Goal: Information Seeking & Learning: Find specific fact

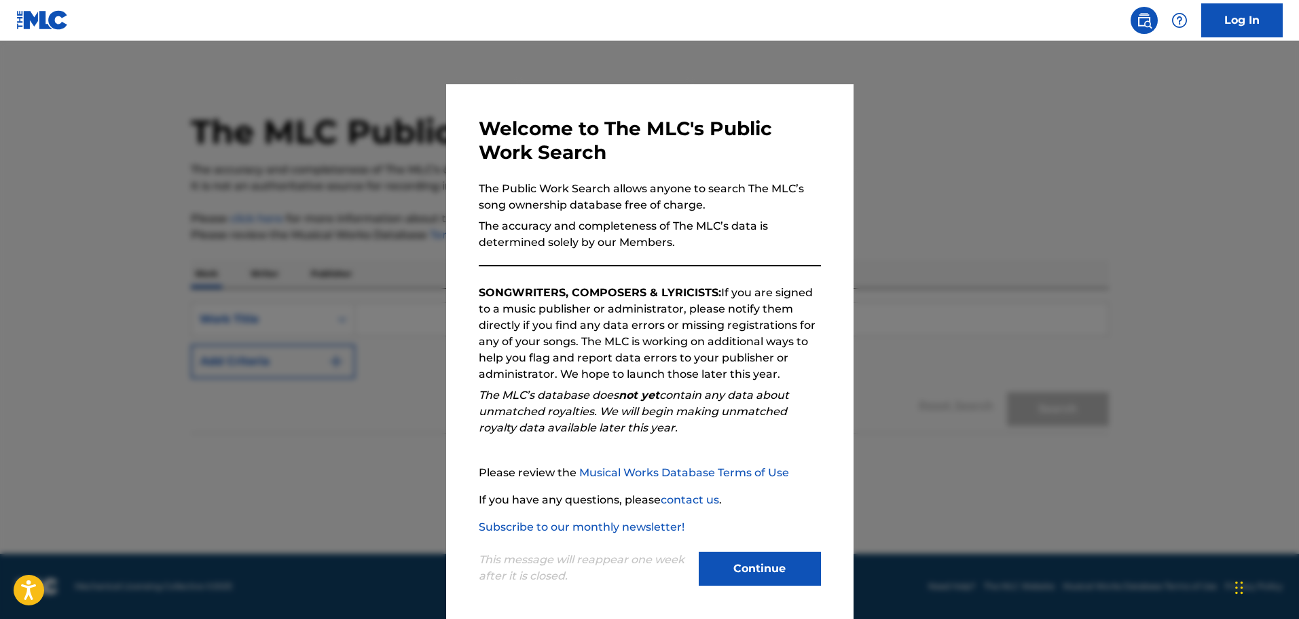
click at [767, 582] on button "Continue" at bounding box center [760, 569] width 122 height 34
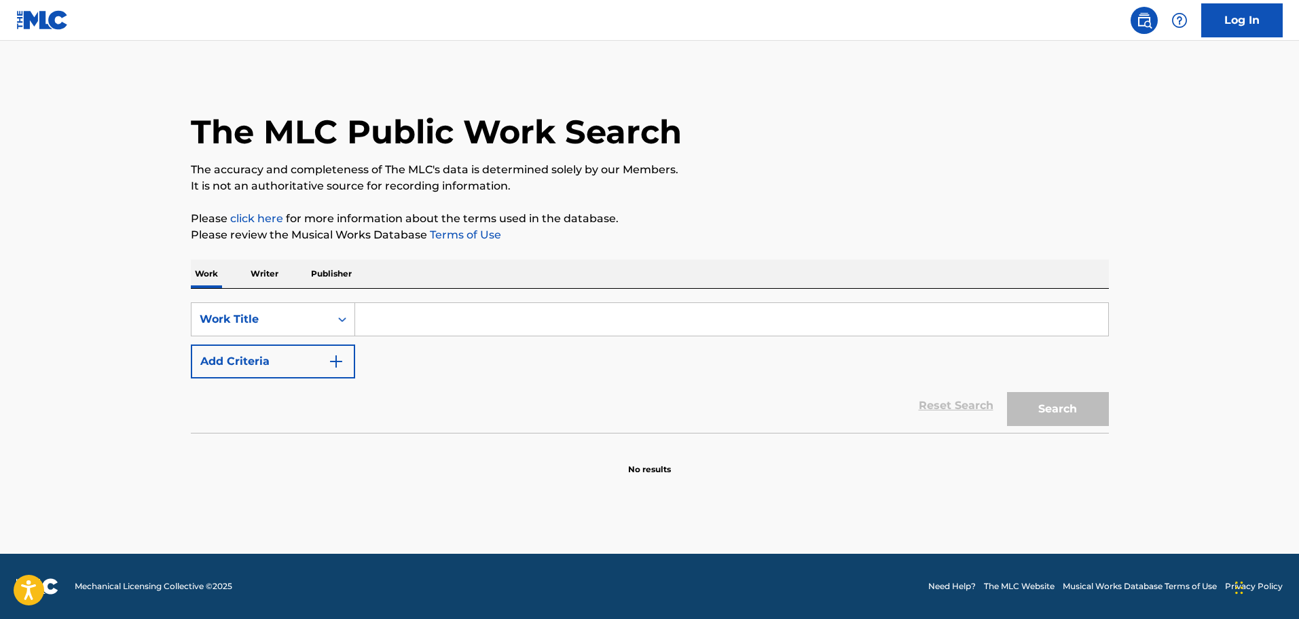
click at [407, 324] on input "Search Form" at bounding box center [731, 319] width 753 height 33
click at [273, 273] on p "Writer" at bounding box center [265, 273] width 36 height 29
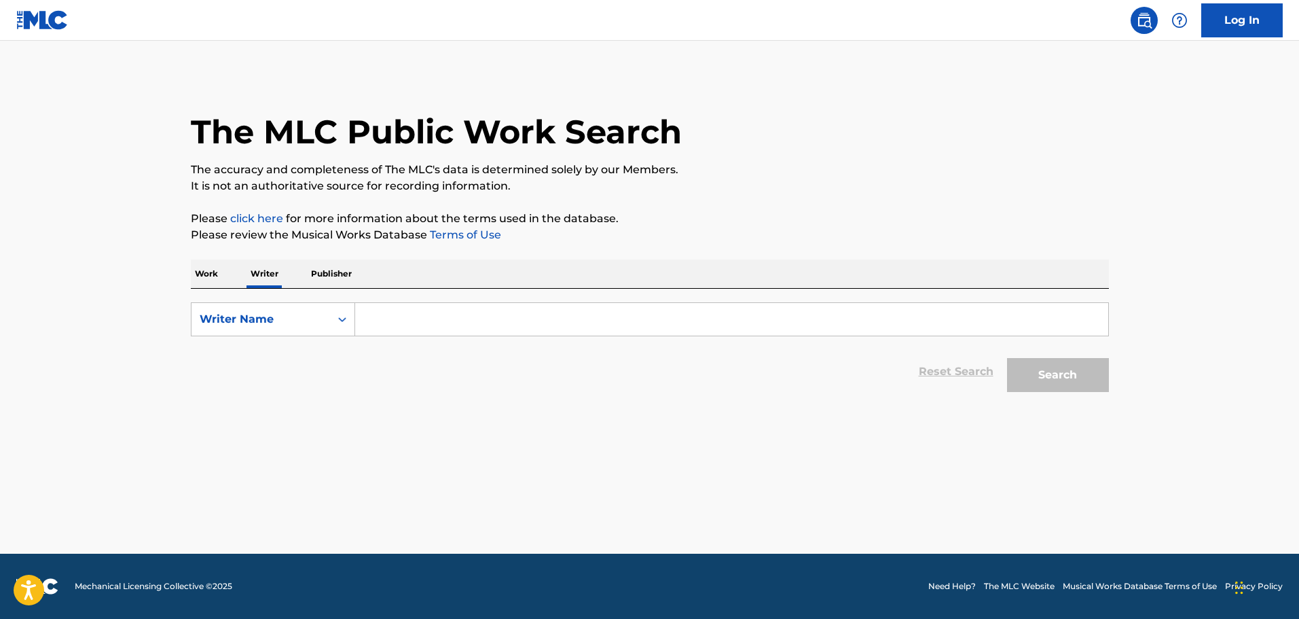
click at [433, 329] on input "Search Form" at bounding box center [731, 319] width 753 height 33
click at [409, 322] on input "chris m alinchak" at bounding box center [731, 319] width 753 height 33
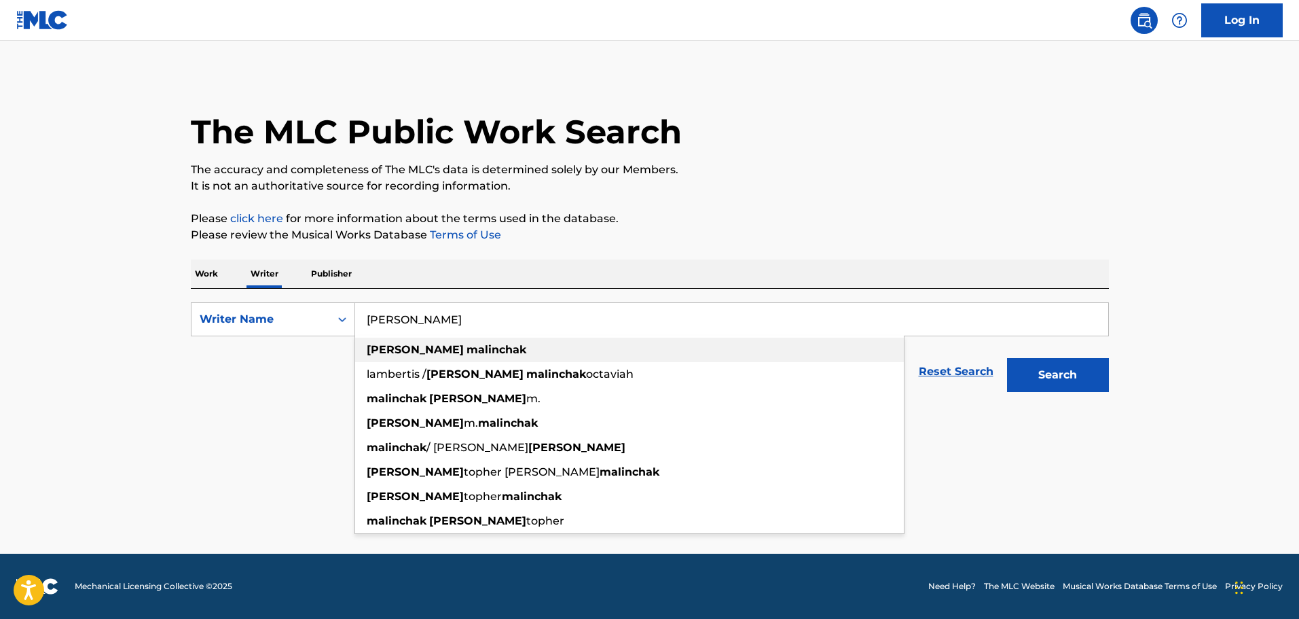
type input "[PERSON_NAME]"
click at [462, 346] on div "chris malinchak" at bounding box center [629, 350] width 549 height 24
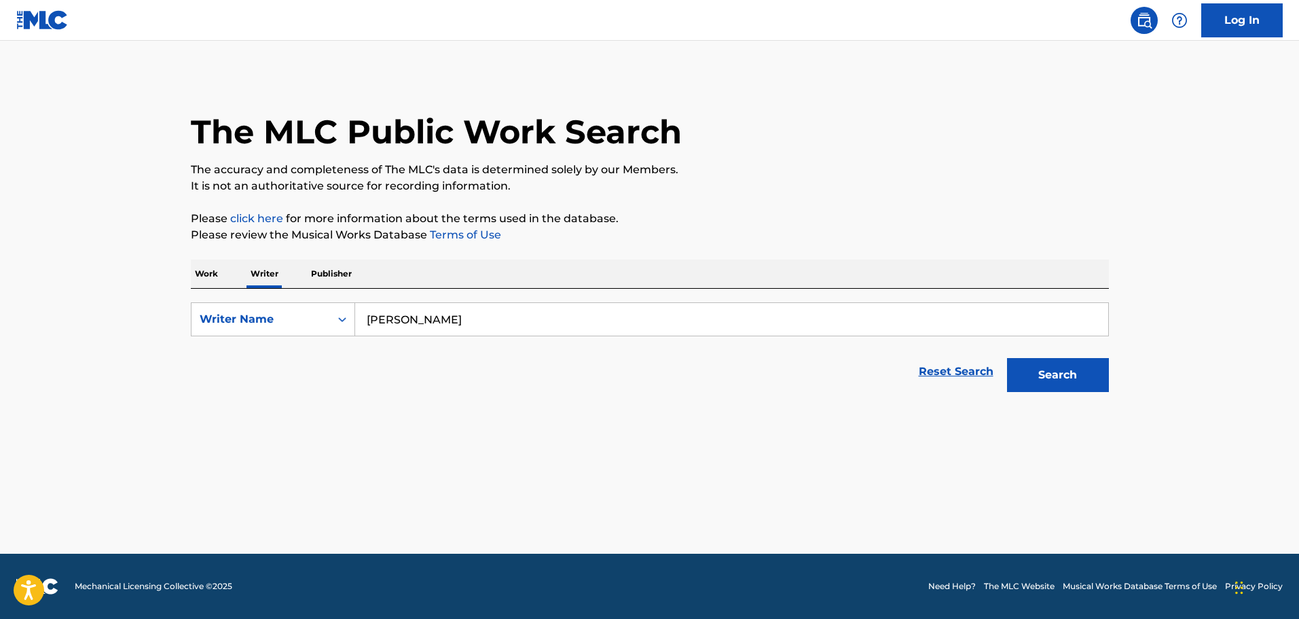
click at [1064, 378] on button "Search" at bounding box center [1058, 375] width 102 height 34
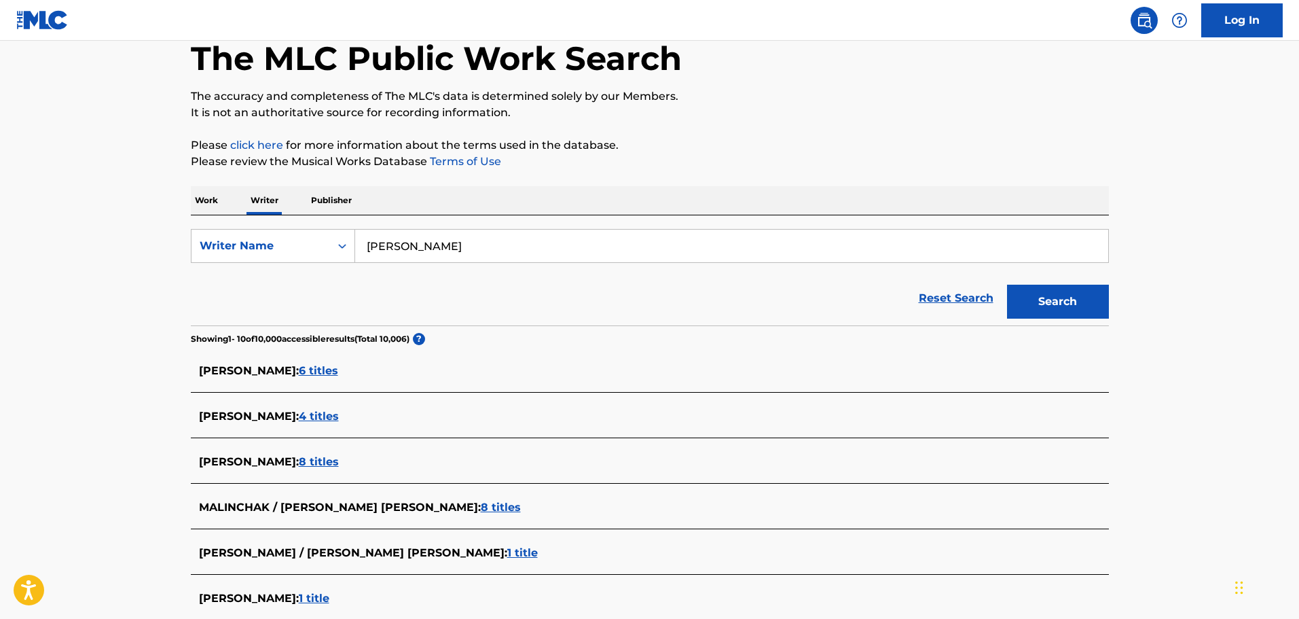
scroll to position [68, 0]
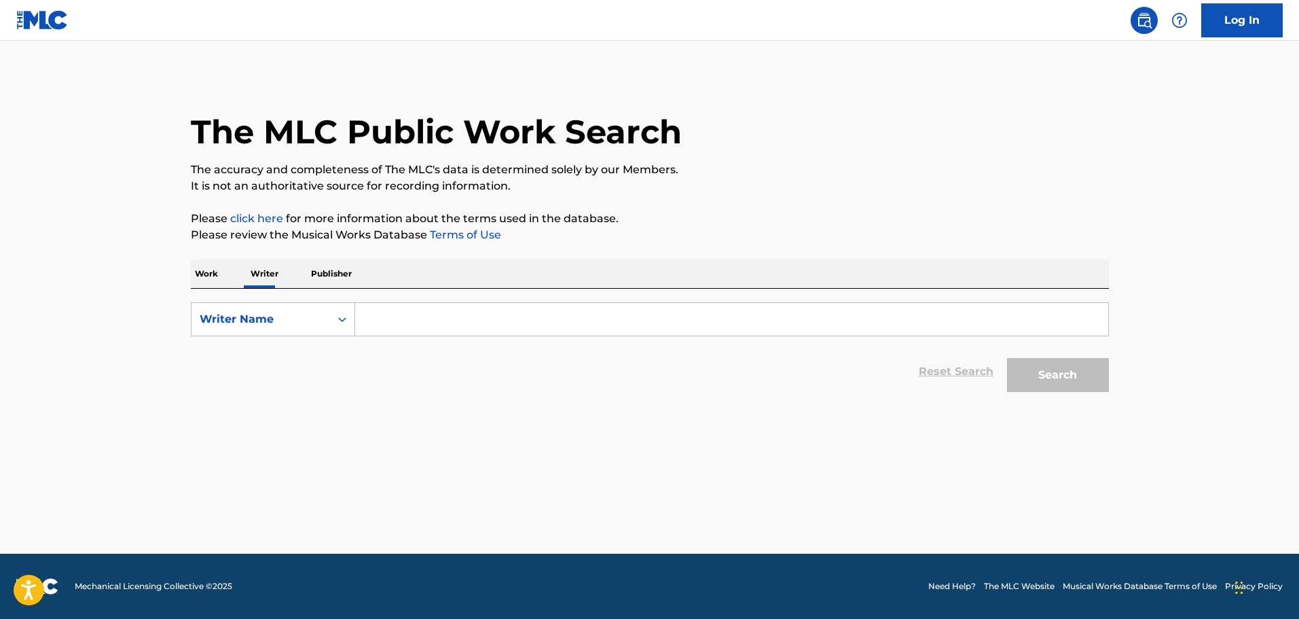
click at [416, 327] on input "Search Form" at bounding box center [731, 319] width 753 height 33
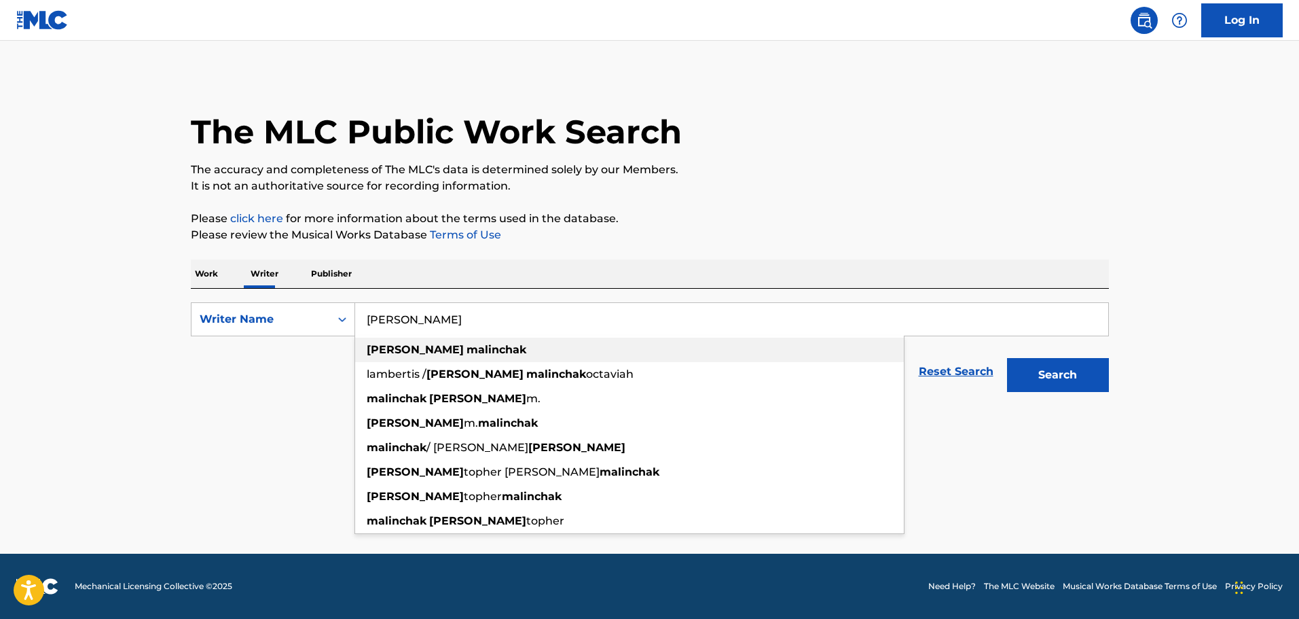
type input "chris malinchak"
click at [425, 340] on div "chris malinchak" at bounding box center [629, 350] width 549 height 24
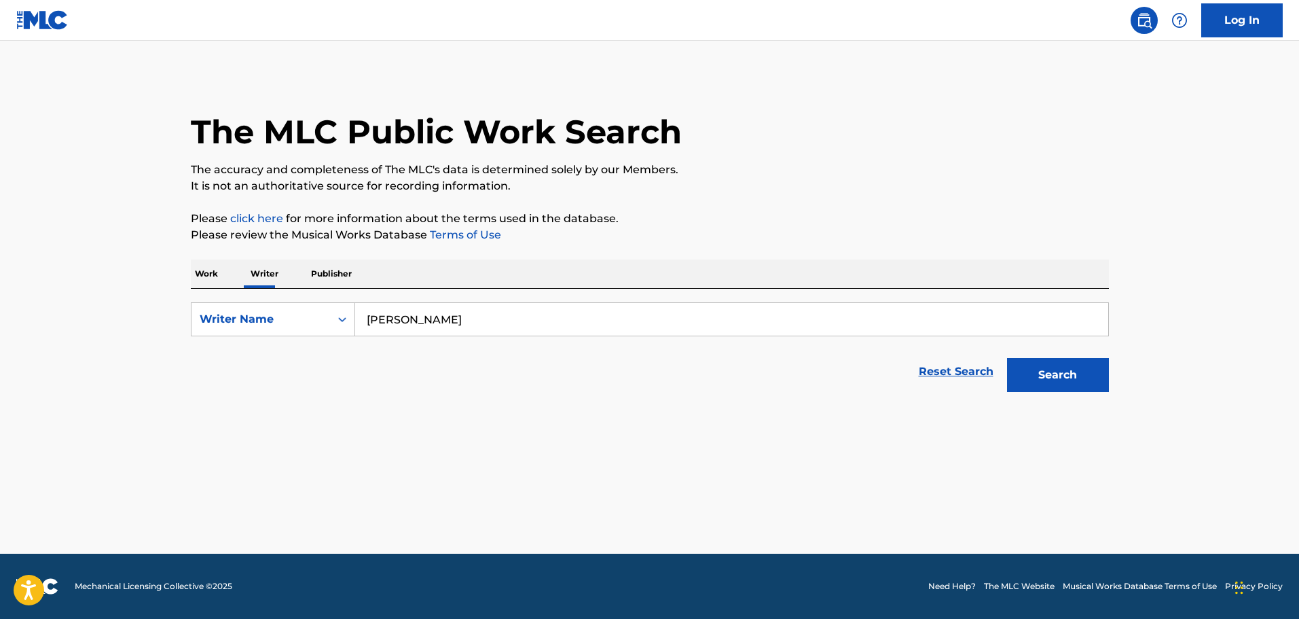
click at [1024, 380] on button "Search" at bounding box center [1058, 375] width 102 height 34
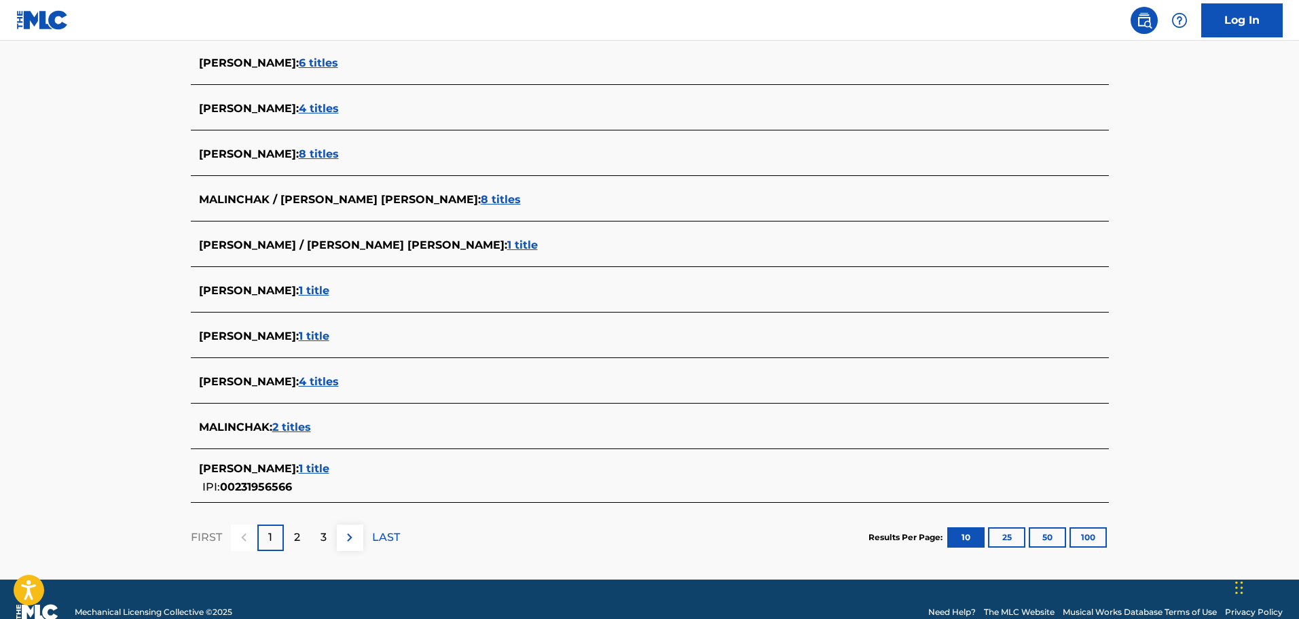
scroll to position [406, 0]
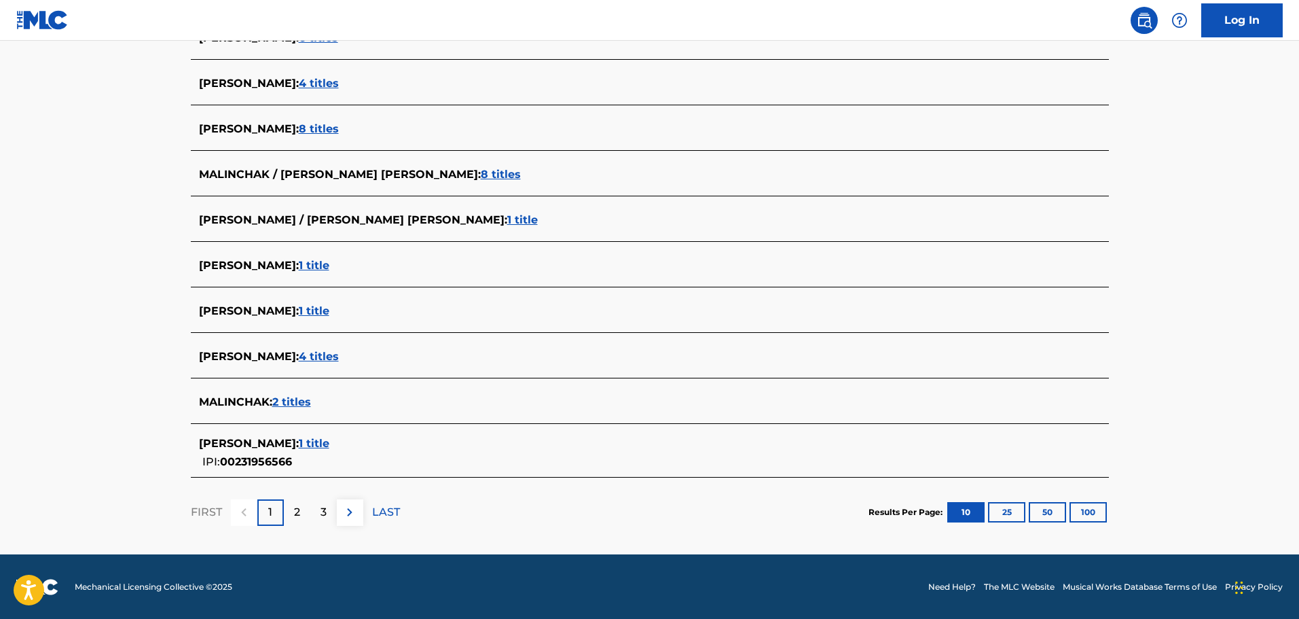
click at [302, 514] on div "2" at bounding box center [297, 512] width 26 height 26
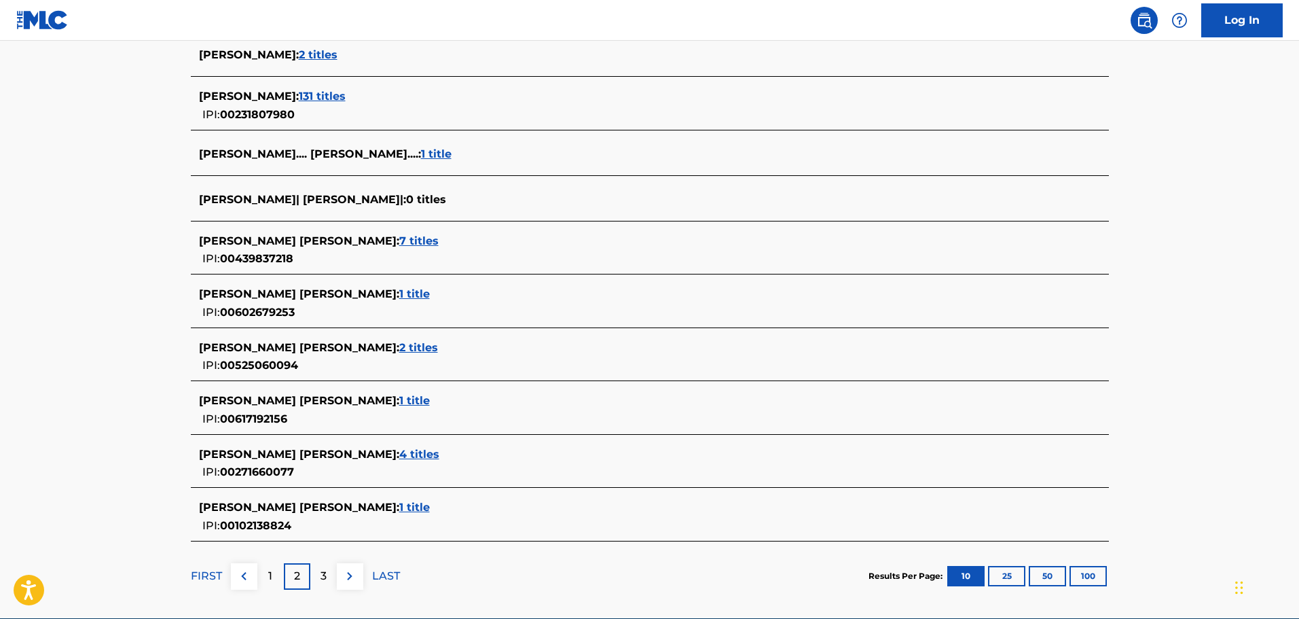
scroll to position [453, 0]
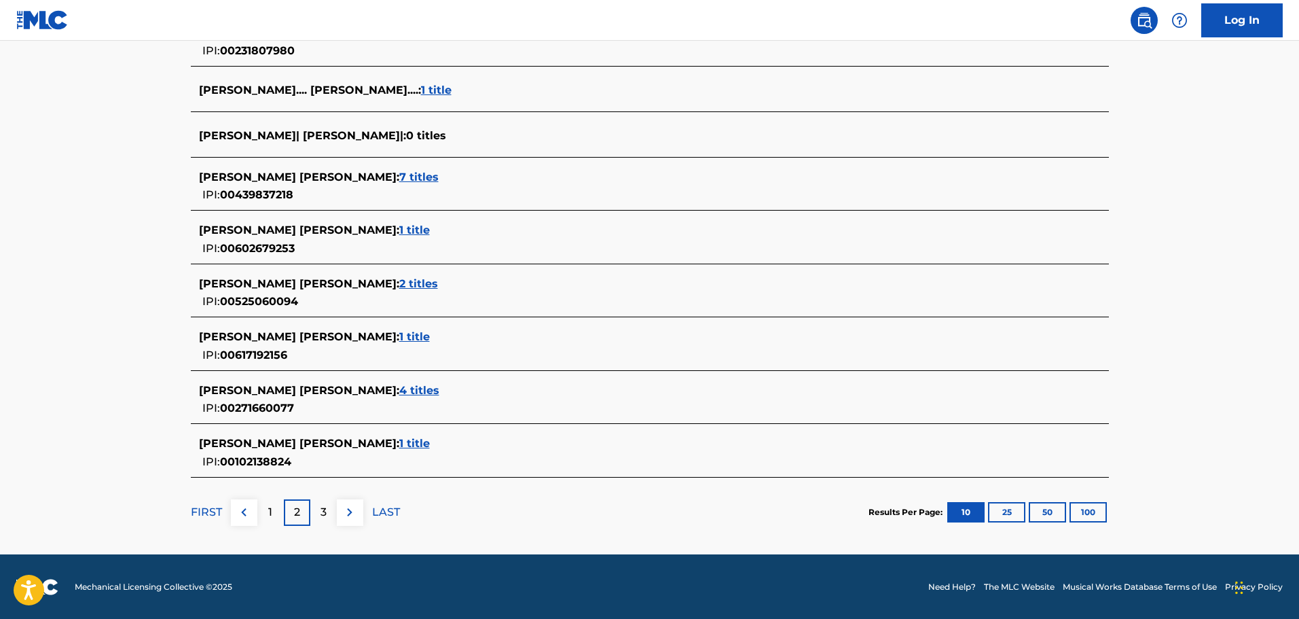
click at [274, 510] on div "1" at bounding box center [270, 512] width 26 height 26
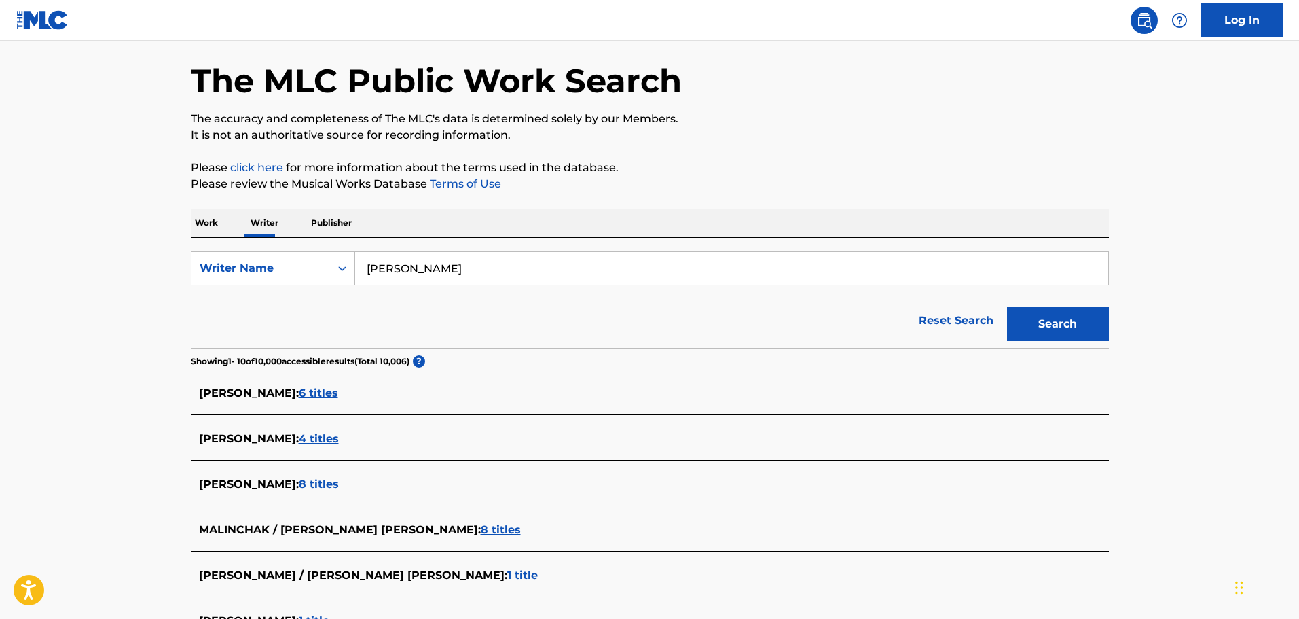
scroll to position [68, 0]
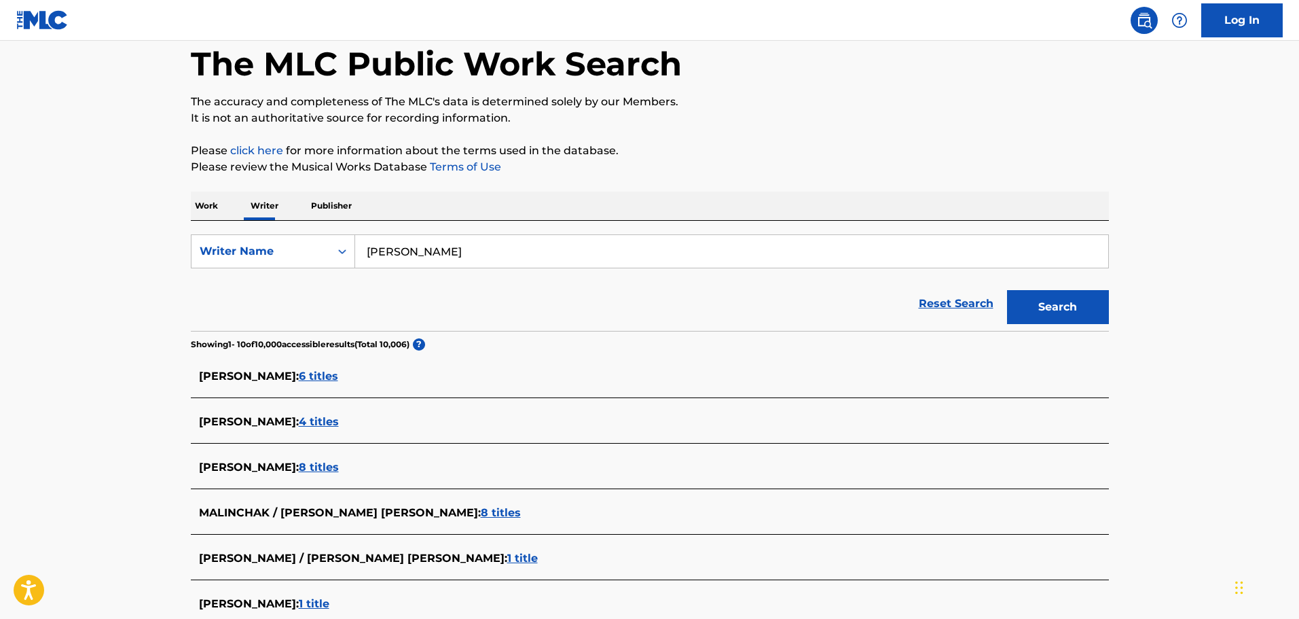
click at [338, 378] on span "6 titles" at bounding box center [318, 376] width 39 height 13
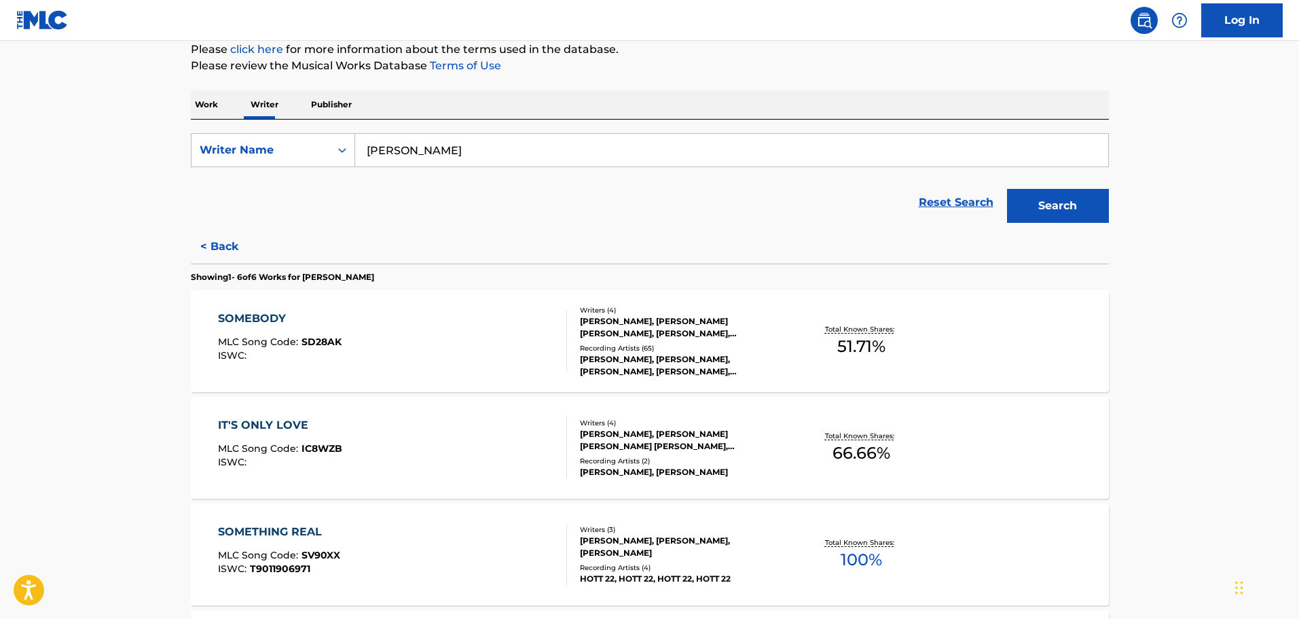
scroll to position [204, 0]
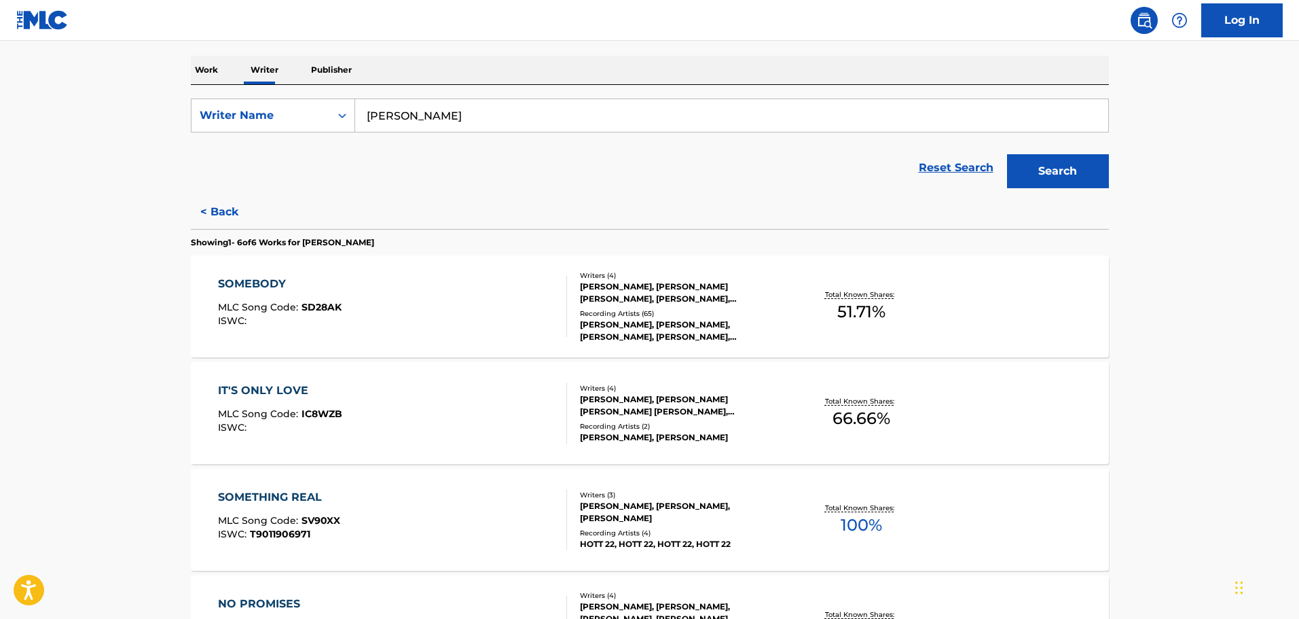
click at [276, 286] on div "SOMEBODY" at bounding box center [280, 284] width 124 height 16
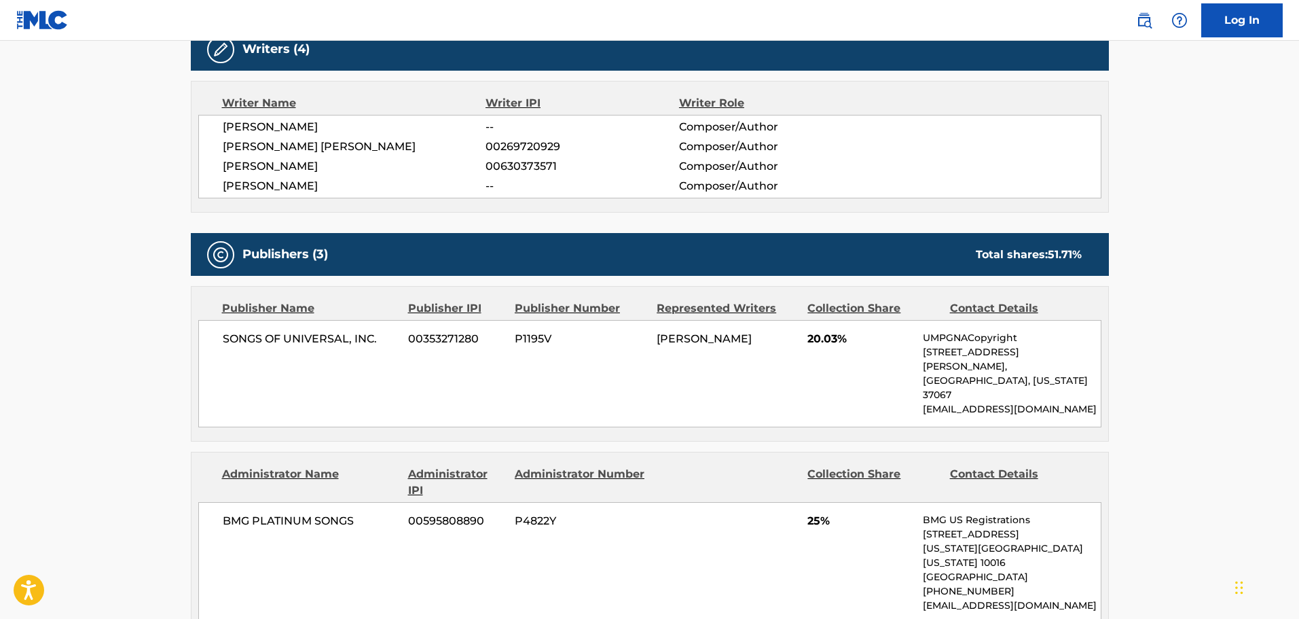
scroll to position [408, 0]
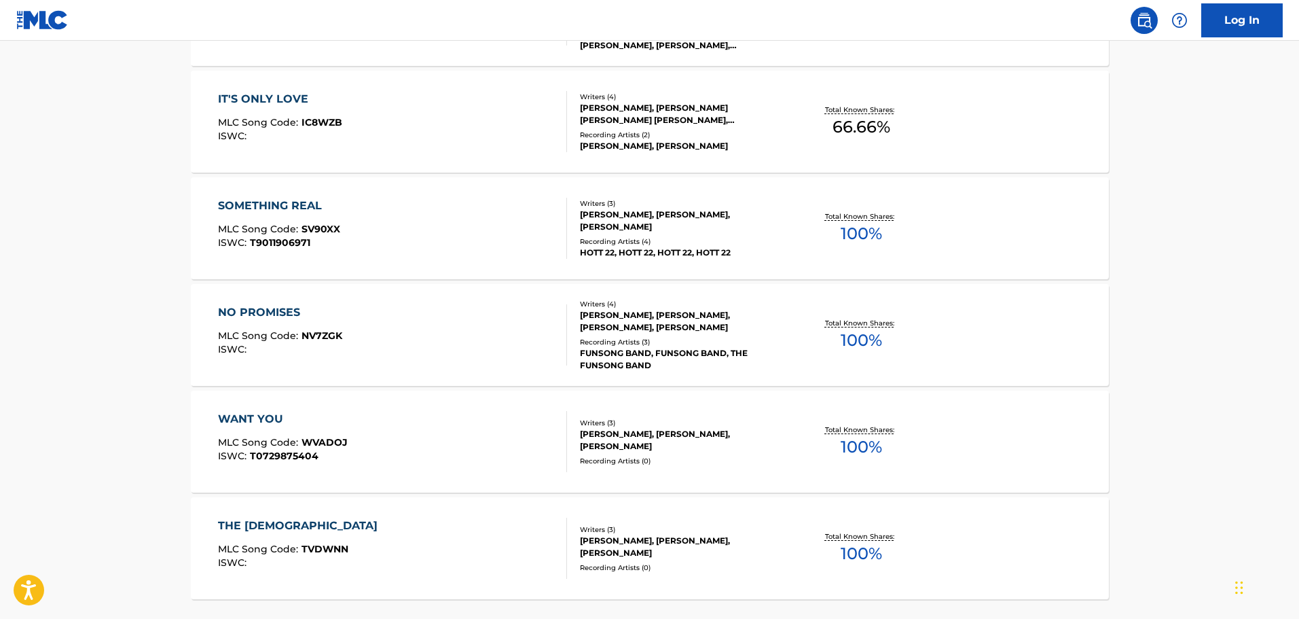
scroll to position [611, 0]
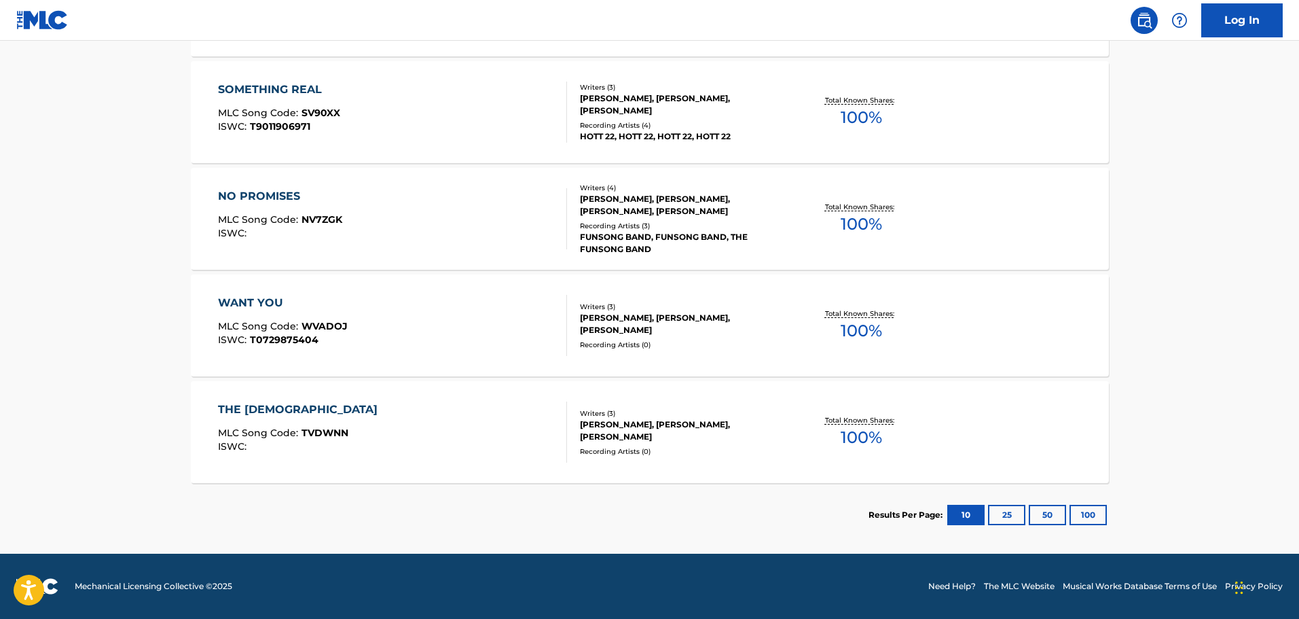
click at [1004, 505] on button "25" at bounding box center [1006, 515] width 37 height 20
click at [1043, 517] on button "50" at bounding box center [1047, 515] width 37 height 20
click at [1073, 517] on button "100" at bounding box center [1088, 515] width 37 height 20
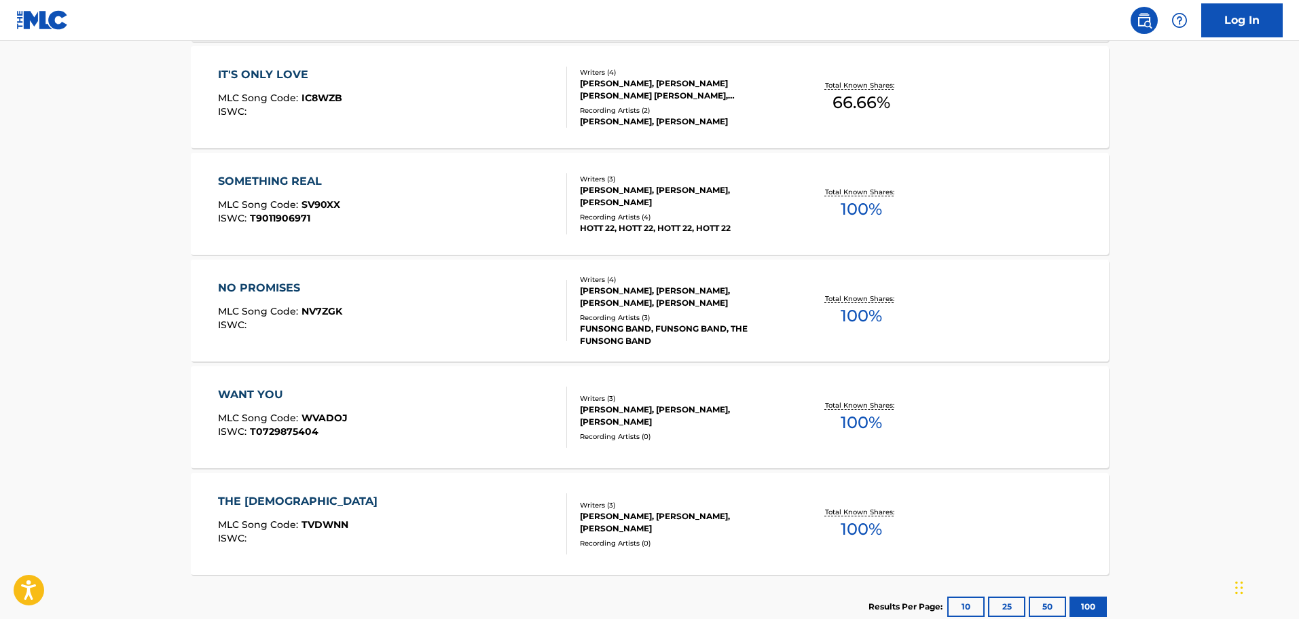
scroll to position [543, 0]
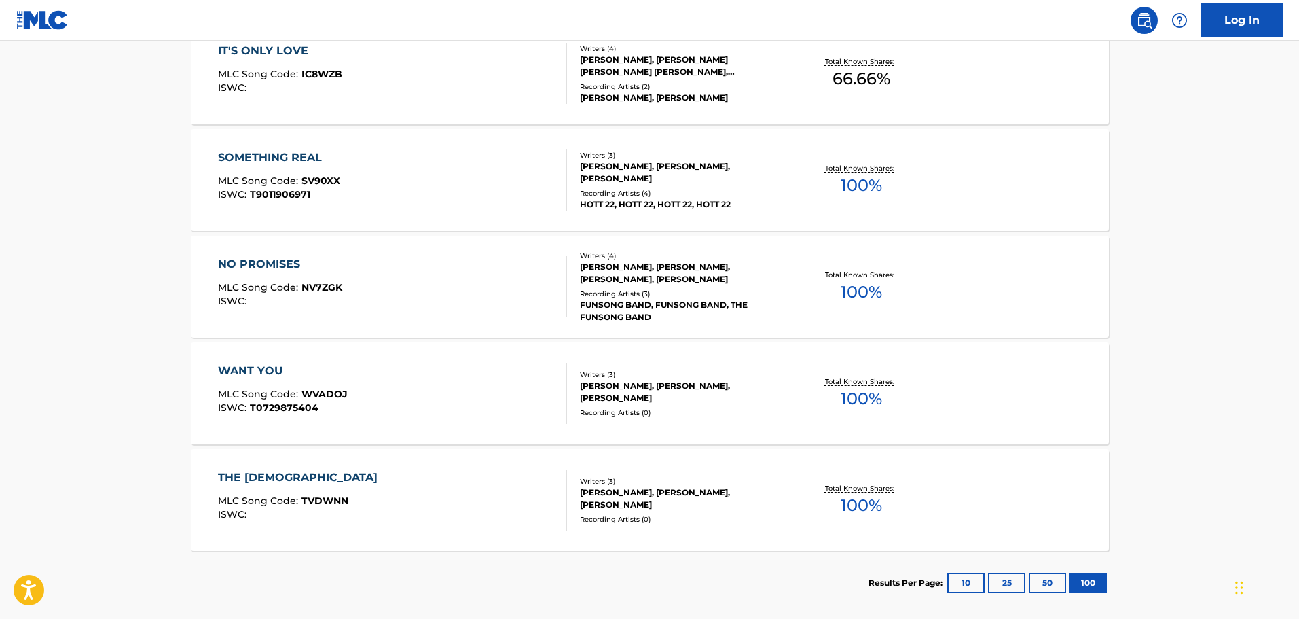
click at [967, 579] on button "10" at bounding box center [966, 583] width 37 height 20
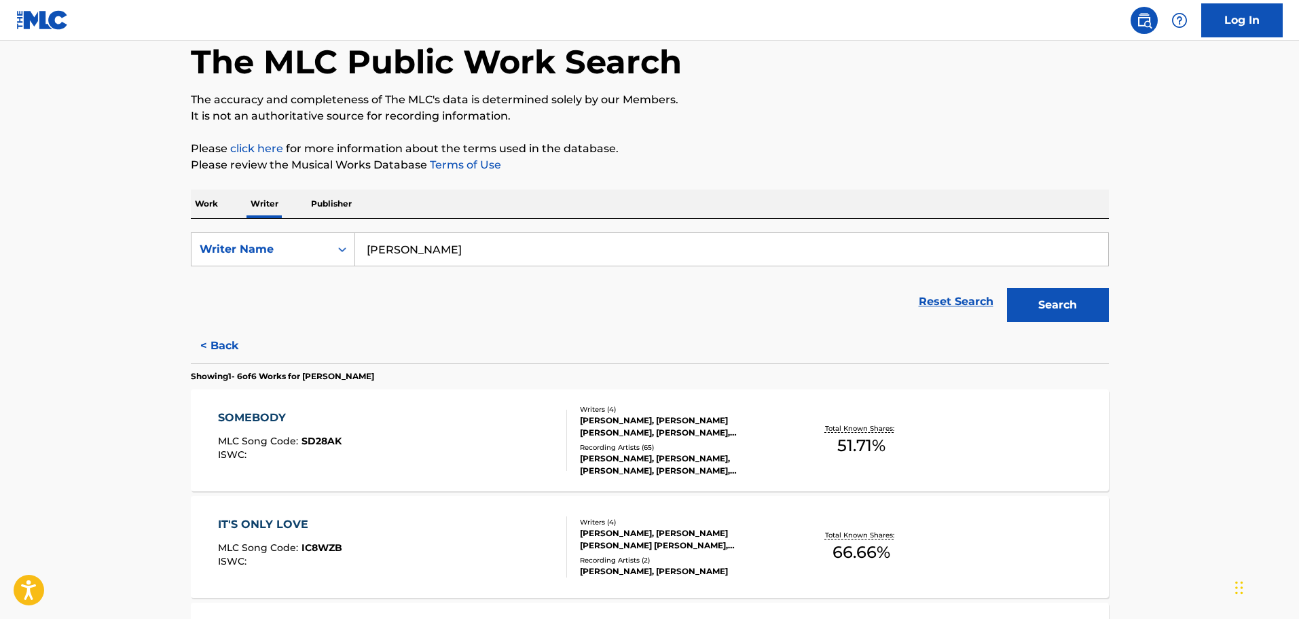
scroll to position [136, 0]
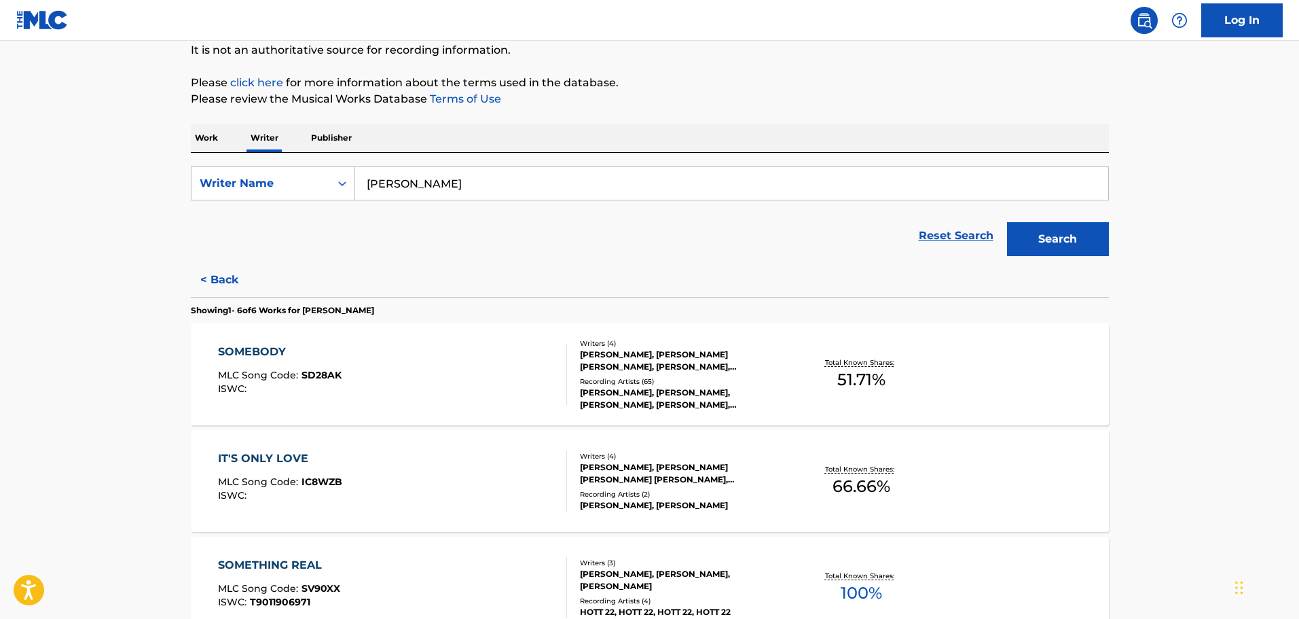
click at [487, 190] on input "[PERSON_NAME]" at bounding box center [731, 183] width 753 height 33
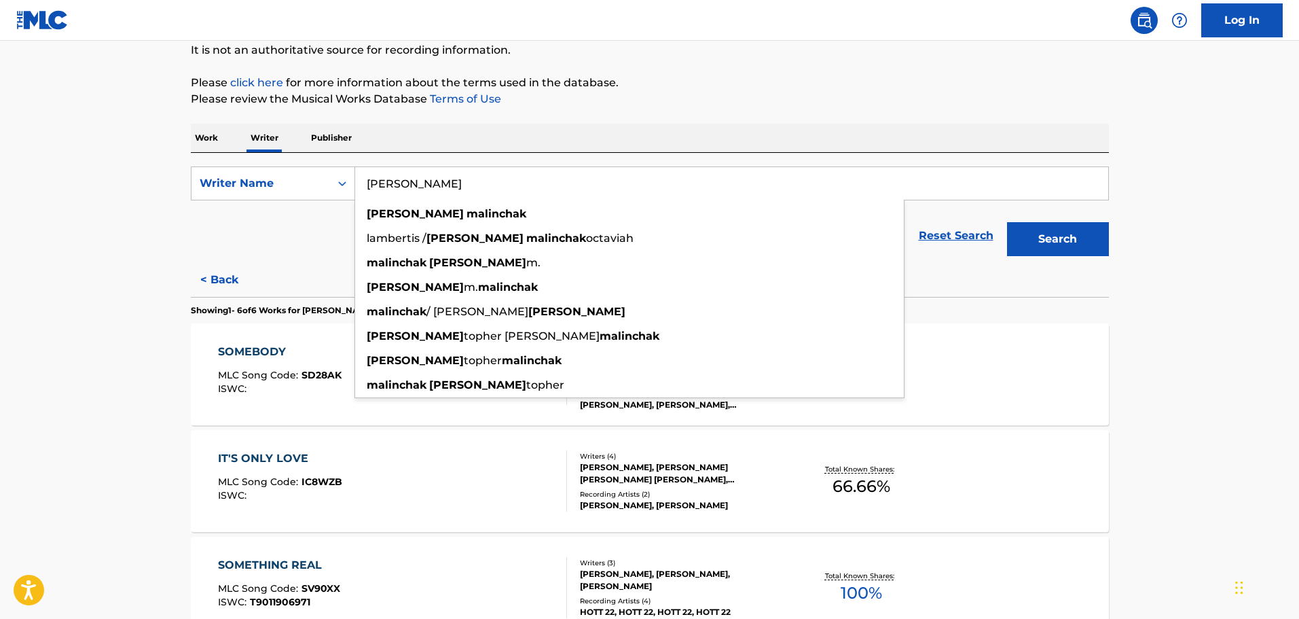
click at [1062, 247] on button "Search" at bounding box center [1058, 239] width 102 height 34
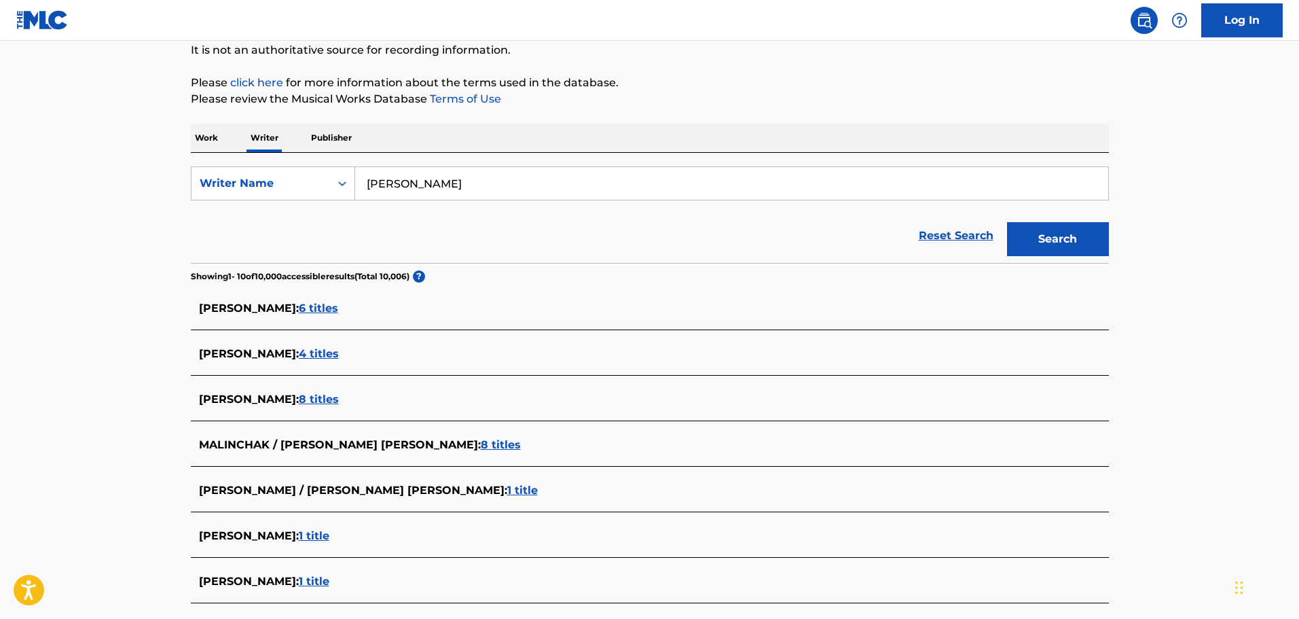
click at [334, 401] on span "8 titles" at bounding box center [319, 399] width 40 height 13
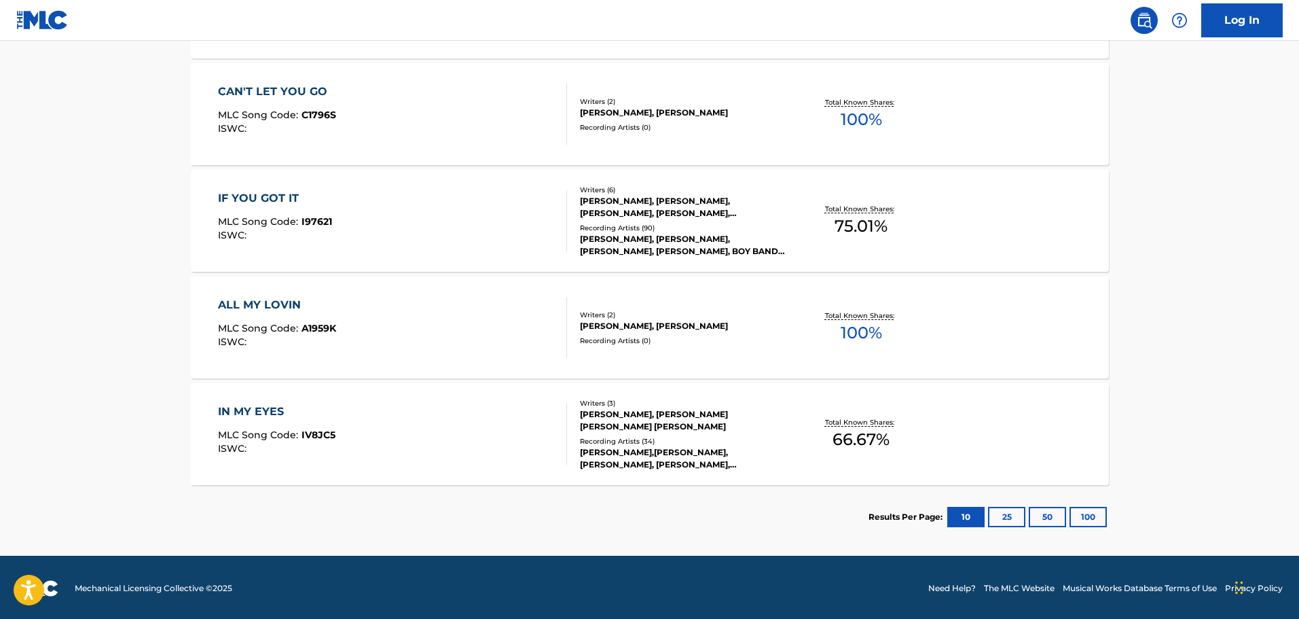
scroll to position [825, 0]
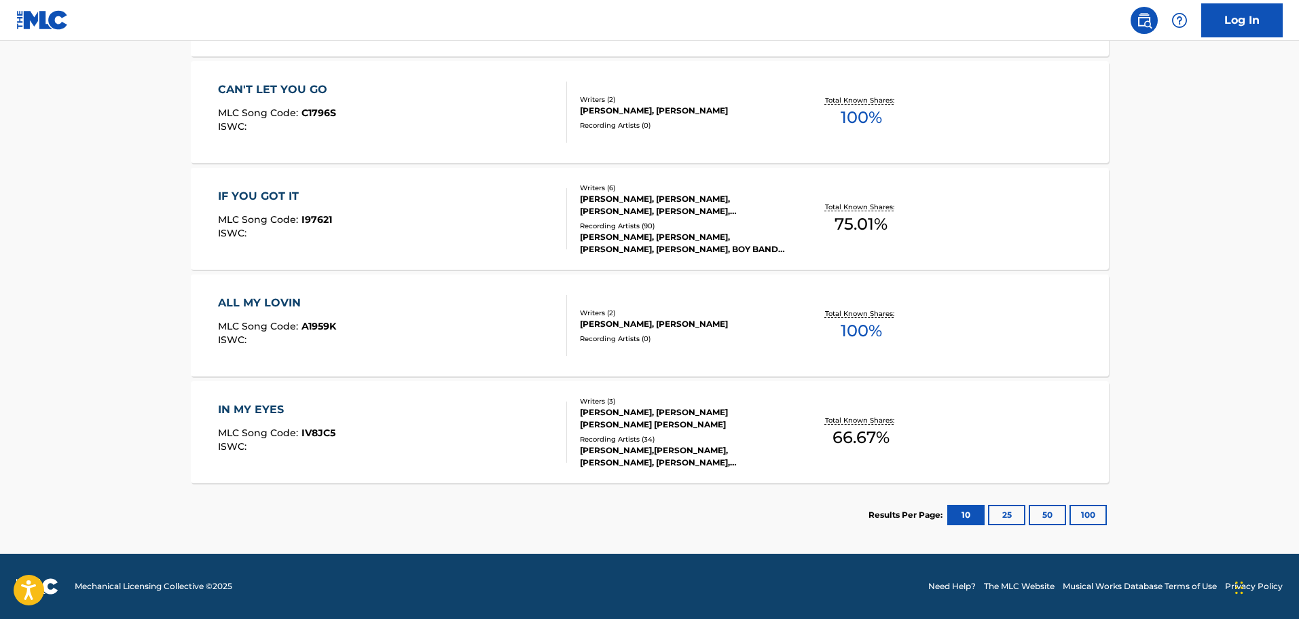
click at [1003, 515] on button "25" at bounding box center [1006, 515] width 37 height 20
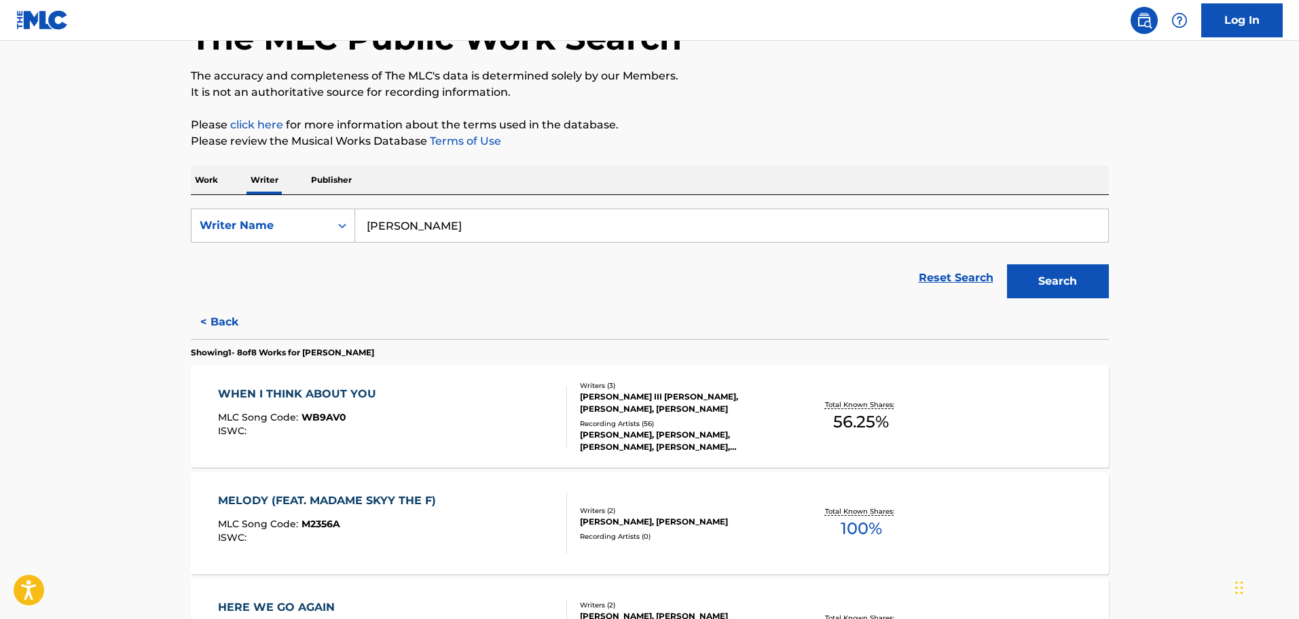
scroll to position [68, 0]
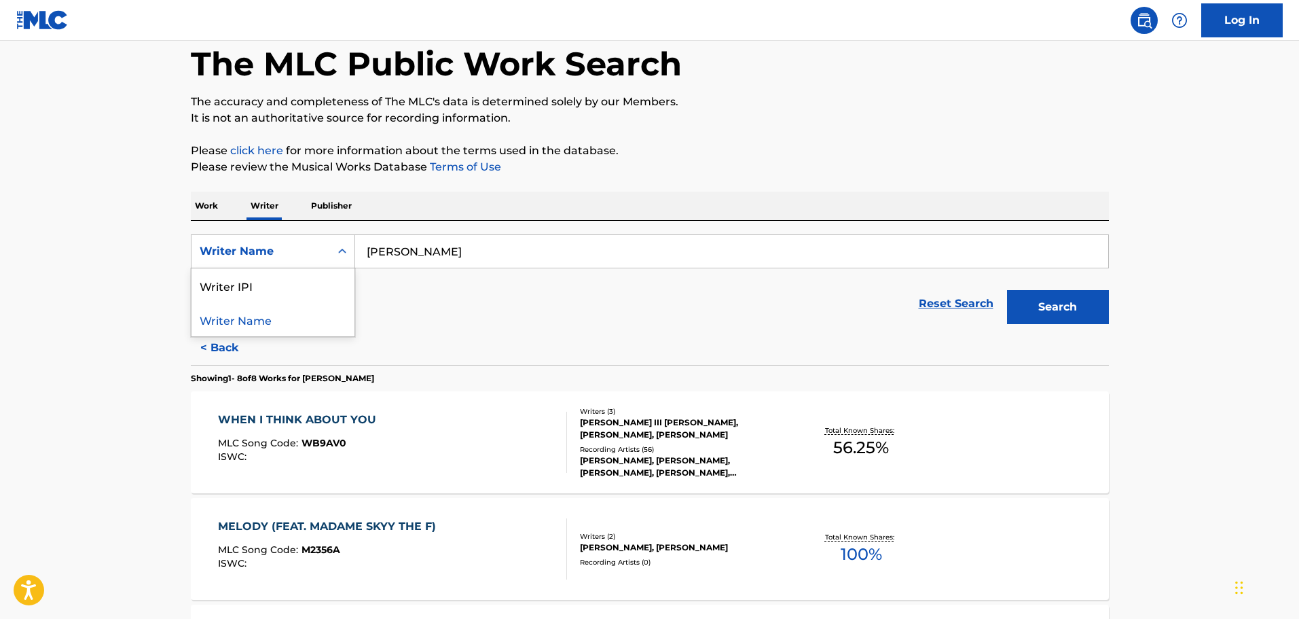
click at [346, 248] on icon "Search Form" at bounding box center [343, 252] width 14 height 14
click at [454, 287] on div "Reset Search Search" at bounding box center [650, 303] width 918 height 54
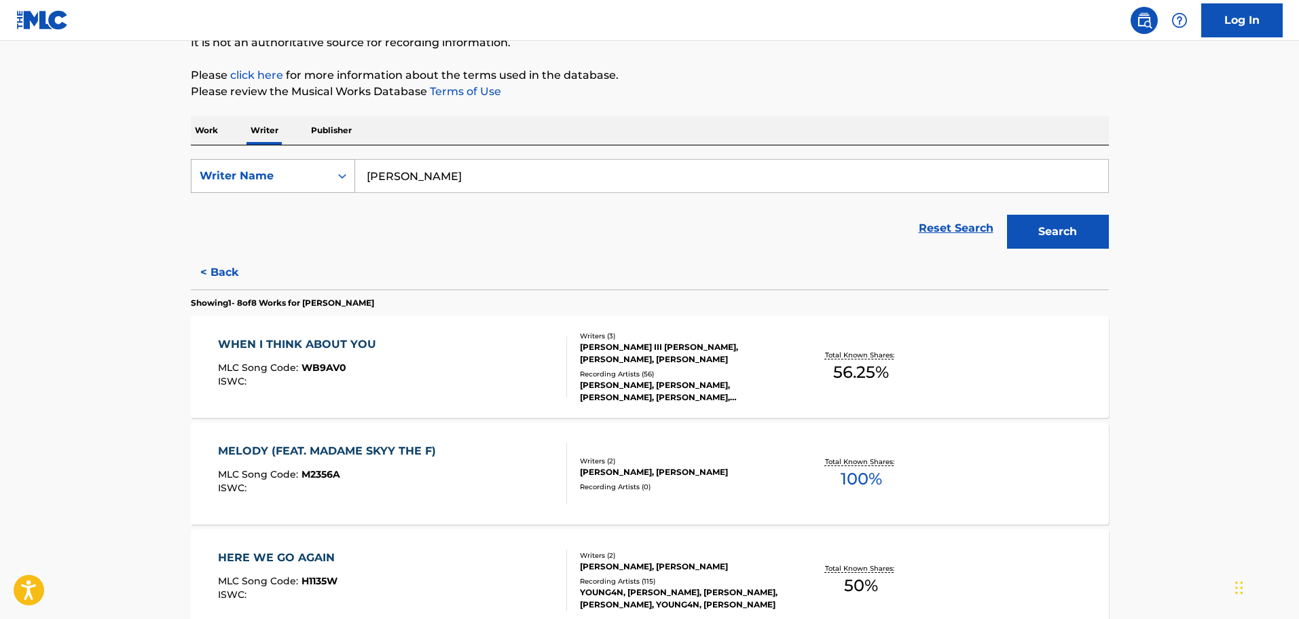
scroll to position [136, 0]
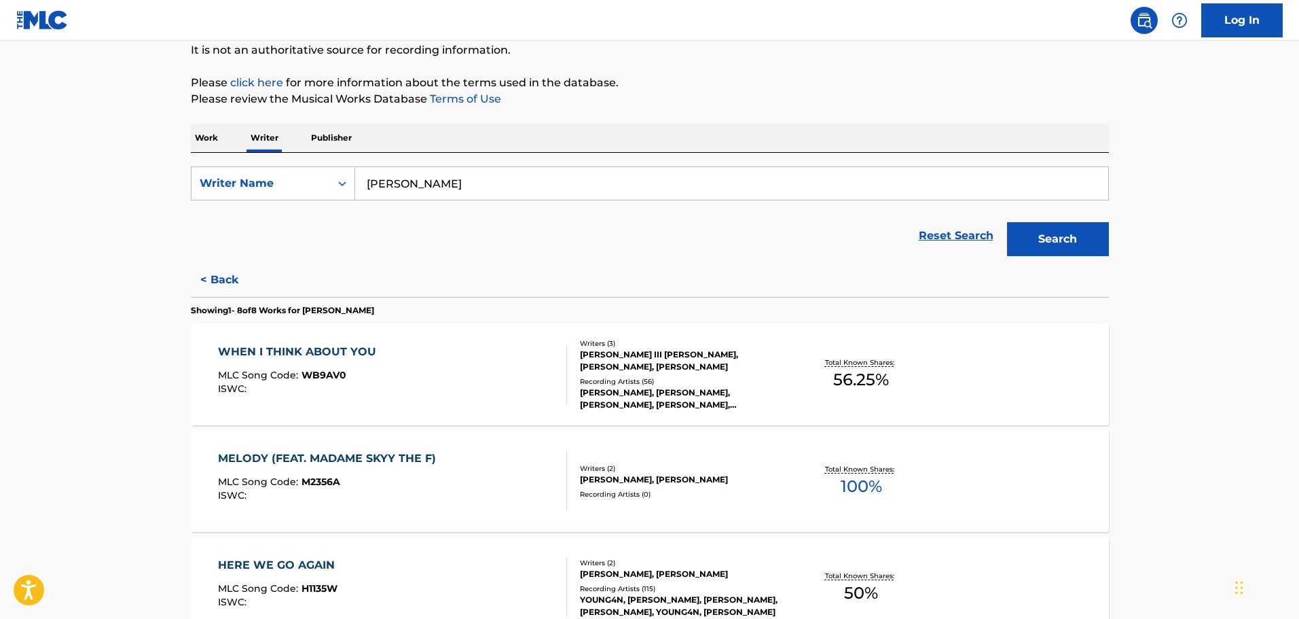
click at [225, 278] on button "< Back" at bounding box center [232, 280] width 82 height 34
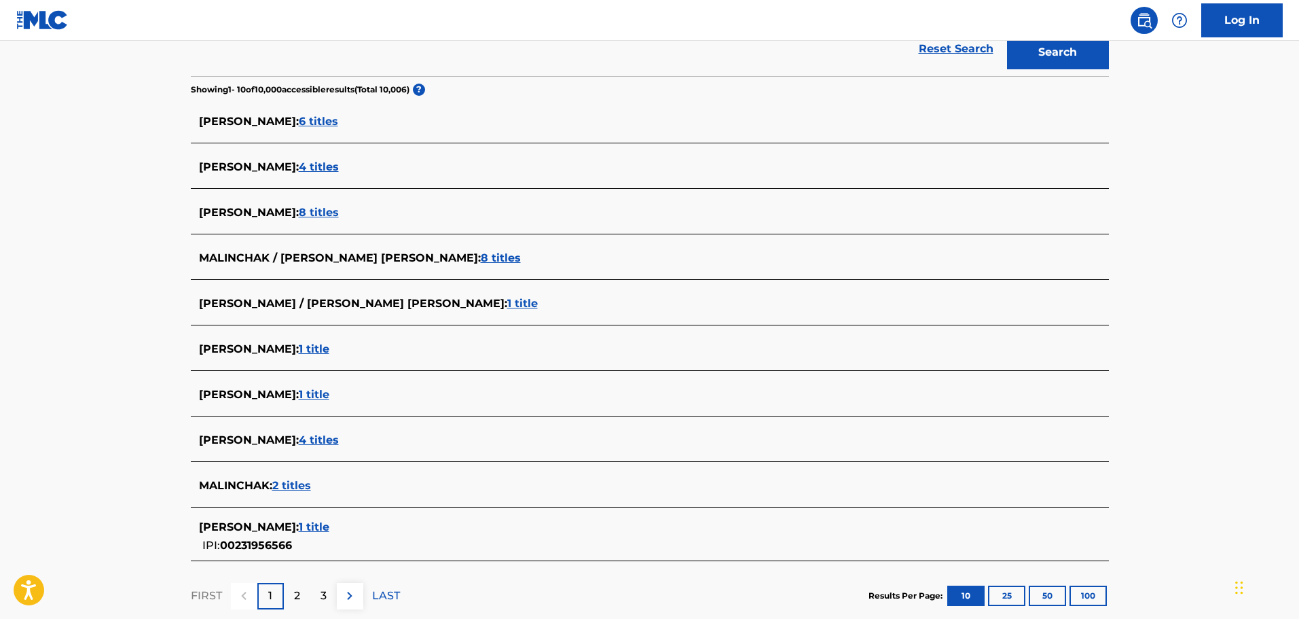
scroll to position [340, 0]
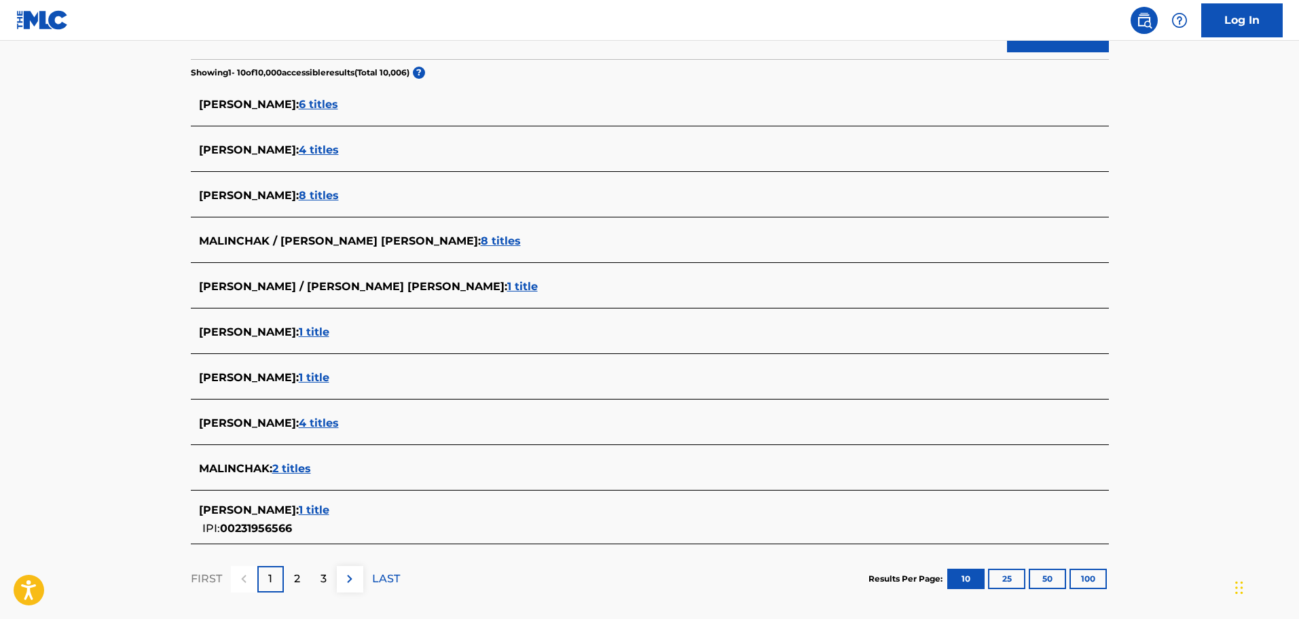
click at [339, 429] on span "4 titles" at bounding box center [319, 422] width 40 height 13
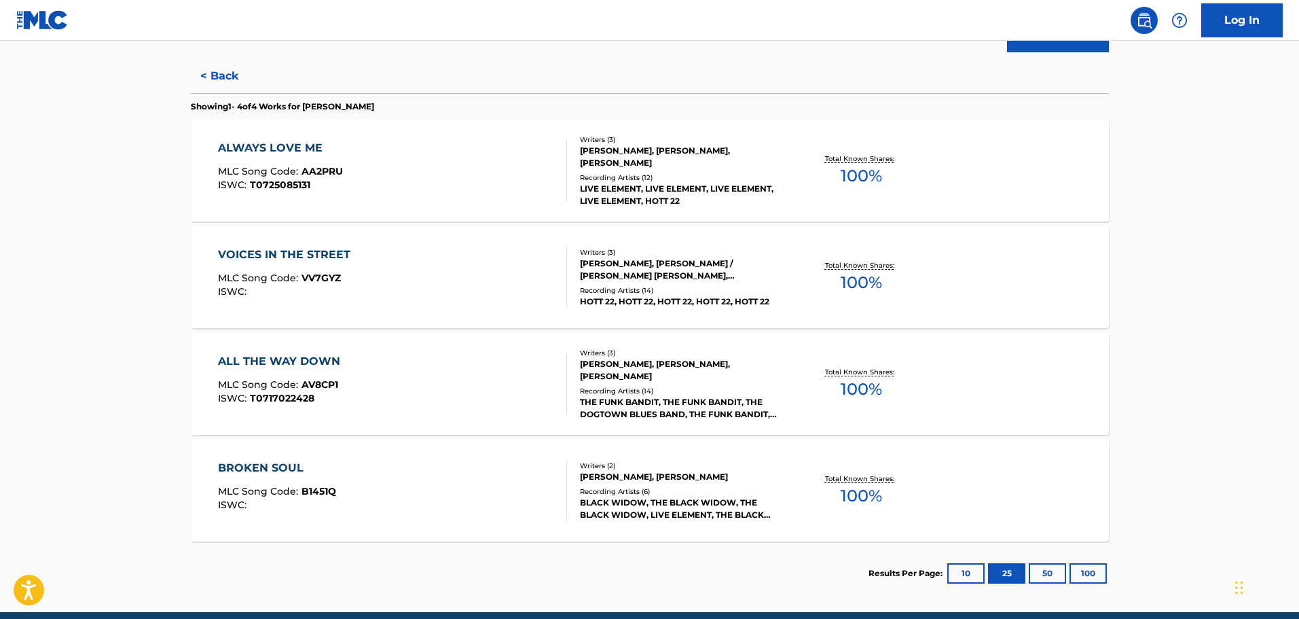
click at [217, 77] on button "< Back" at bounding box center [232, 76] width 82 height 34
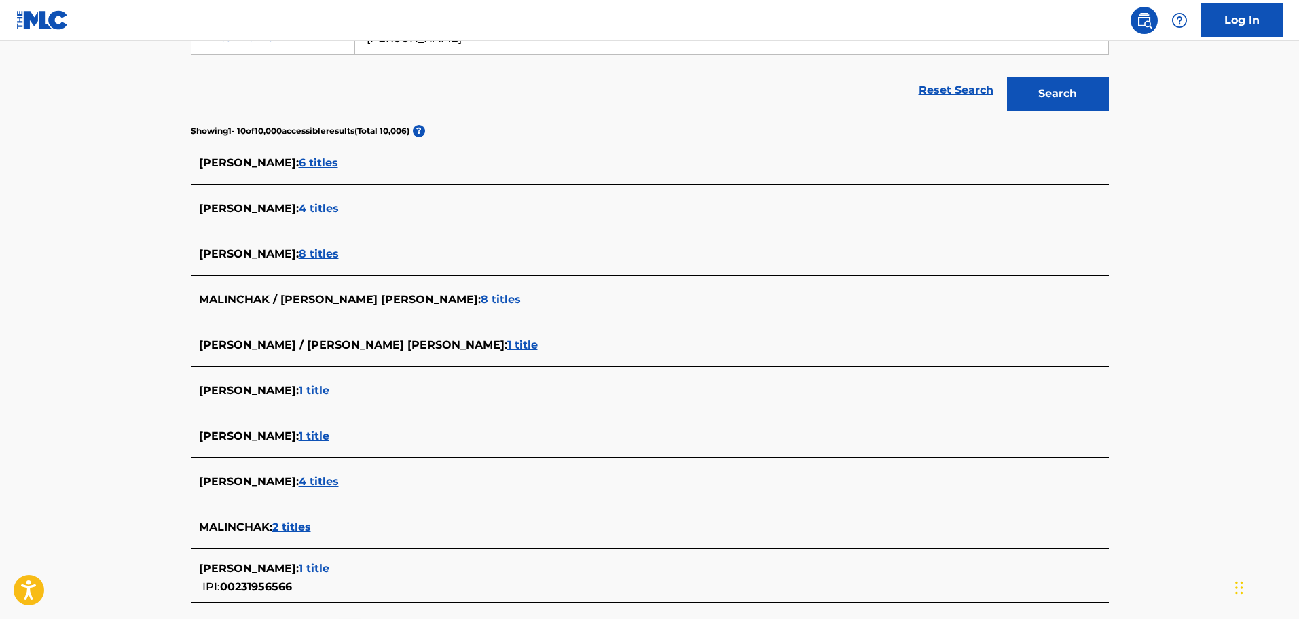
scroll to position [204, 0]
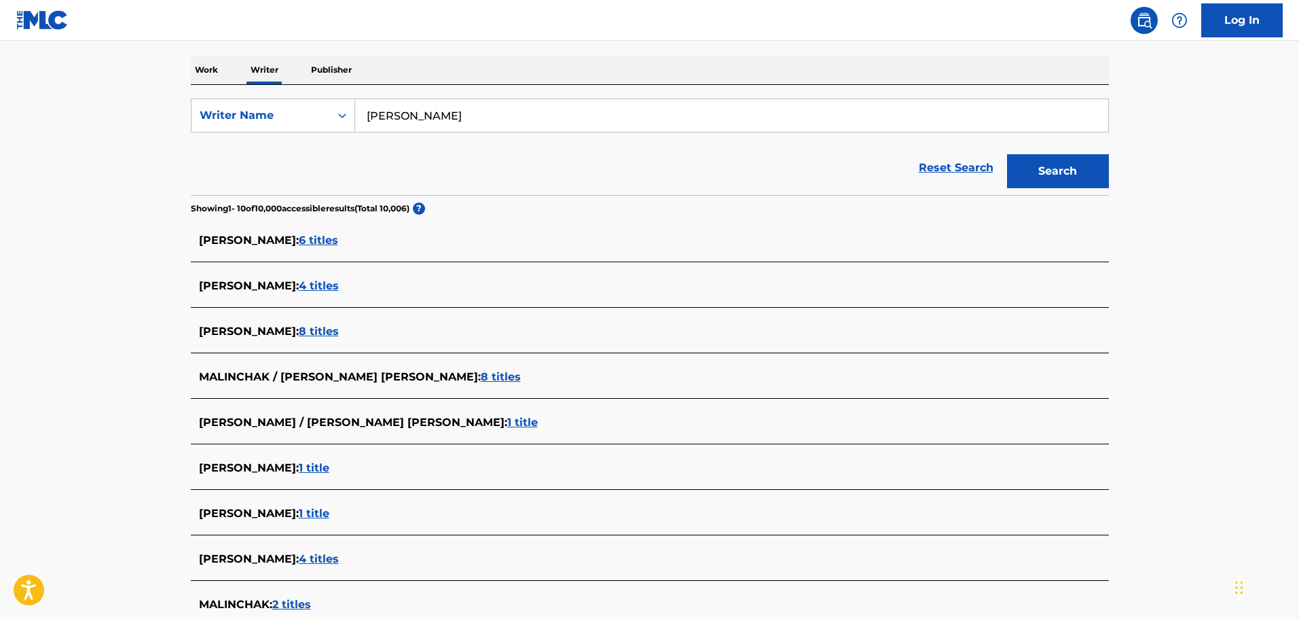
click at [339, 330] on span "8 titles" at bounding box center [319, 331] width 40 height 13
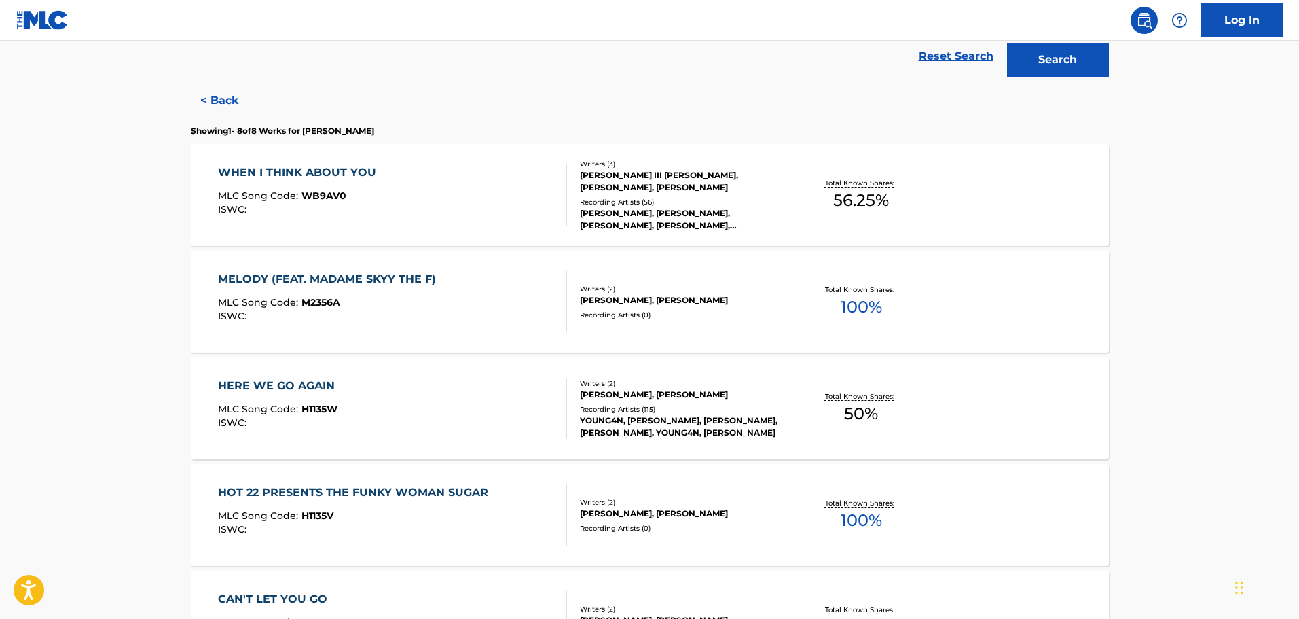
scroll to position [272, 0]
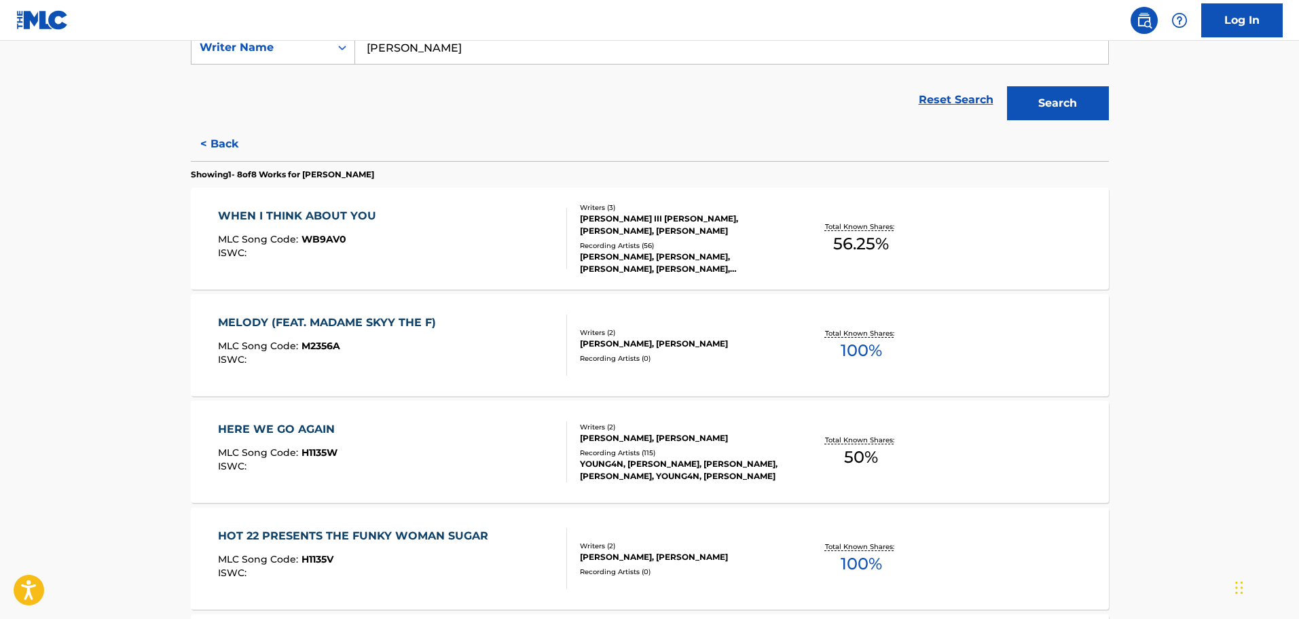
click at [311, 213] on div "WHEN I THINK ABOUT YOU" at bounding box center [300, 216] width 165 height 16
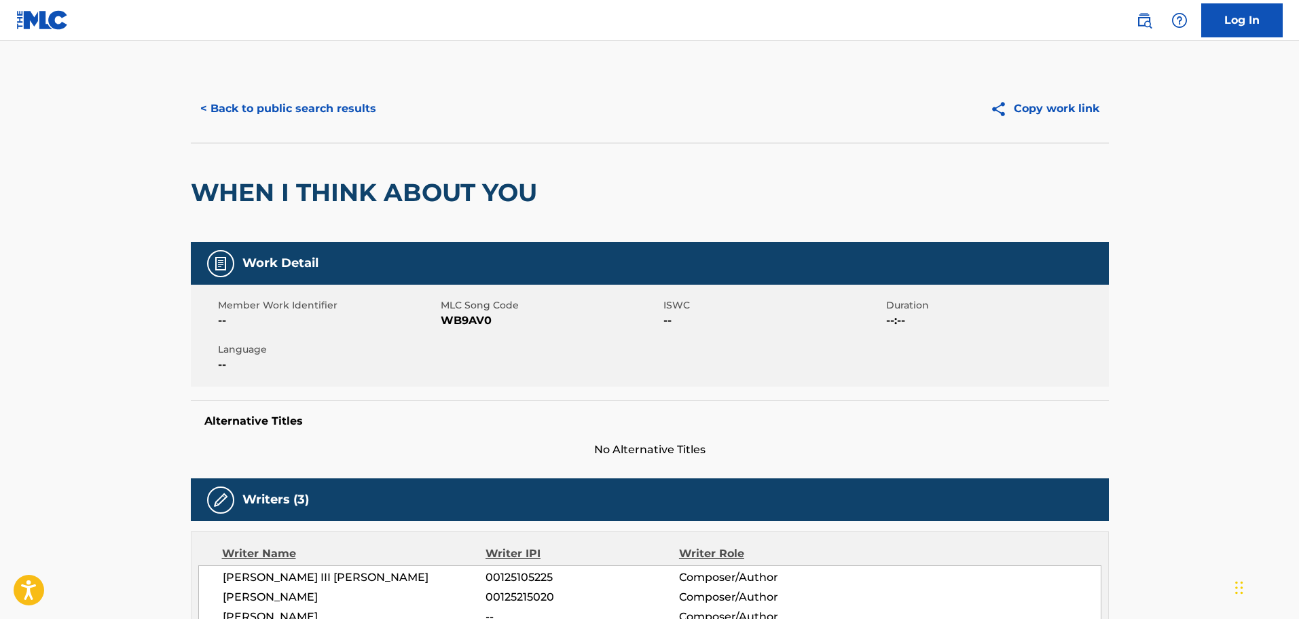
click at [36, 19] on img at bounding box center [42, 20] width 52 height 20
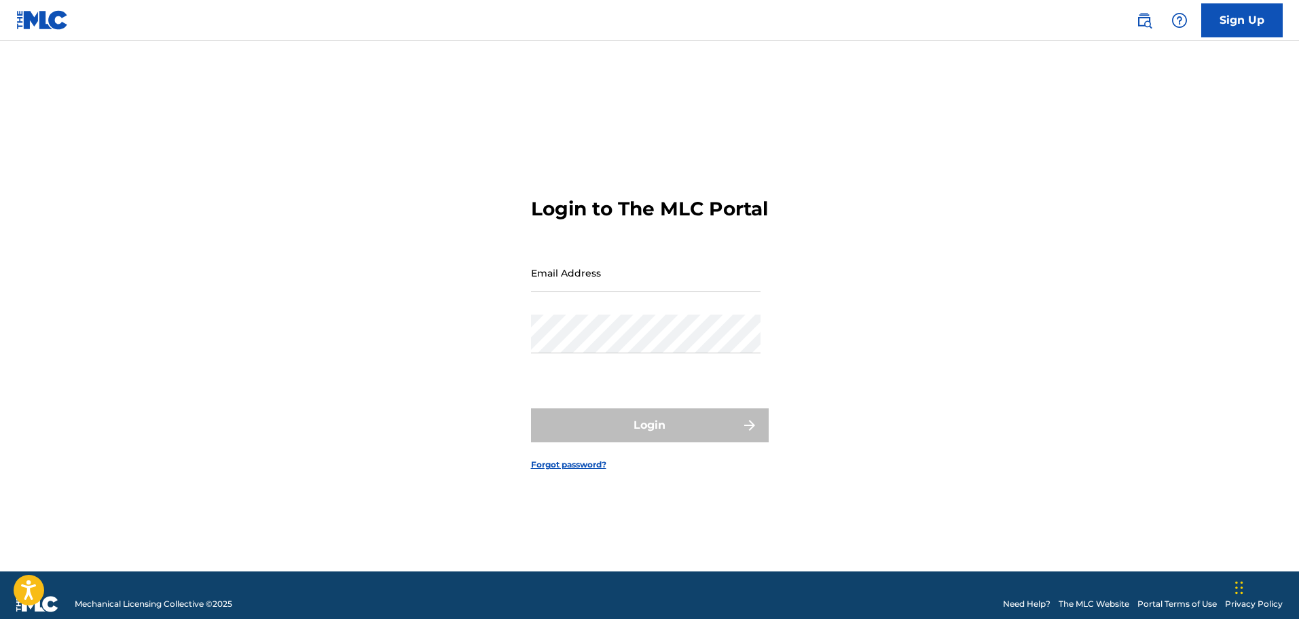
click at [1255, 22] on link "Sign Up" at bounding box center [1243, 20] width 82 height 34
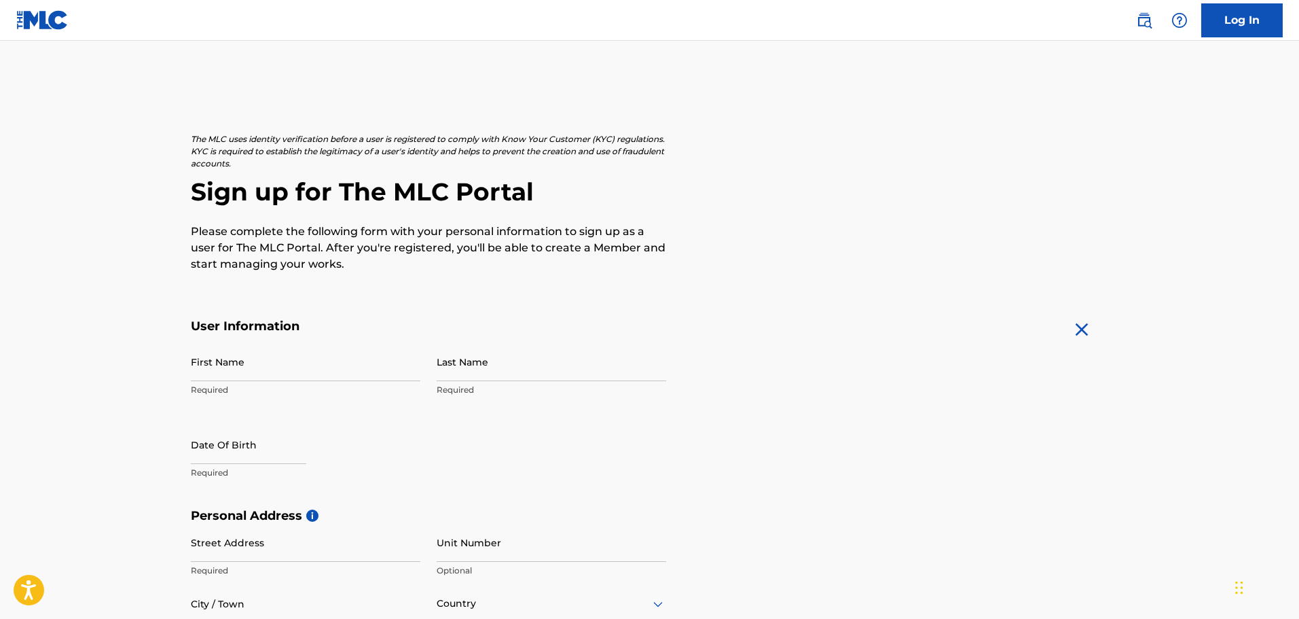
click at [1229, 20] on link "Log In" at bounding box center [1243, 20] width 82 height 34
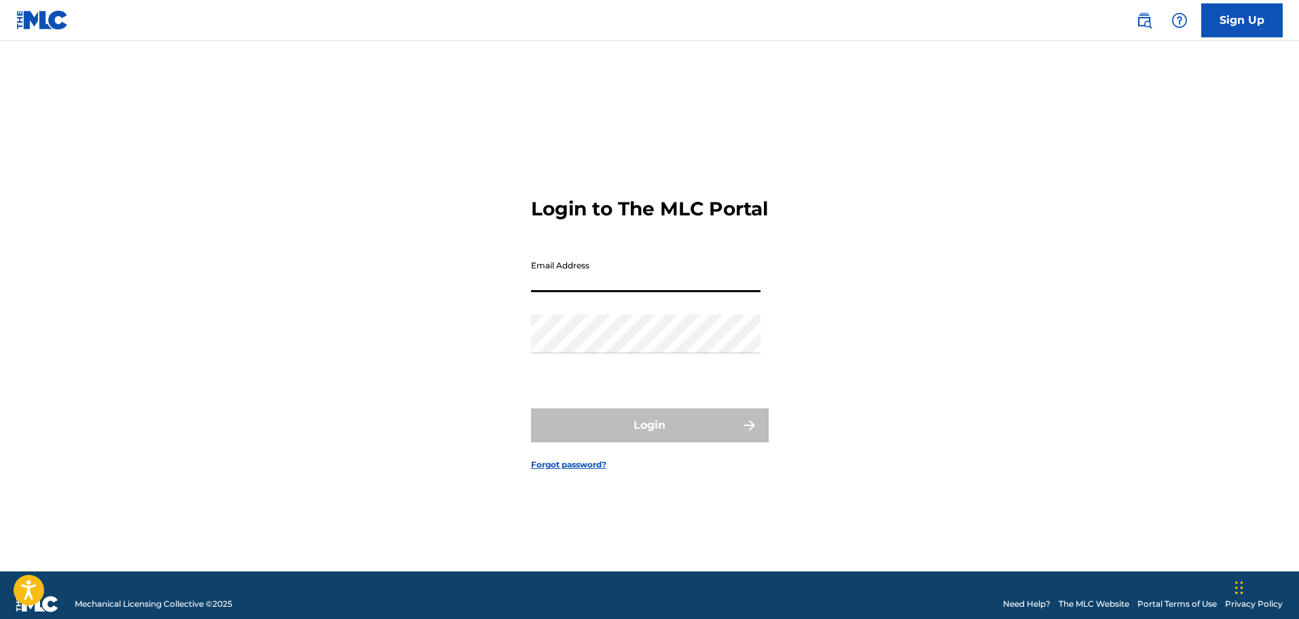
click at [696, 276] on input "Email Address" at bounding box center [646, 272] width 230 height 39
type input "dessi.drums@gmail.com"
click at [708, 277] on input "dessi.drums@gmail.com" at bounding box center [646, 272] width 230 height 39
click at [43, 14] on img at bounding box center [42, 20] width 52 height 20
click at [43, 16] on img at bounding box center [42, 20] width 52 height 20
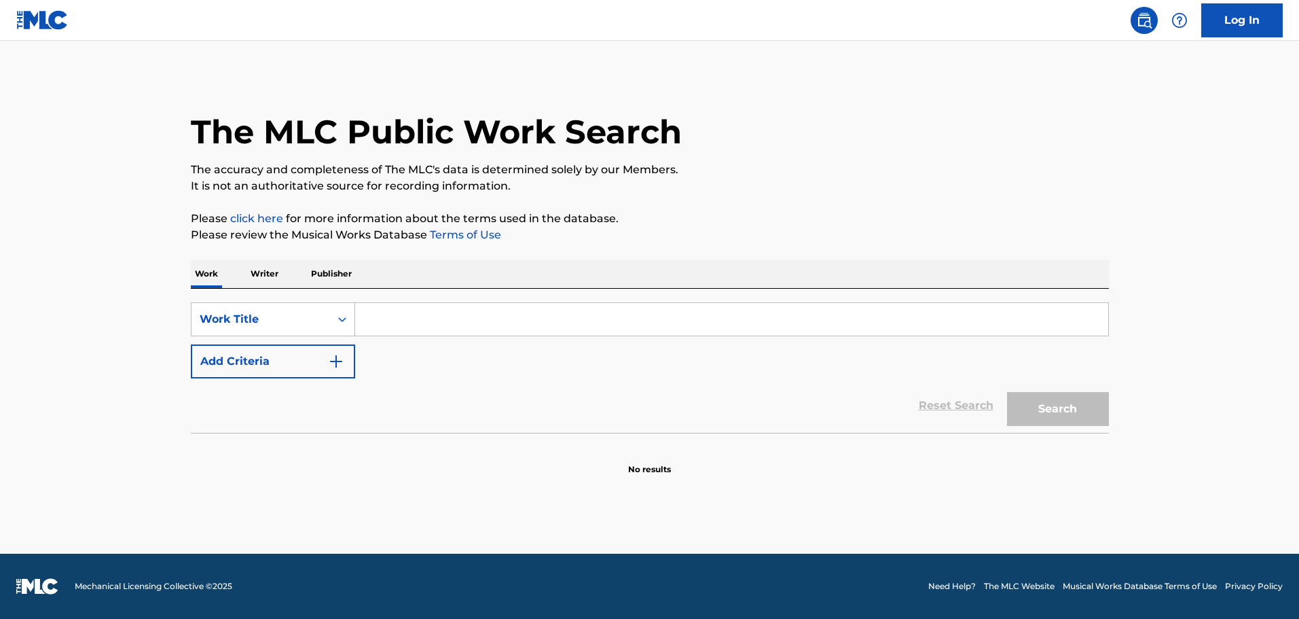
click at [402, 321] on input "Search Form" at bounding box center [731, 319] width 753 height 33
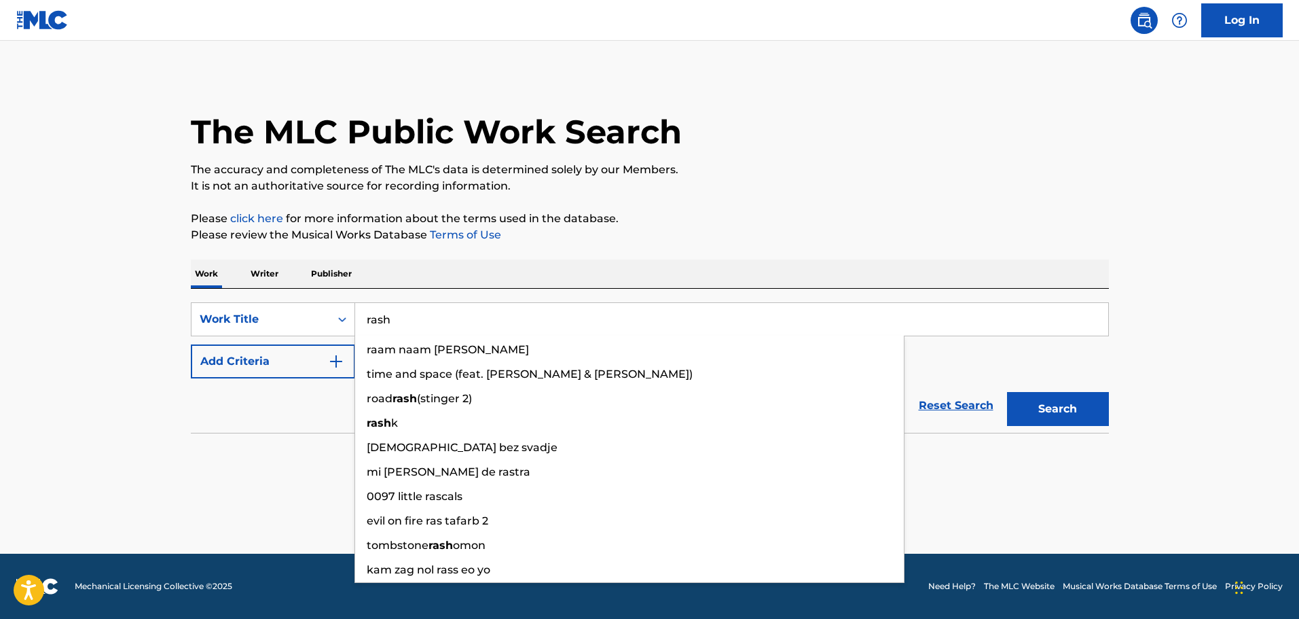
type input "rash"
click at [1007, 392] on button "Search" at bounding box center [1058, 409] width 102 height 34
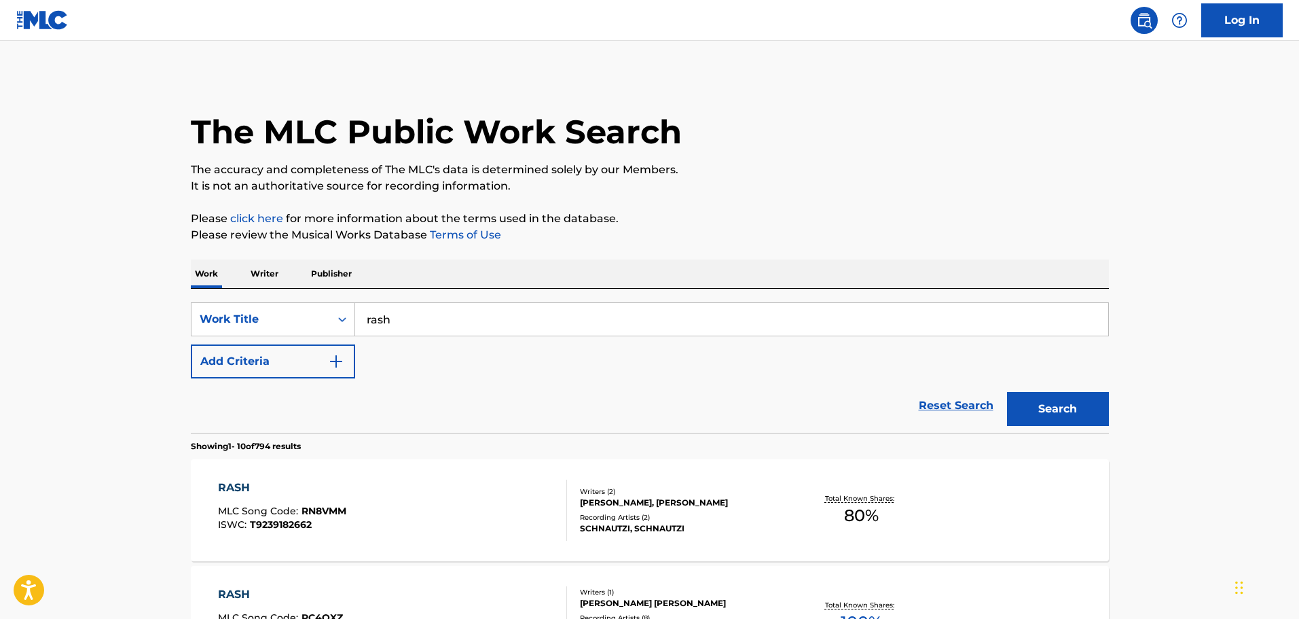
click at [304, 360] on button "Add Criteria" at bounding box center [273, 361] width 164 height 34
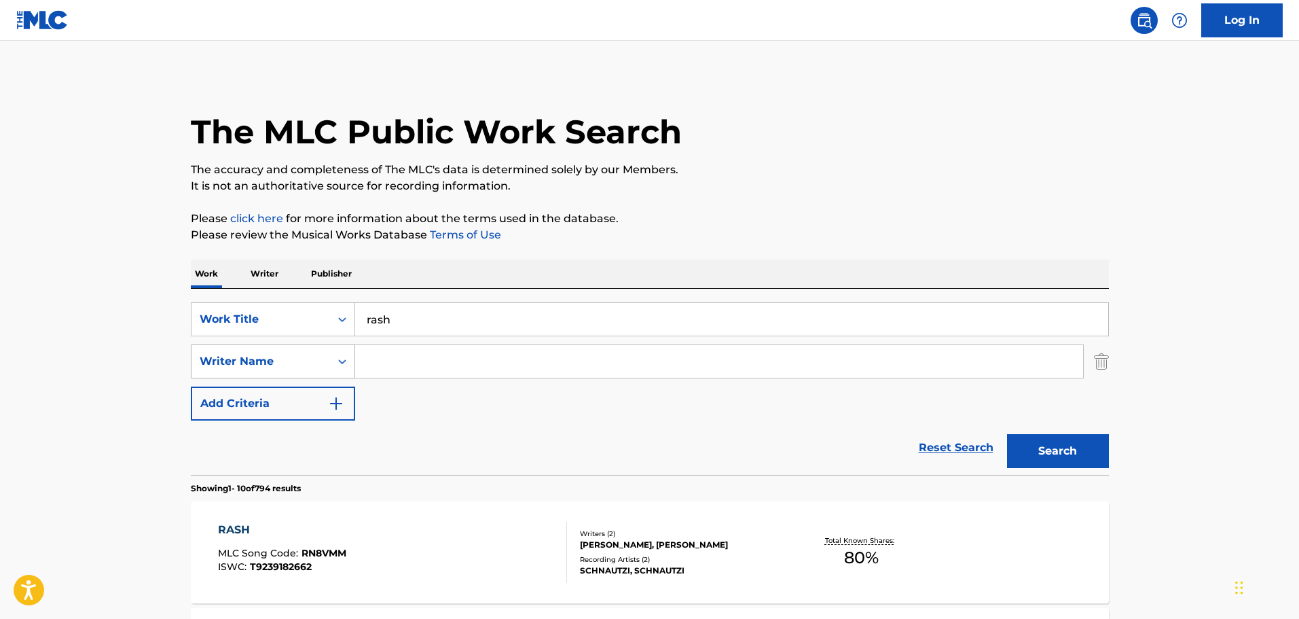
click at [306, 358] on div "Writer Name" at bounding box center [261, 361] width 122 height 16
click at [389, 361] on input "Search Form" at bounding box center [719, 361] width 728 height 33
click at [492, 364] on input "Search Form" at bounding box center [719, 361] width 728 height 33
paste input "NEVAEHdwm"
type input "NEVAEHdwm"
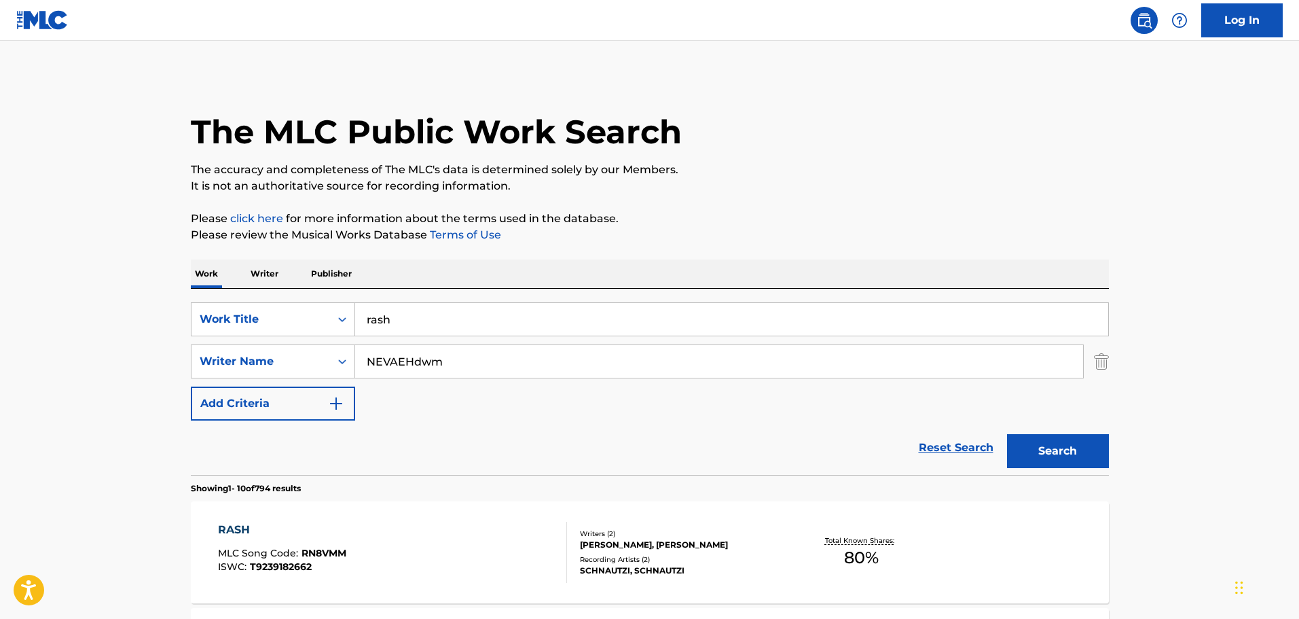
click at [1007, 434] on button "Search" at bounding box center [1058, 451] width 102 height 34
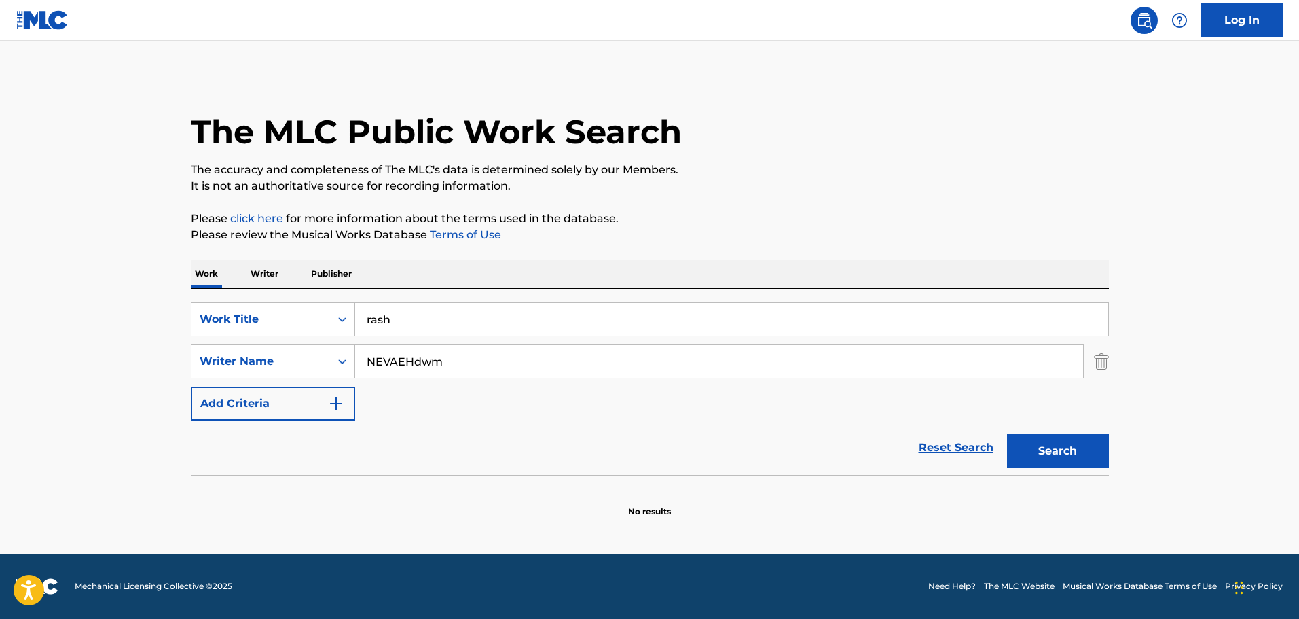
click at [1103, 361] on img "Search Form" at bounding box center [1101, 361] width 15 height 34
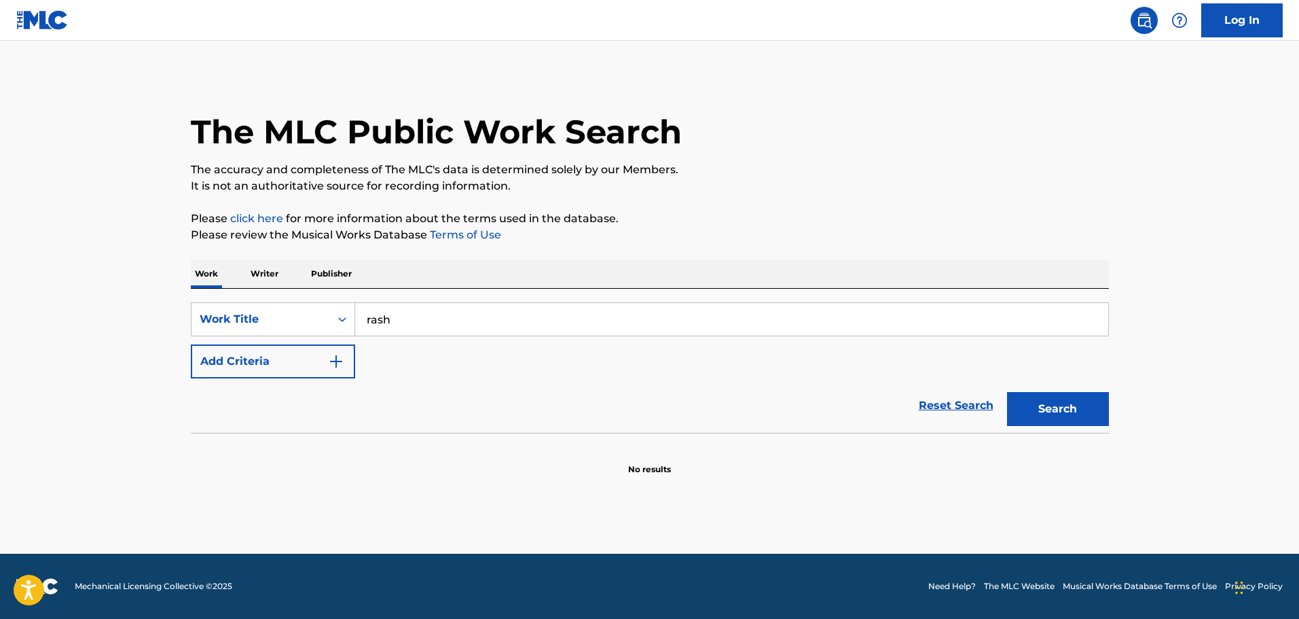
click at [266, 277] on p "Writer" at bounding box center [265, 273] width 36 height 29
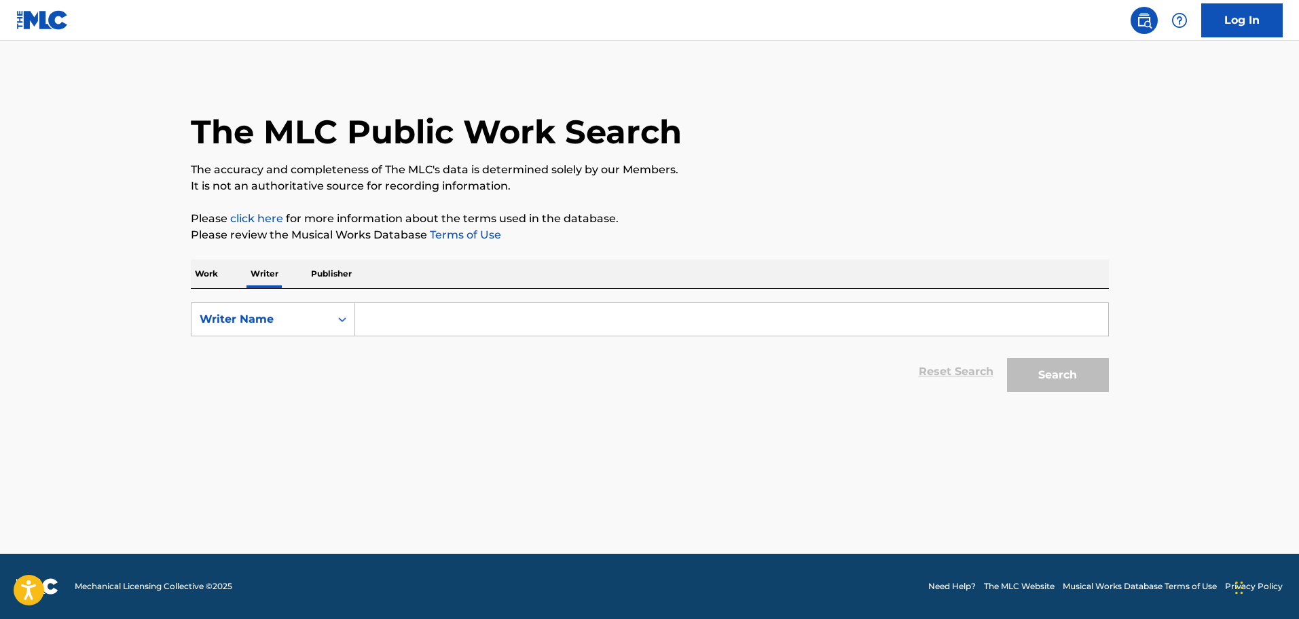
click at [397, 314] on input "Search Form" at bounding box center [731, 319] width 753 height 33
paste input "NEVAEHdwm"
click at [1042, 372] on button "Search" at bounding box center [1058, 375] width 102 height 34
click at [493, 329] on input "NEVAEHdwm" at bounding box center [731, 319] width 753 height 33
type input "NEVAEHdwm"
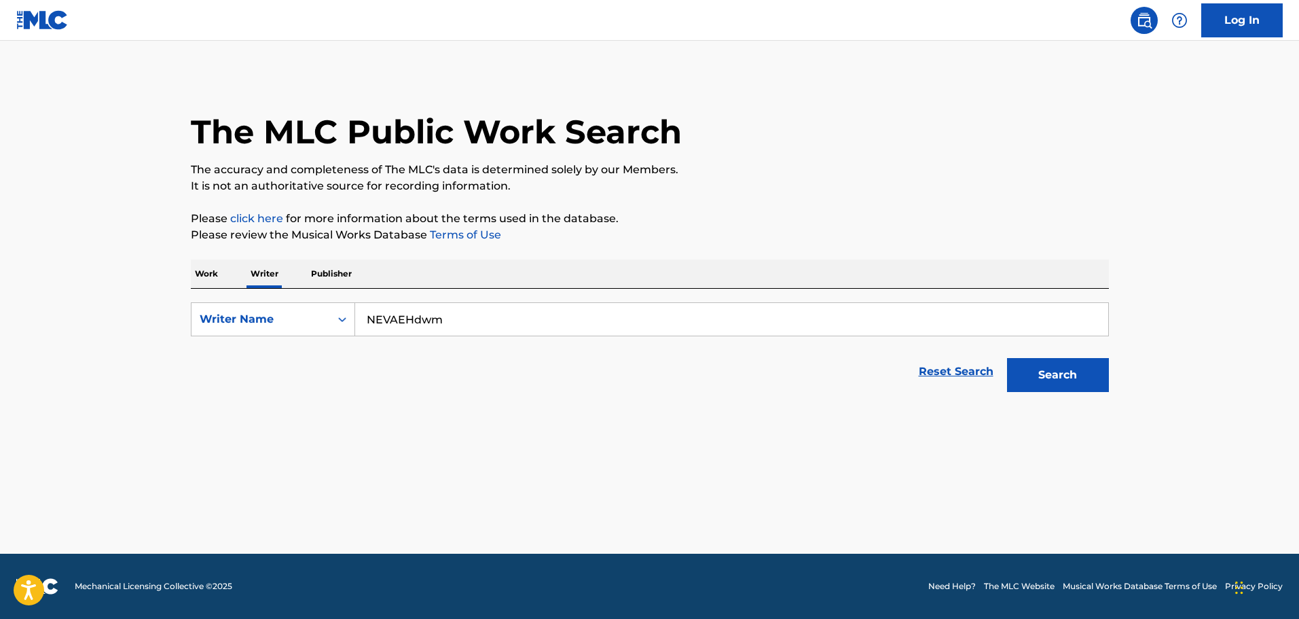
click at [343, 281] on p "Publisher" at bounding box center [331, 273] width 49 height 29
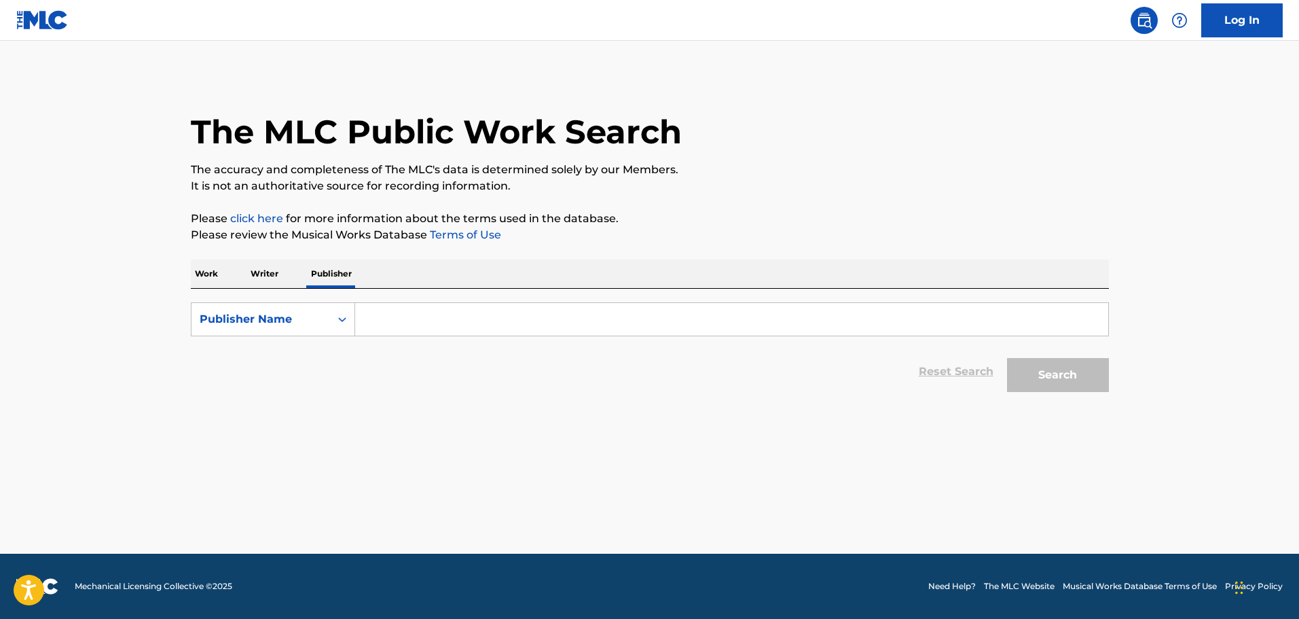
click at [391, 313] on input "Search Form" at bounding box center [731, 319] width 753 height 33
click at [380, 317] on input "Search Form" at bounding box center [731, 319] width 753 height 33
paste input "NEVAEHdwm"
type input "NEVAEHdwm"
click at [1051, 384] on button "Search" at bounding box center [1058, 375] width 102 height 34
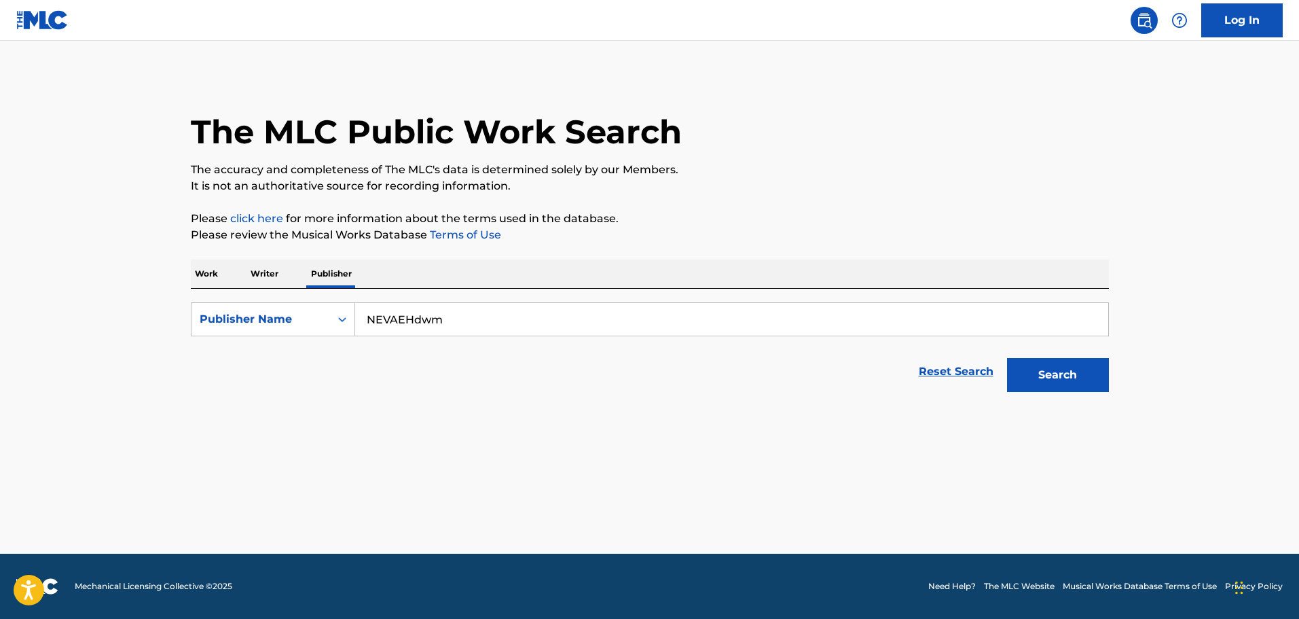
click at [211, 276] on p "Work" at bounding box center [206, 273] width 31 height 29
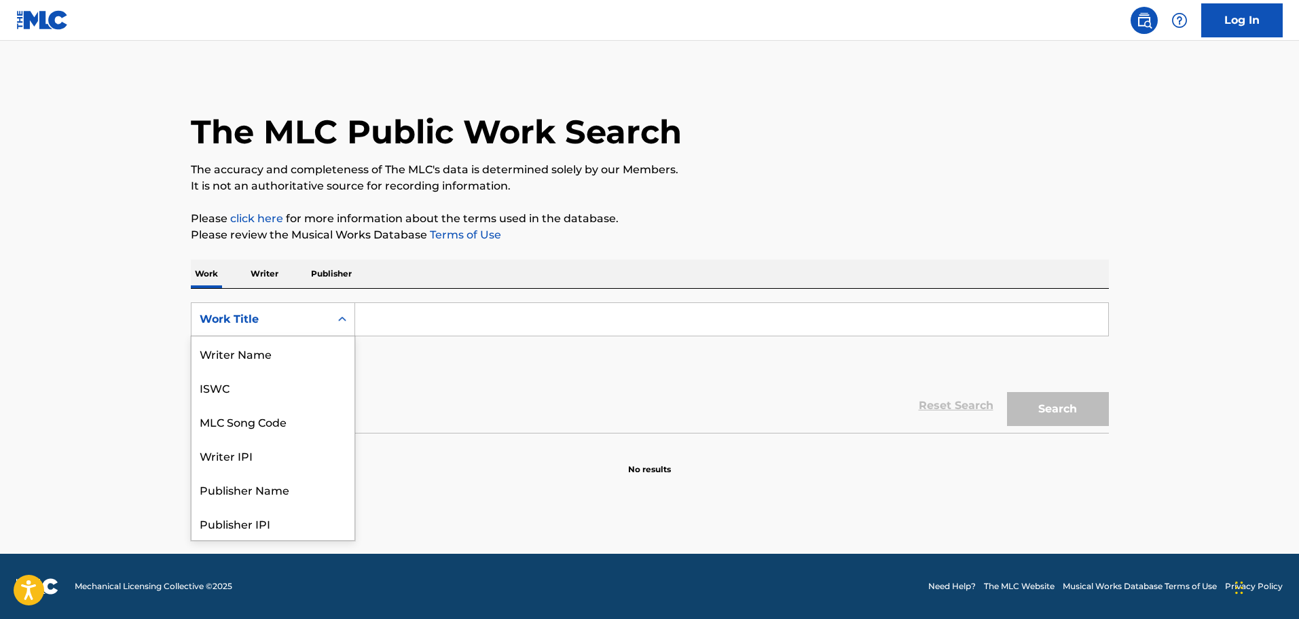
click at [308, 326] on div "Work Title" at bounding box center [261, 319] width 122 height 16
click at [276, 420] on div "Publisher Name" at bounding box center [273, 421] width 163 height 34
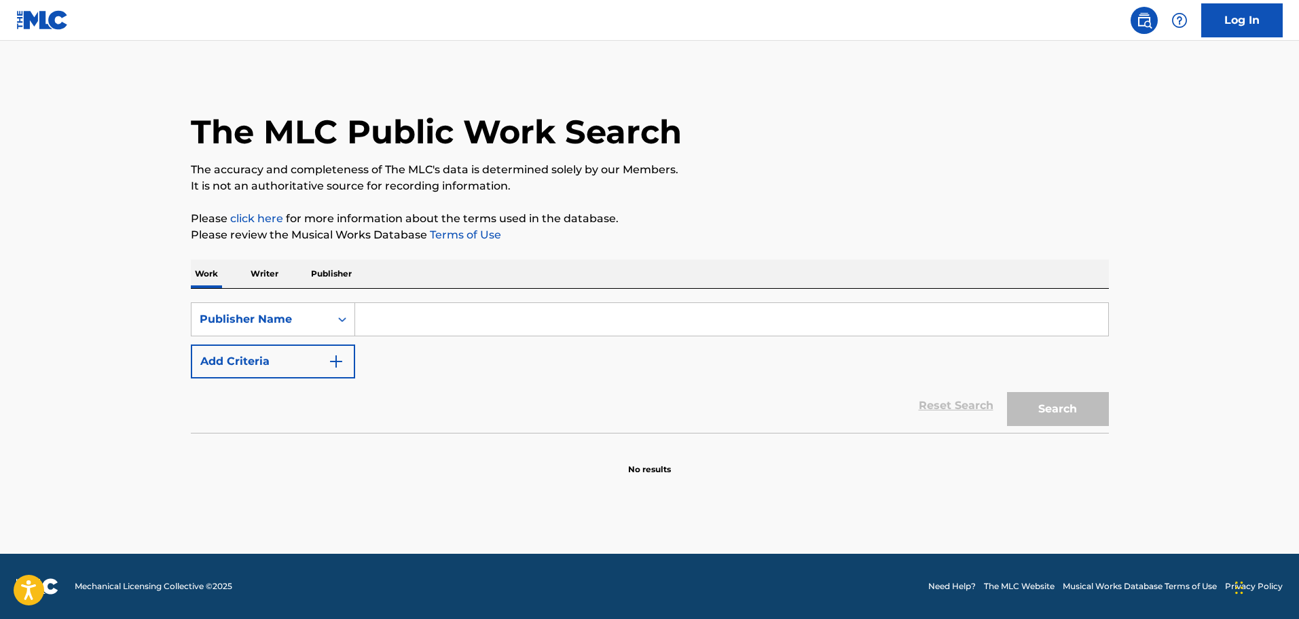
click at [372, 327] on input "Search Form" at bounding box center [731, 319] width 753 height 33
paste input "NEVAEHdwm"
type input "NEVAEHdwm"
click at [1007, 392] on button "Search" at bounding box center [1058, 409] width 102 height 34
drag, startPoint x: 338, startPoint y: 319, endPoint x: 329, endPoint y: 327, distance: 11.6
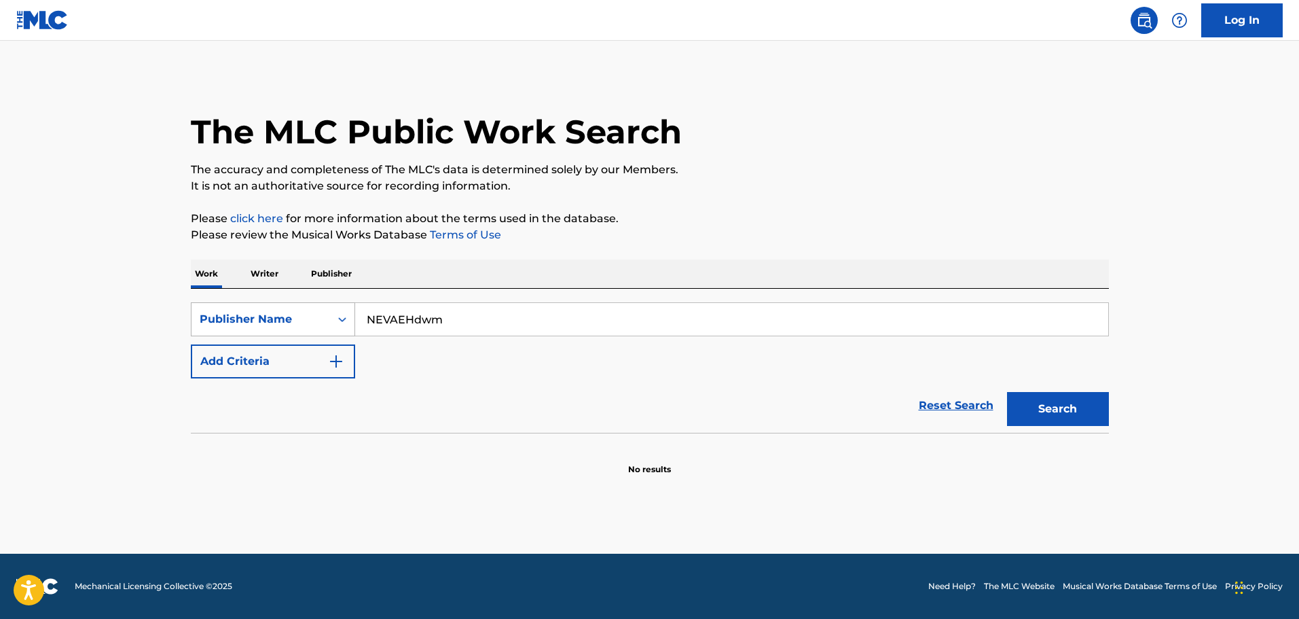
click at [338, 319] on icon "Search Form" at bounding box center [343, 319] width 14 height 14
click at [262, 278] on p "Writer" at bounding box center [265, 273] width 36 height 29
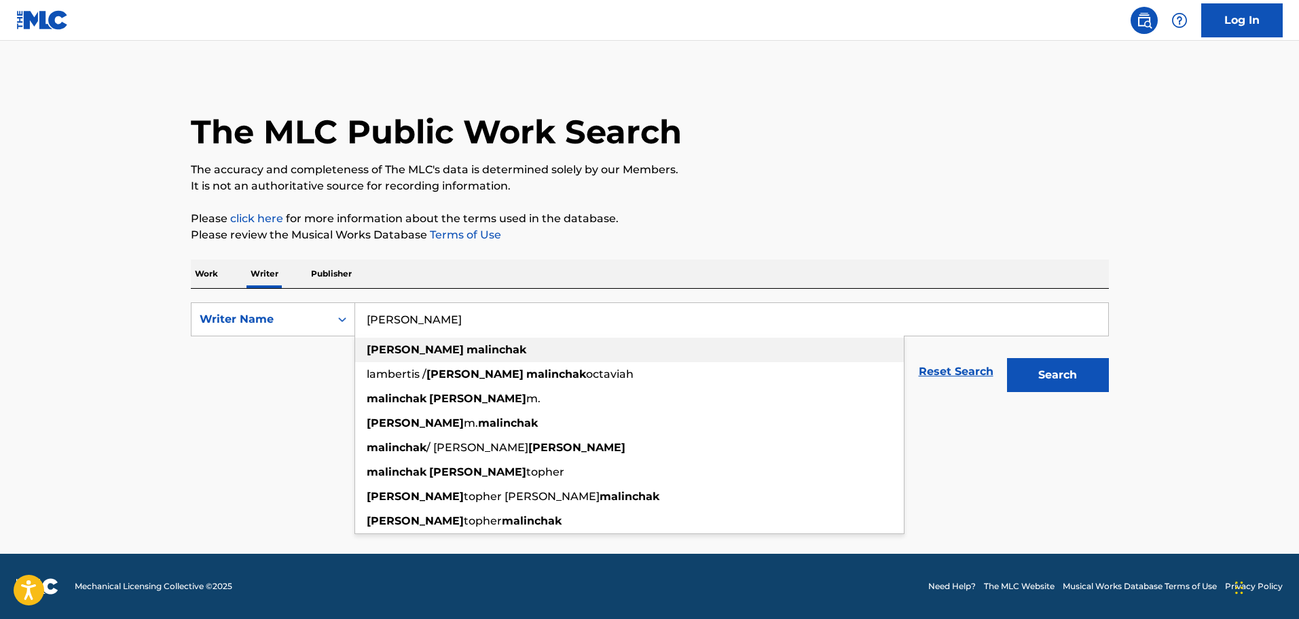
type input "[PERSON_NAME]"
click at [467, 347] on strong "malinchak" at bounding box center [497, 349] width 60 height 13
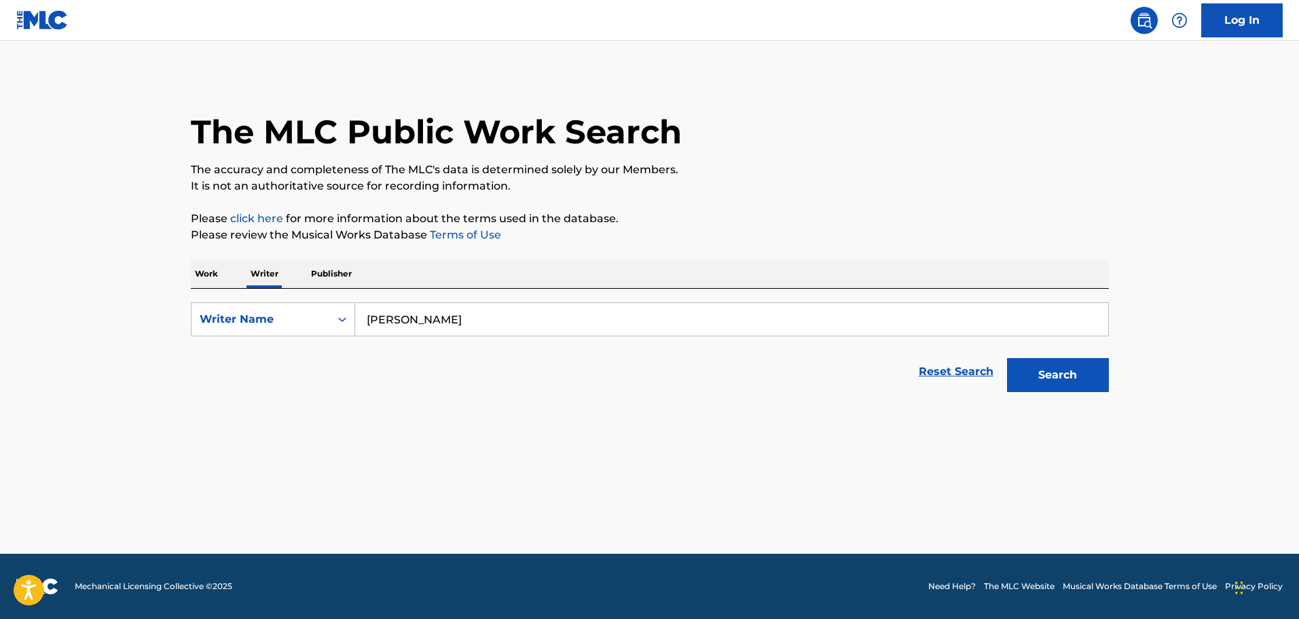
click at [340, 371] on div "Reset Search Search" at bounding box center [650, 371] width 918 height 54
click at [212, 276] on p "Work" at bounding box center [206, 273] width 31 height 29
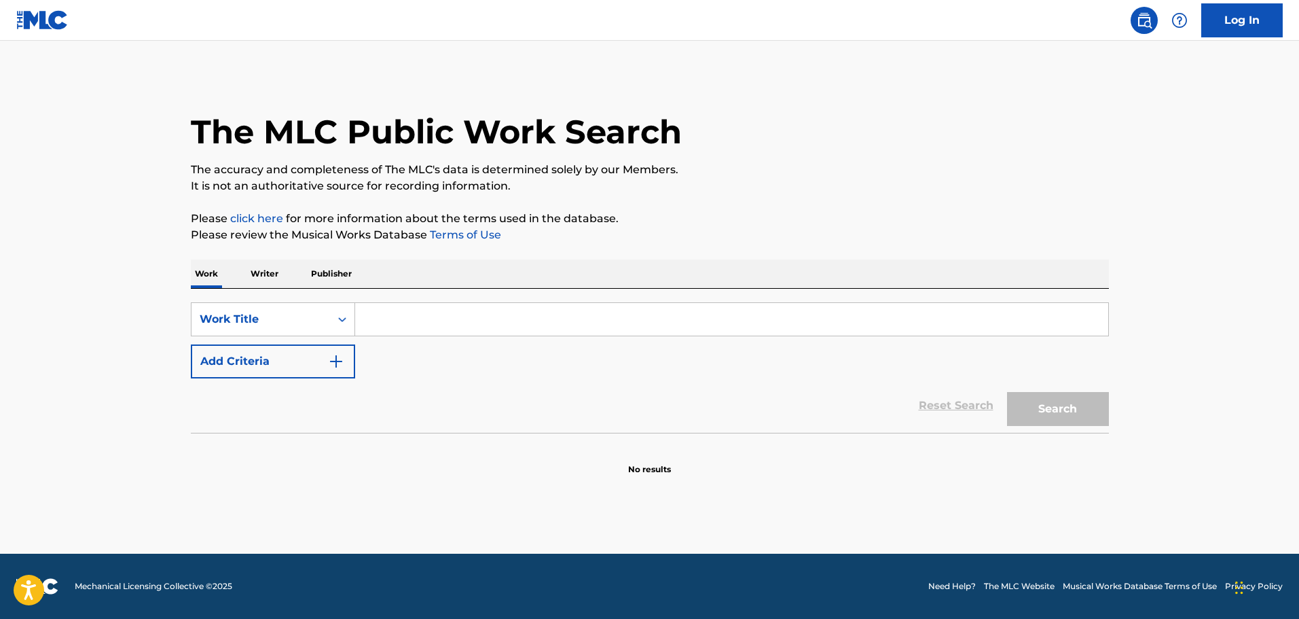
click at [266, 273] on p "Writer" at bounding box center [265, 273] width 36 height 29
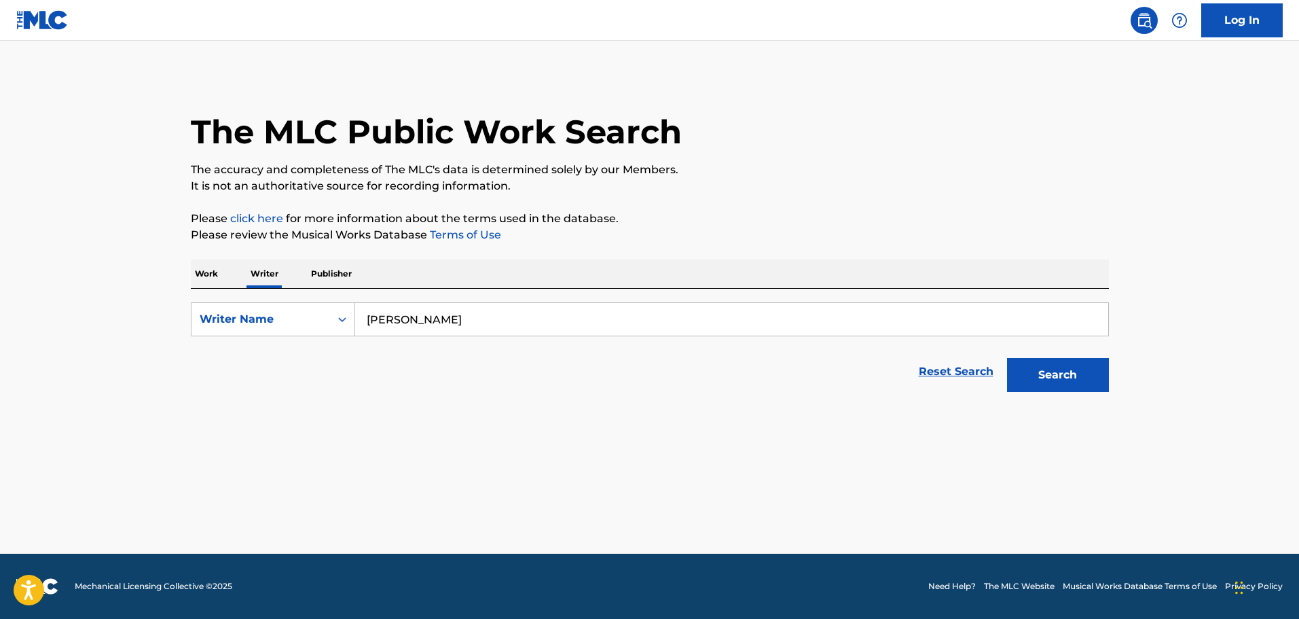
click at [202, 270] on p "Work" at bounding box center [206, 273] width 31 height 29
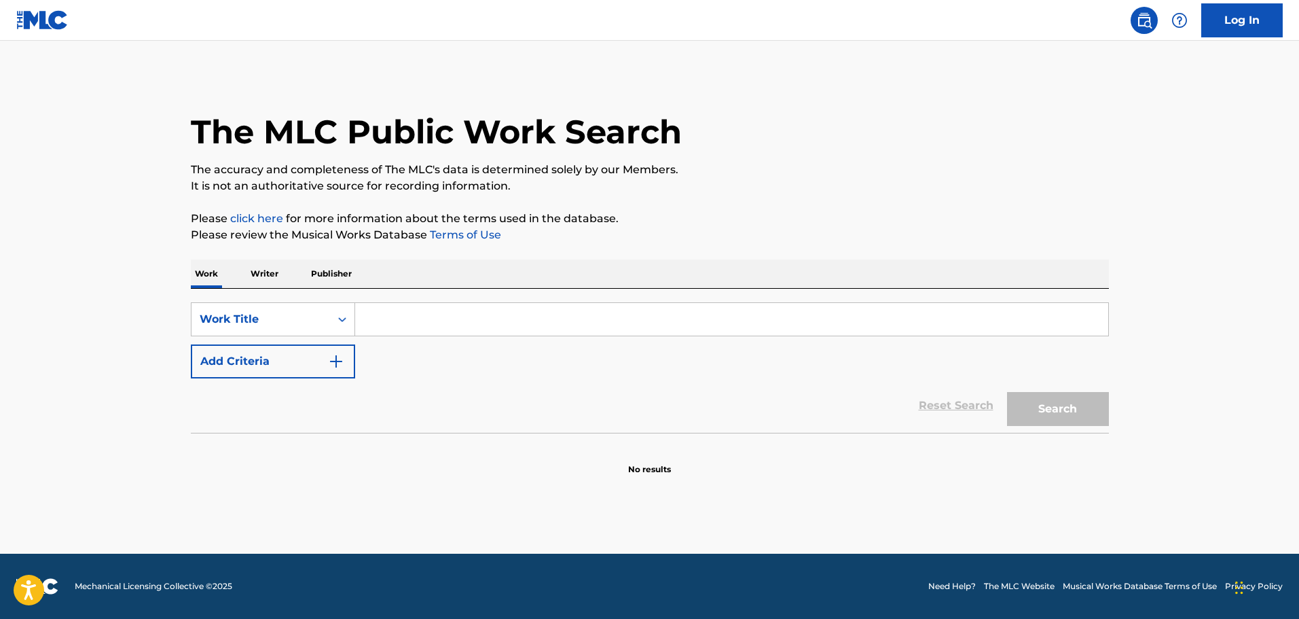
click at [264, 273] on p "Writer" at bounding box center [265, 273] width 36 height 29
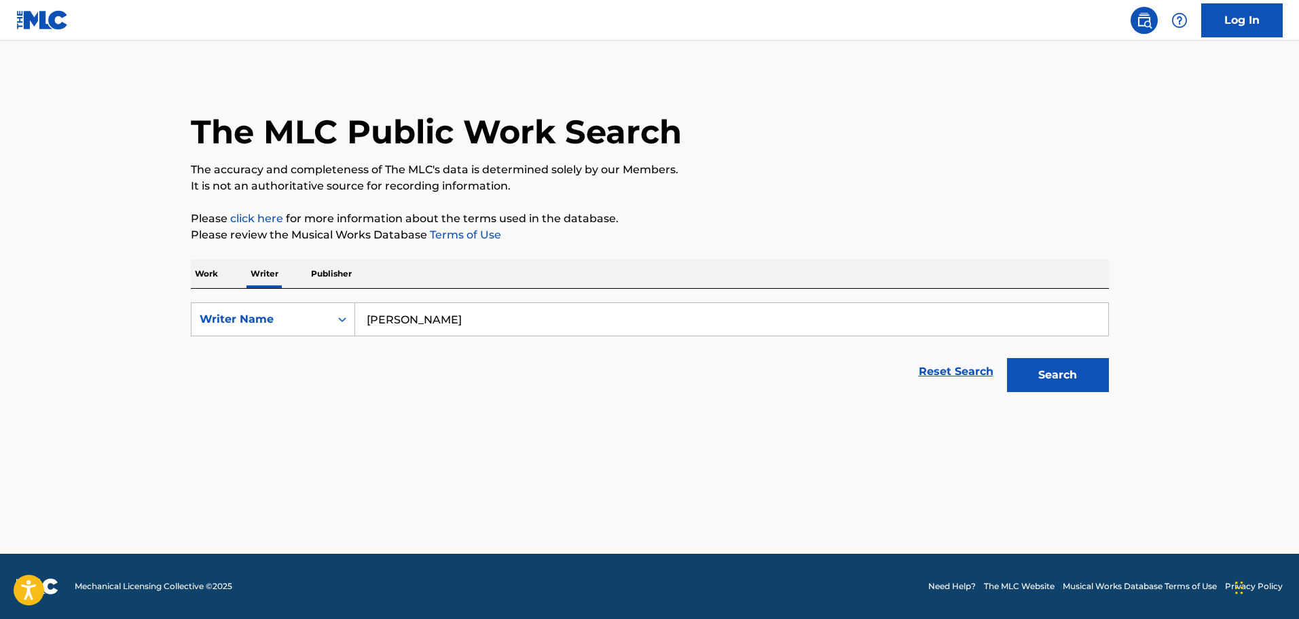
click at [1037, 378] on button "Search" at bounding box center [1058, 375] width 102 height 34
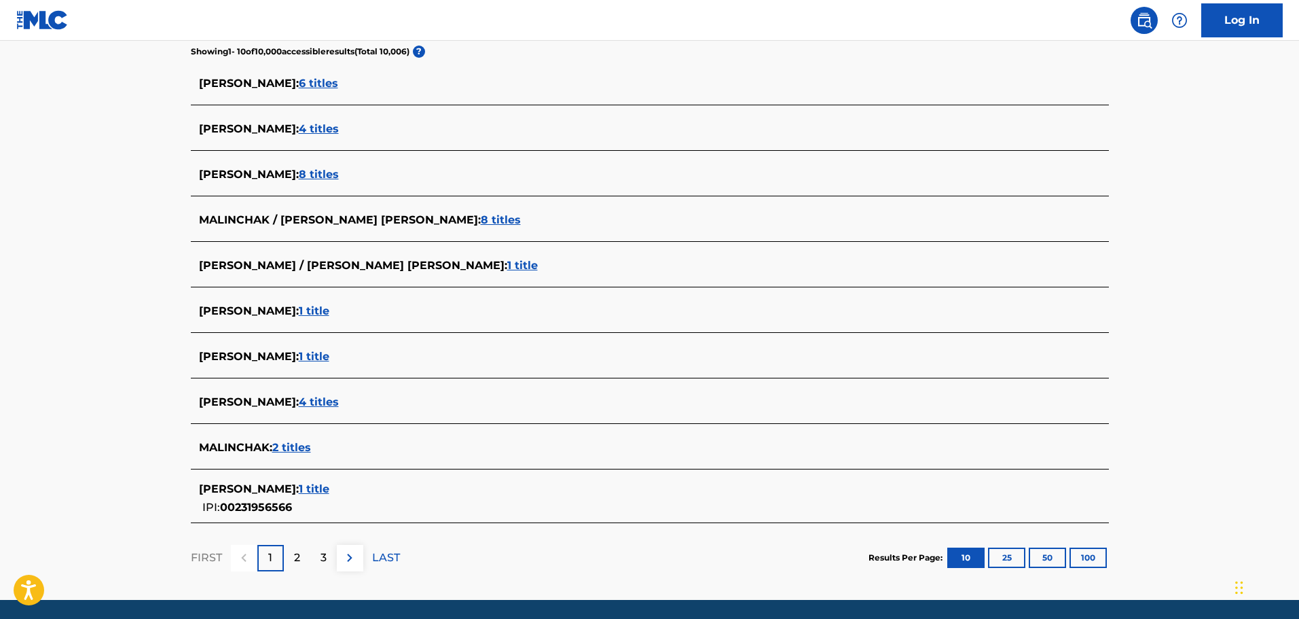
scroll to position [406, 0]
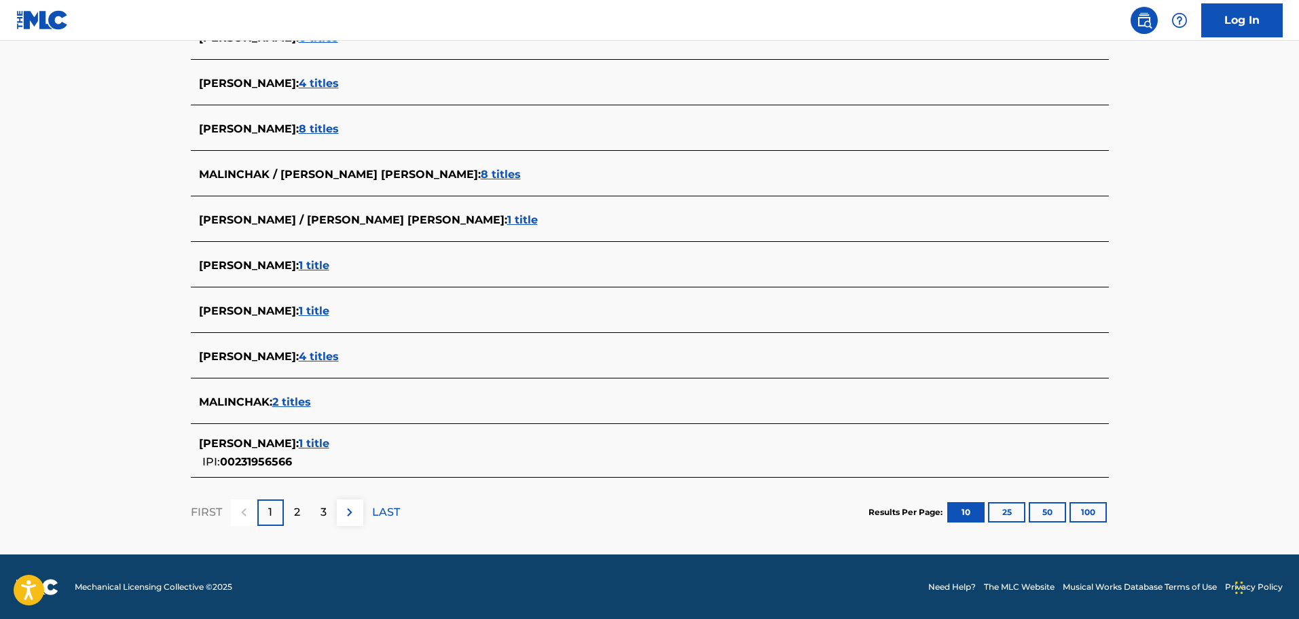
click at [296, 508] on p "2" at bounding box center [297, 512] width 6 height 16
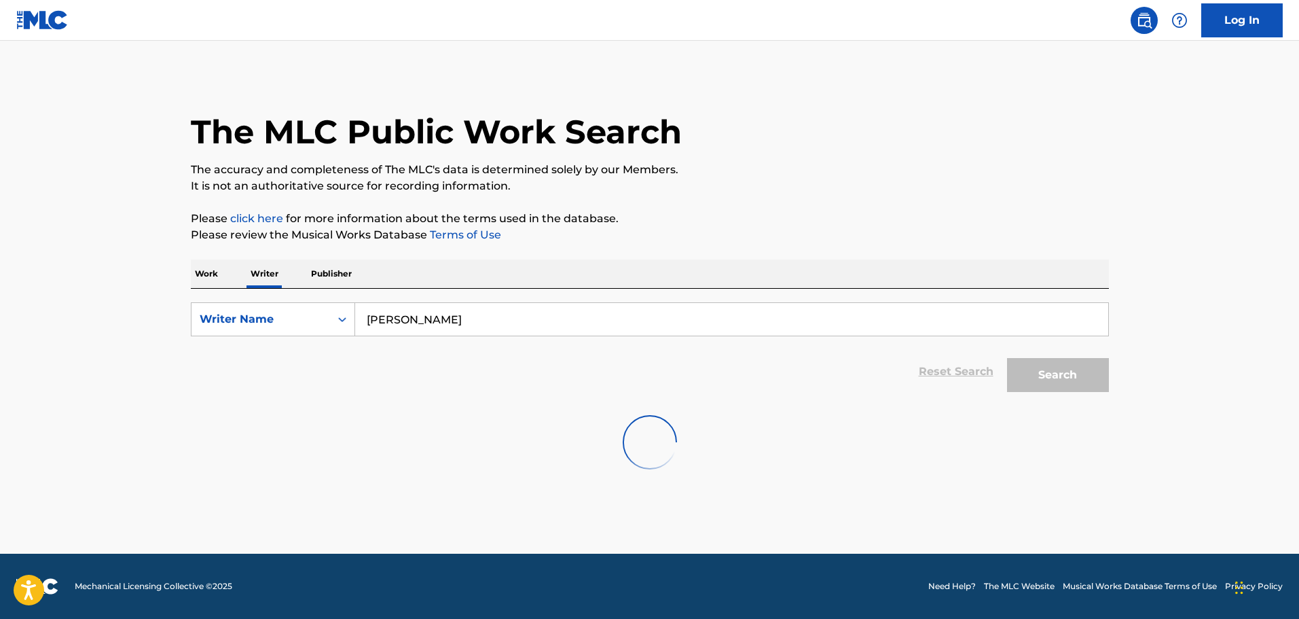
scroll to position [0, 0]
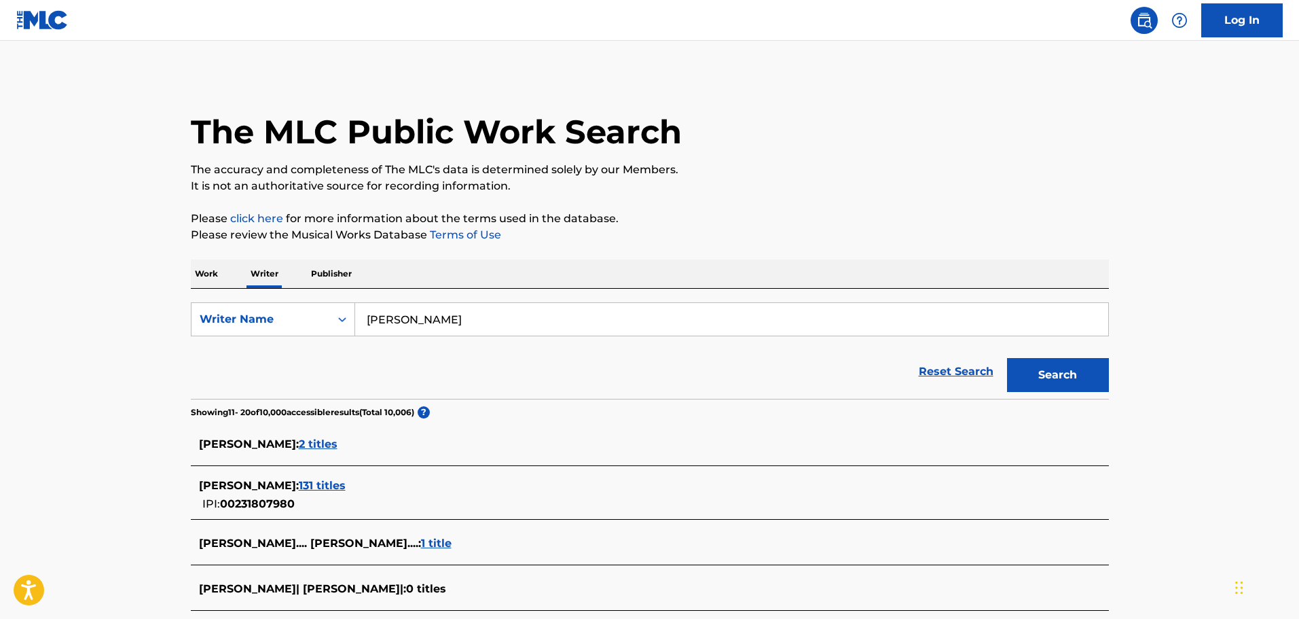
click at [338, 442] on span "2 titles" at bounding box center [318, 443] width 39 height 13
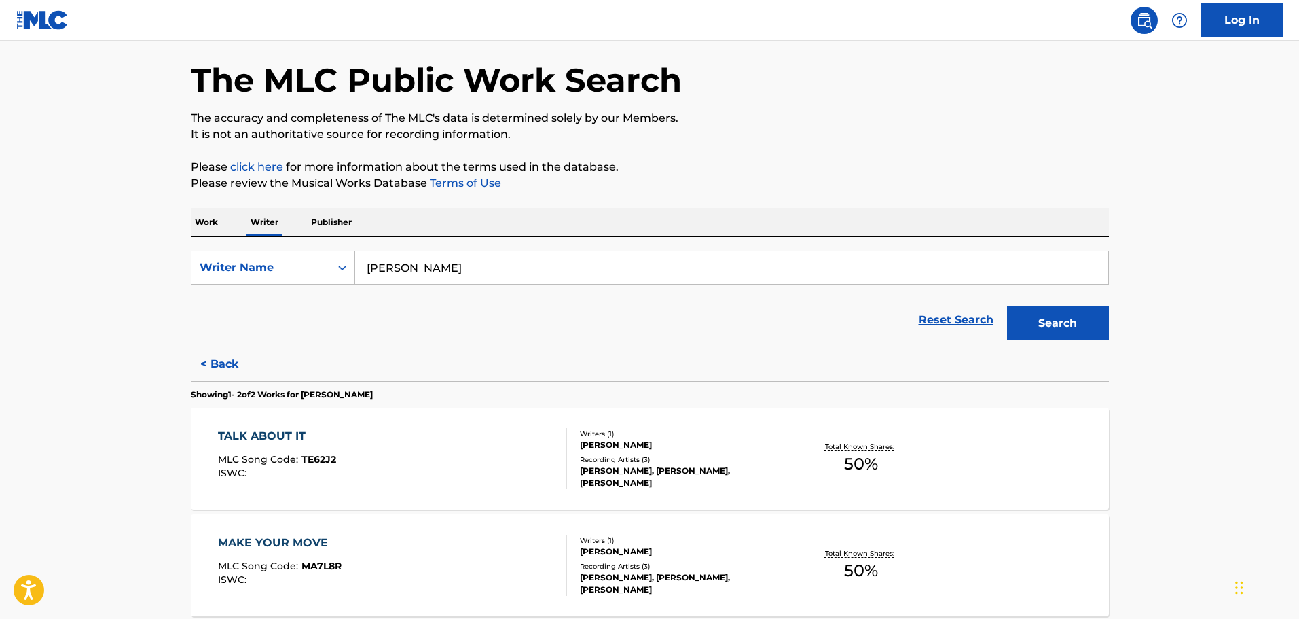
scroll to position [68, 0]
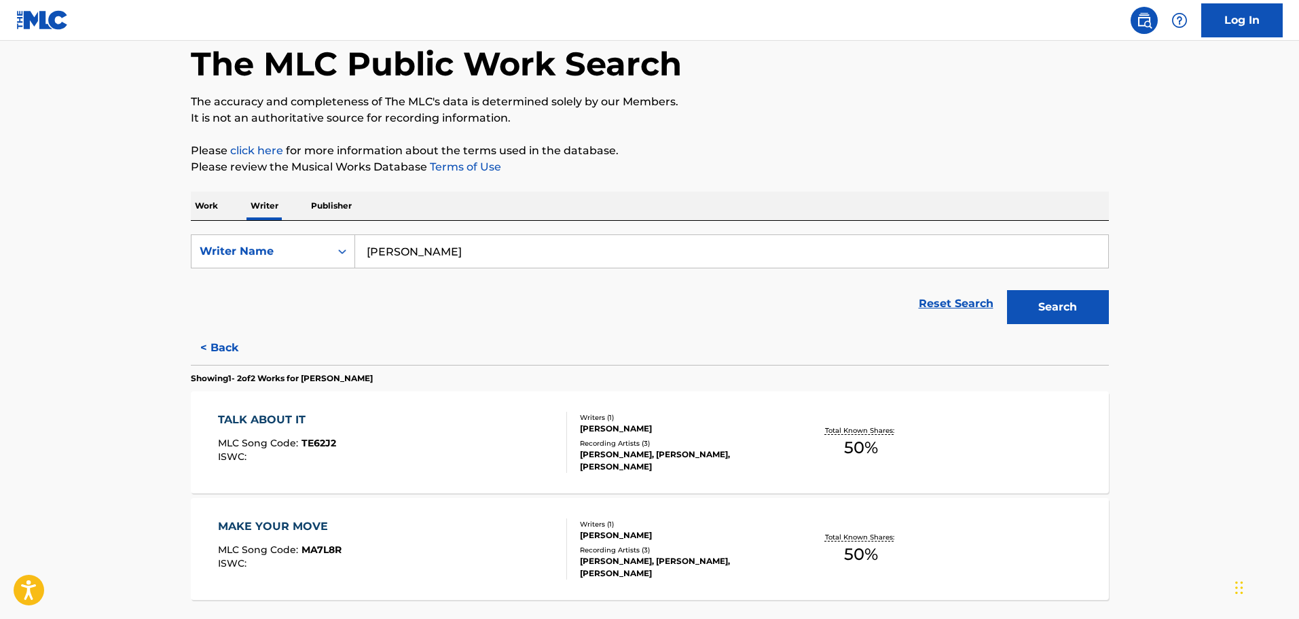
click at [221, 345] on button "< Back" at bounding box center [232, 348] width 82 height 34
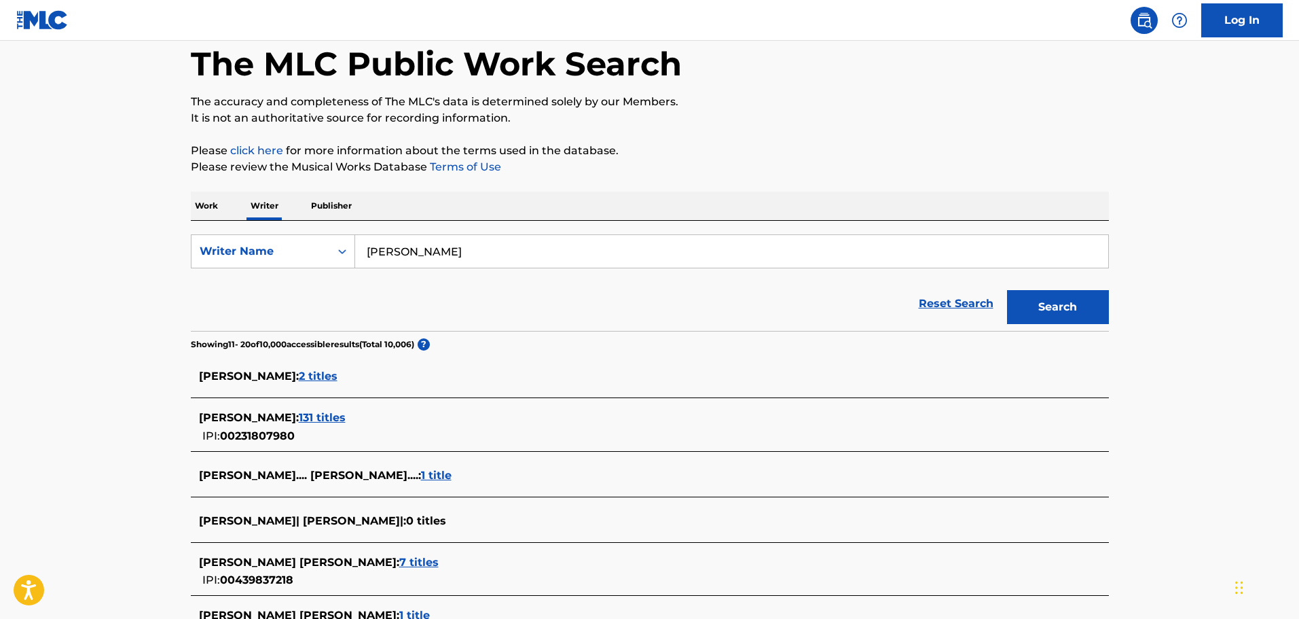
click at [346, 414] on span "131 titles" at bounding box center [322, 417] width 47 height 13
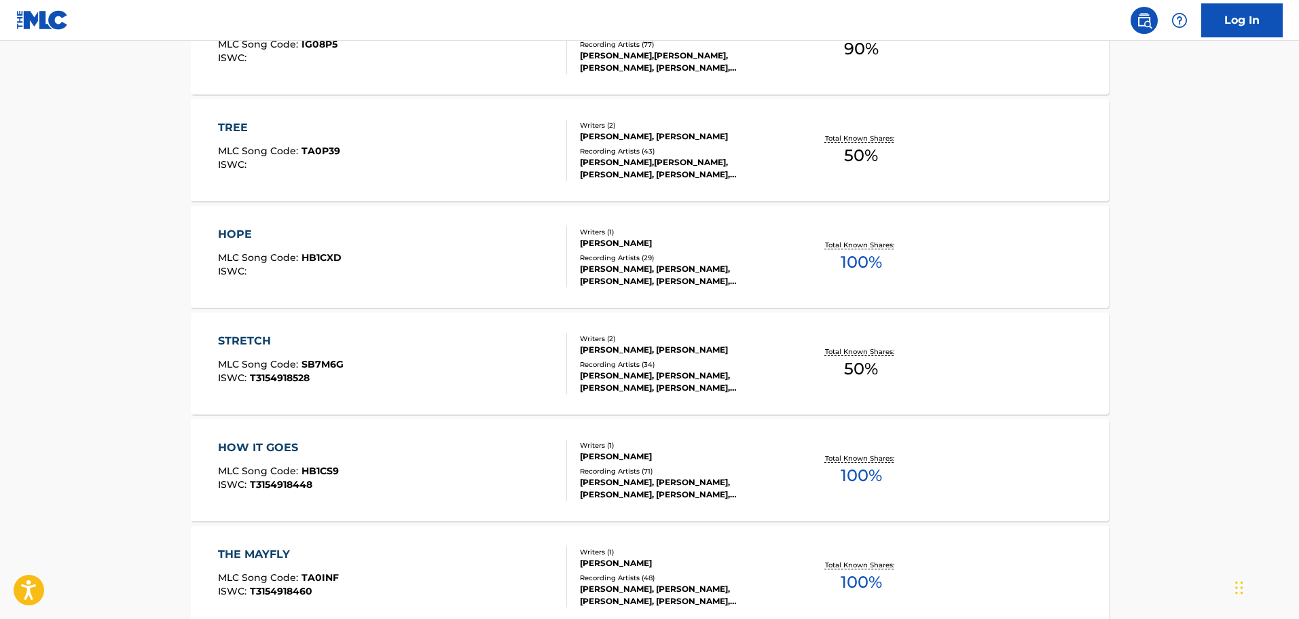
scroll to position [569, 0]
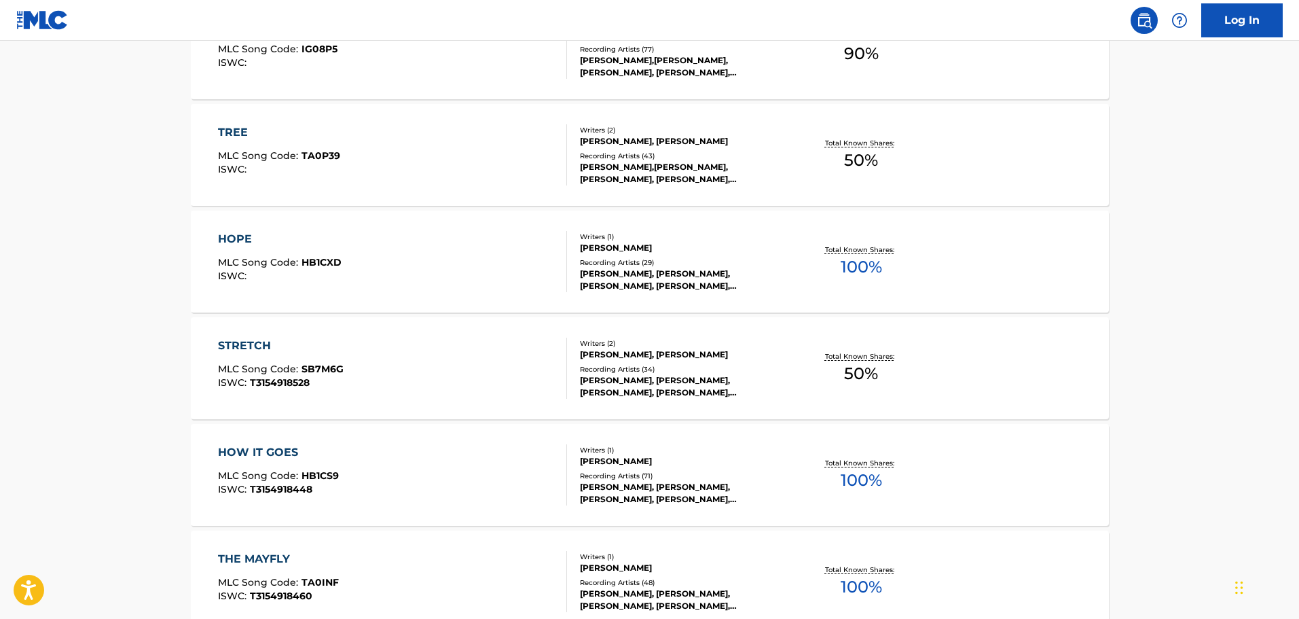
click at [295, 451] on div "HOW IT GOES" at bounding box center [278, 452] width 121 height 16
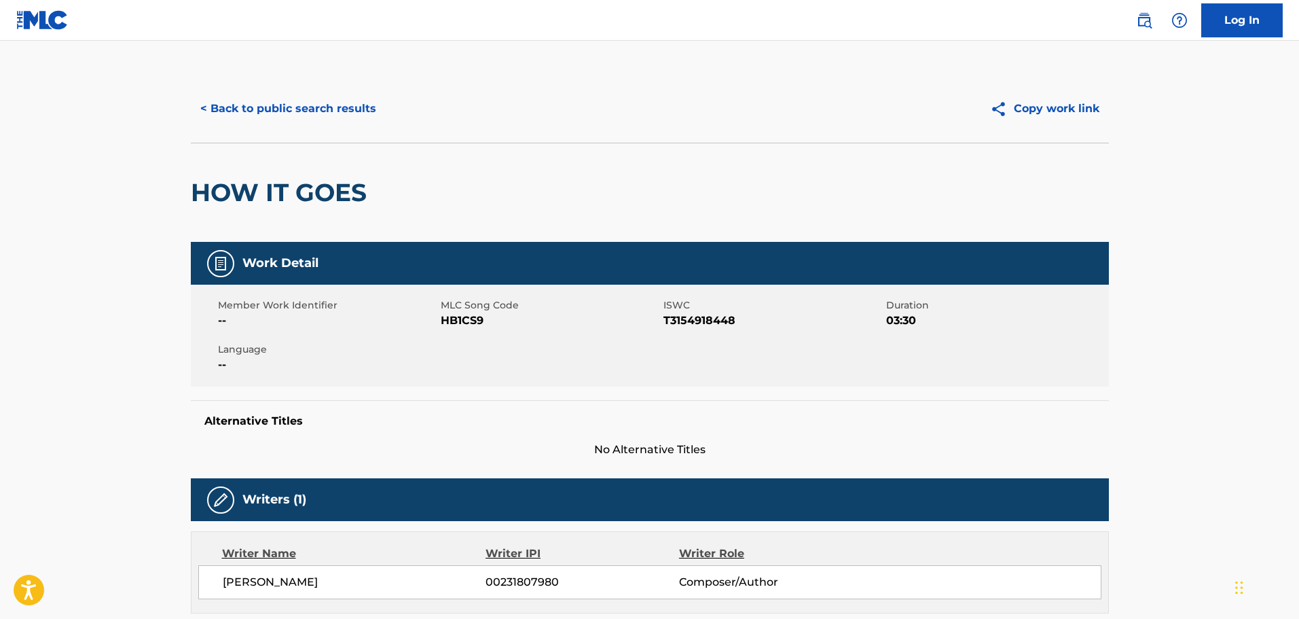
click at [304, 107] on button "< Back to public search results" at bounding box center [288, 109] width 195 height 34
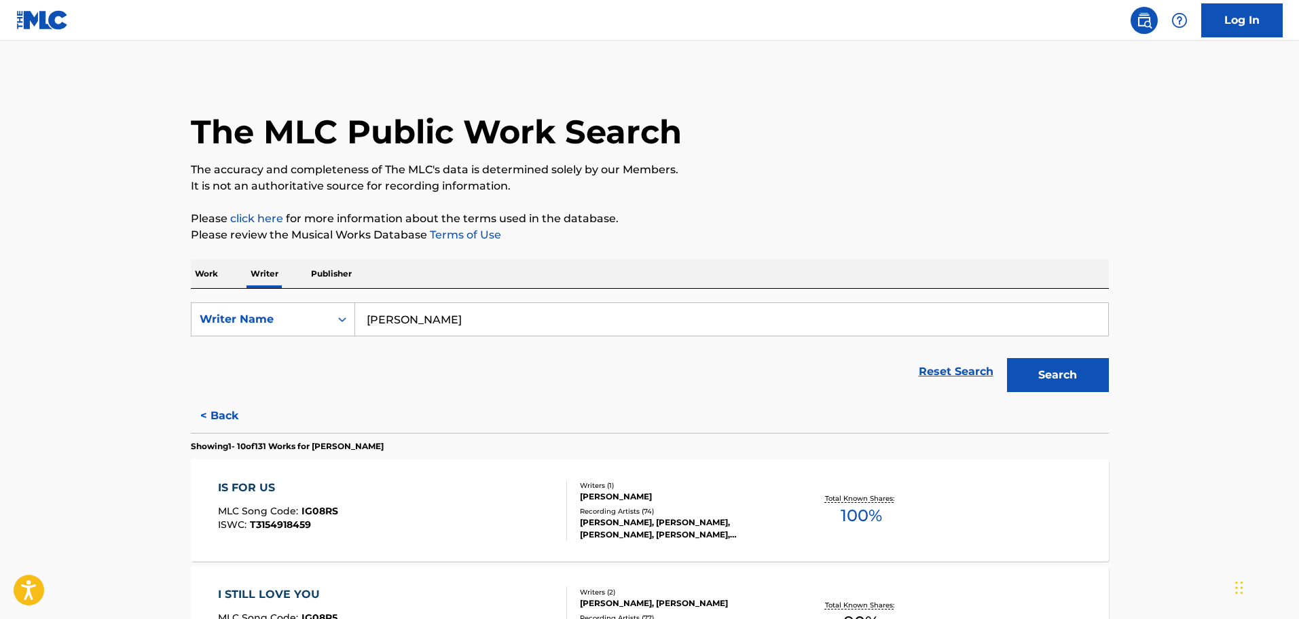
click at [446, 321] on input "[PERSON_NAME]" at bounding box center [731, 319] width 753 height 33
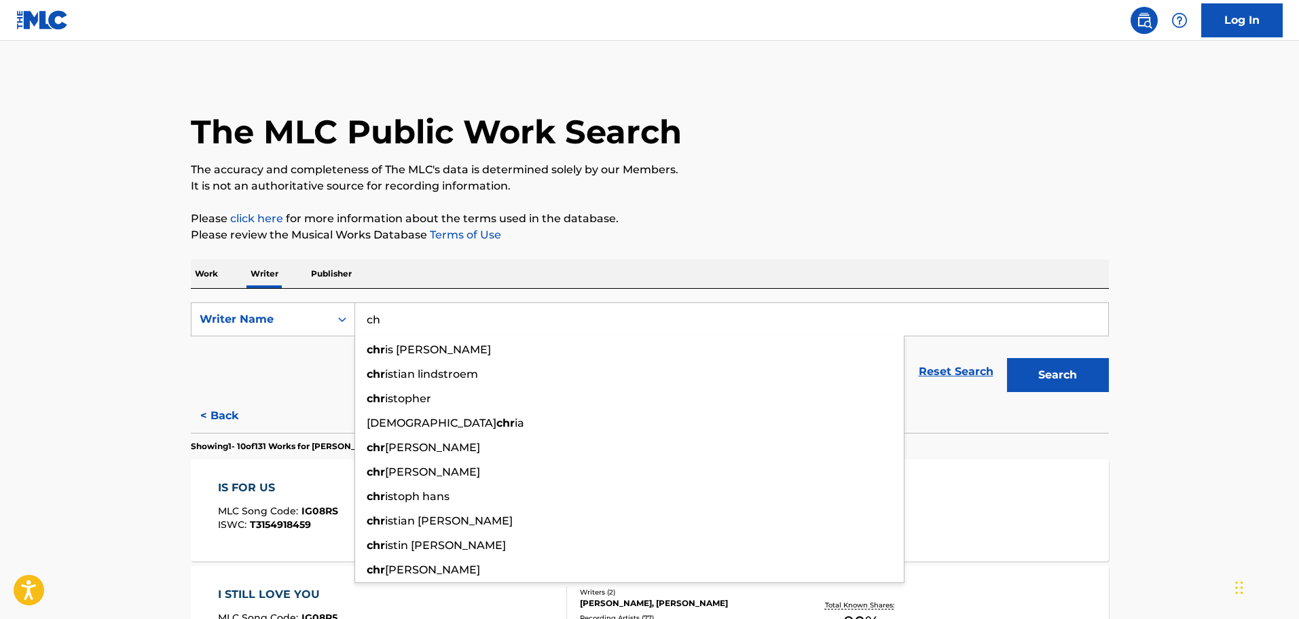
type input "c"
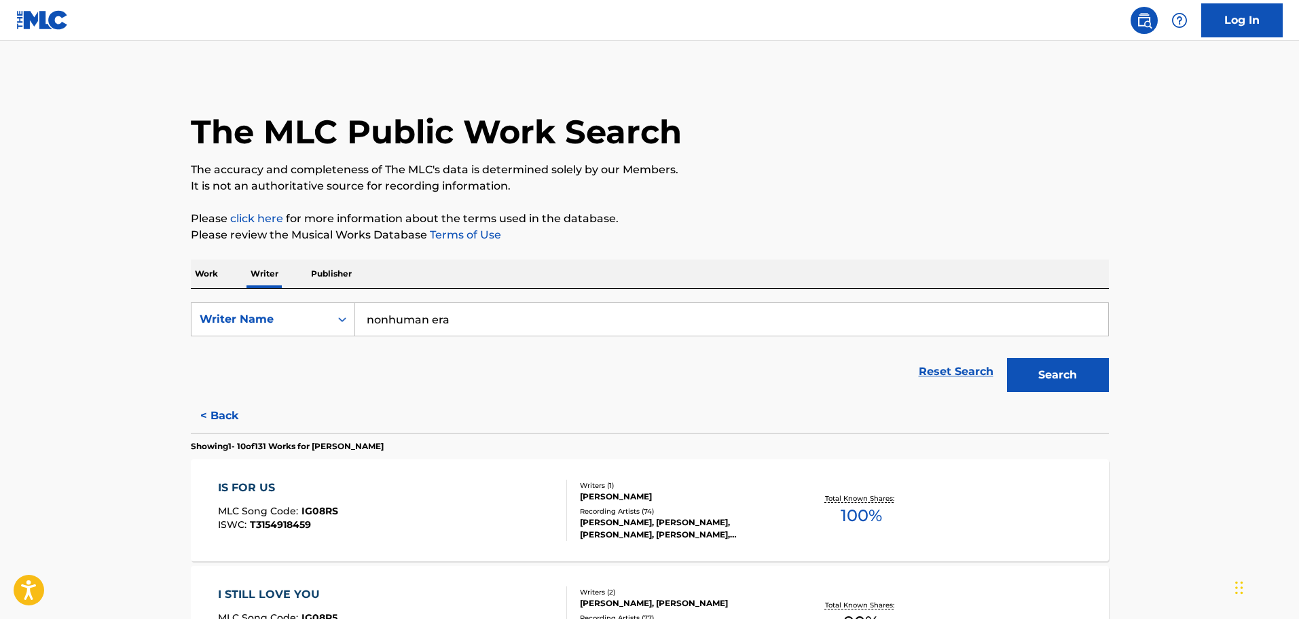
click at [1007, 358] on button "Search" at bounding box center [1058, 375] width 102 height 34
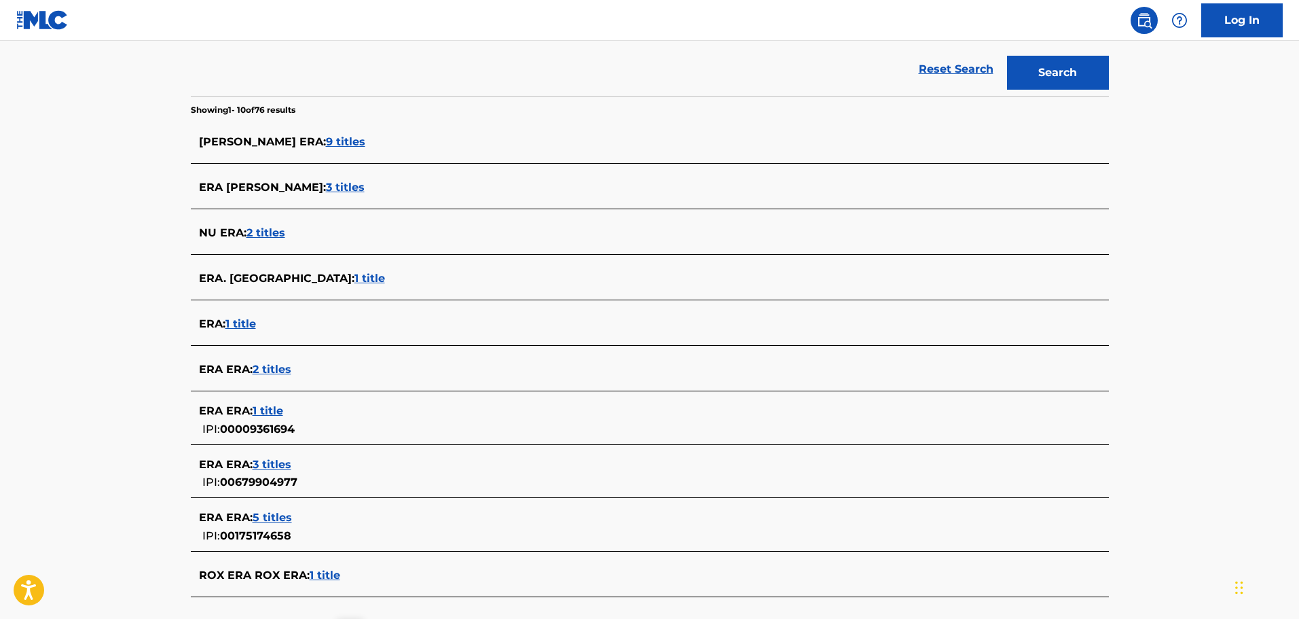
scroll to position [408, 0]
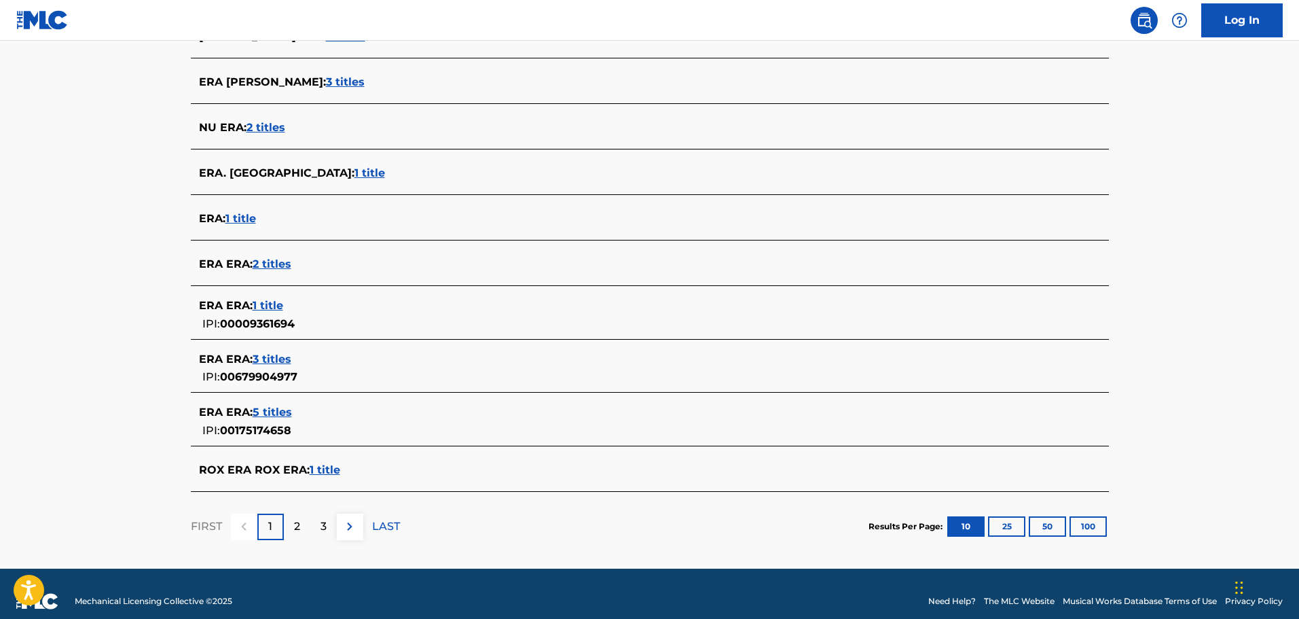
click at [294, 529] on p "2" at bounding box center [297, 526] width 6 height 16
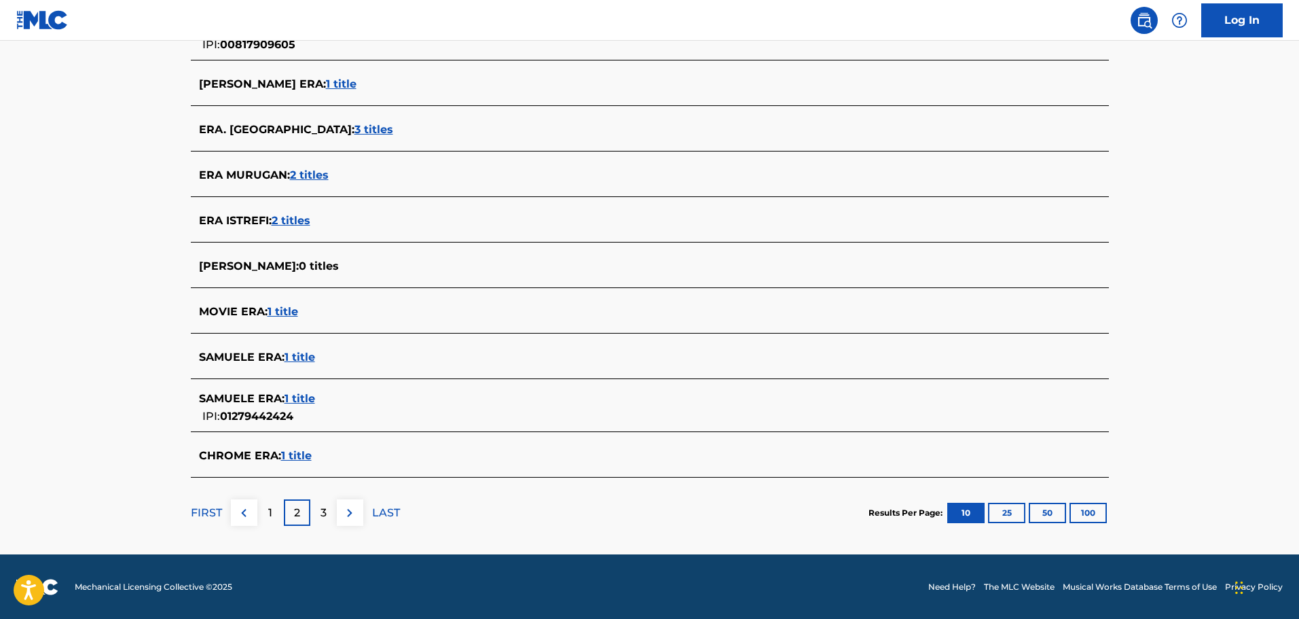
scroll to position [414, 0]
click at [330, 511] on div "3" at bounding box center [323, 512] width 26 height 26
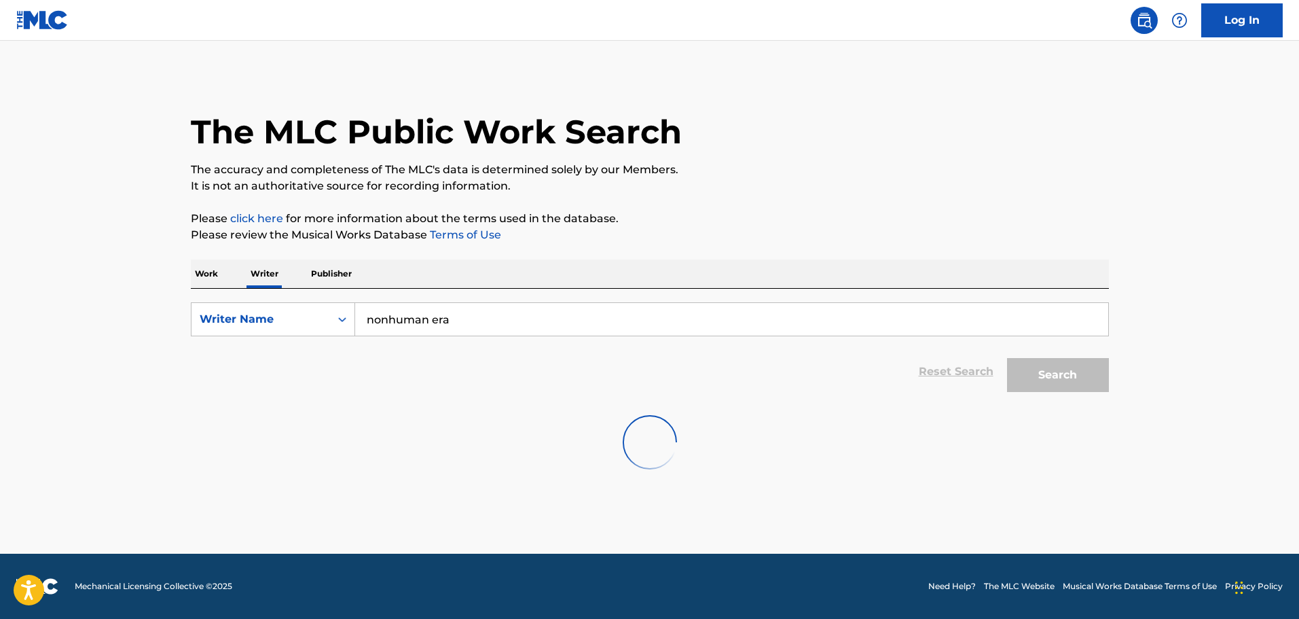
scroll to position [0, 0]
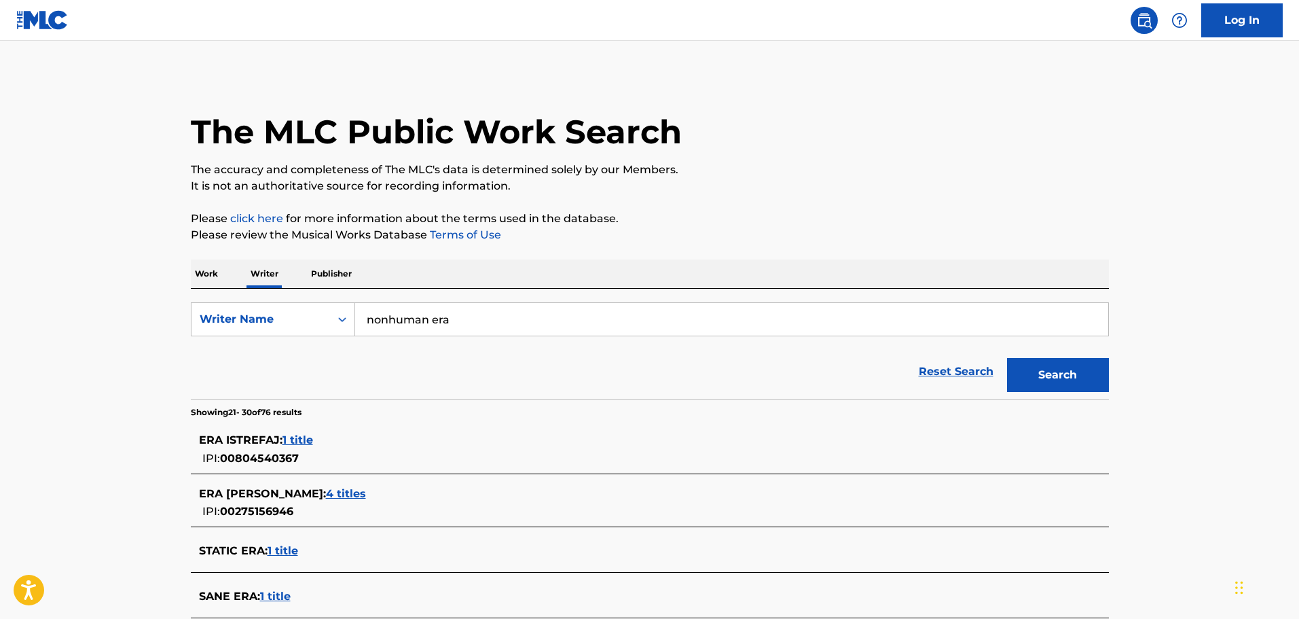
click at [423, 319] on input "nonhuman era" at bounding box center [731, 319] width 753 height 33
click at [423, 353] on strong "[PERSON_NAME]" at bounding box center [447, 349] width 97 height 13
type input "[PERSON_NAME]"
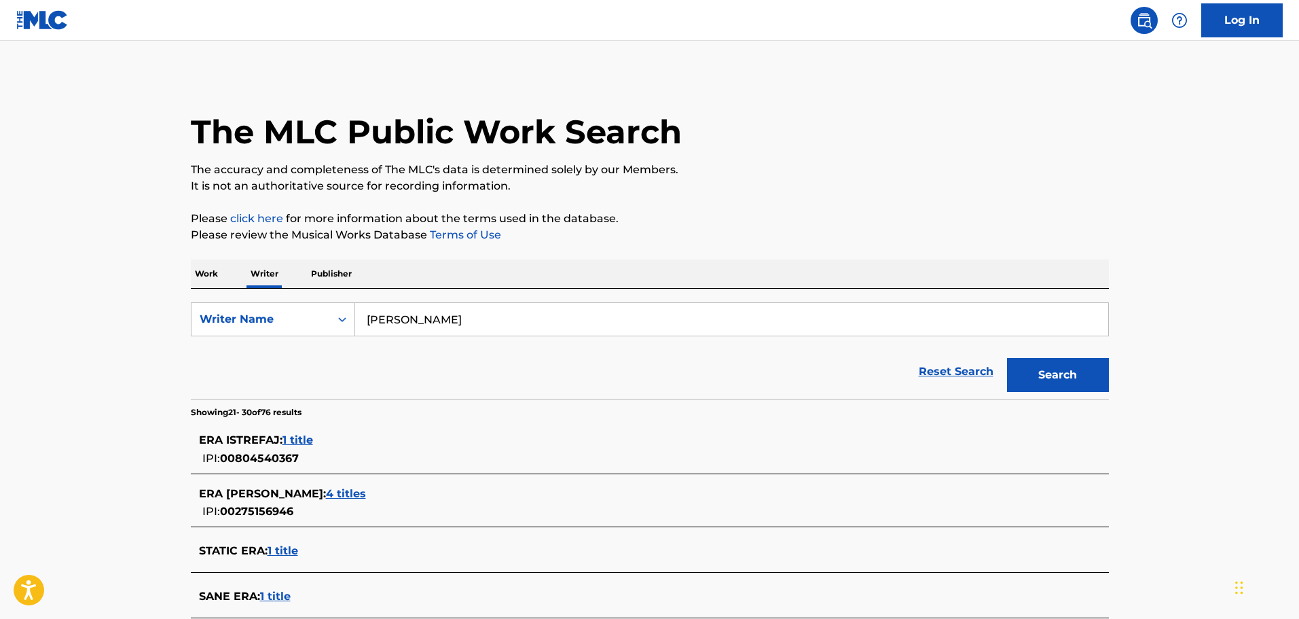
click at [1068, 384] on button "Search" at bounding box center [1058, 375] width 102 height 34
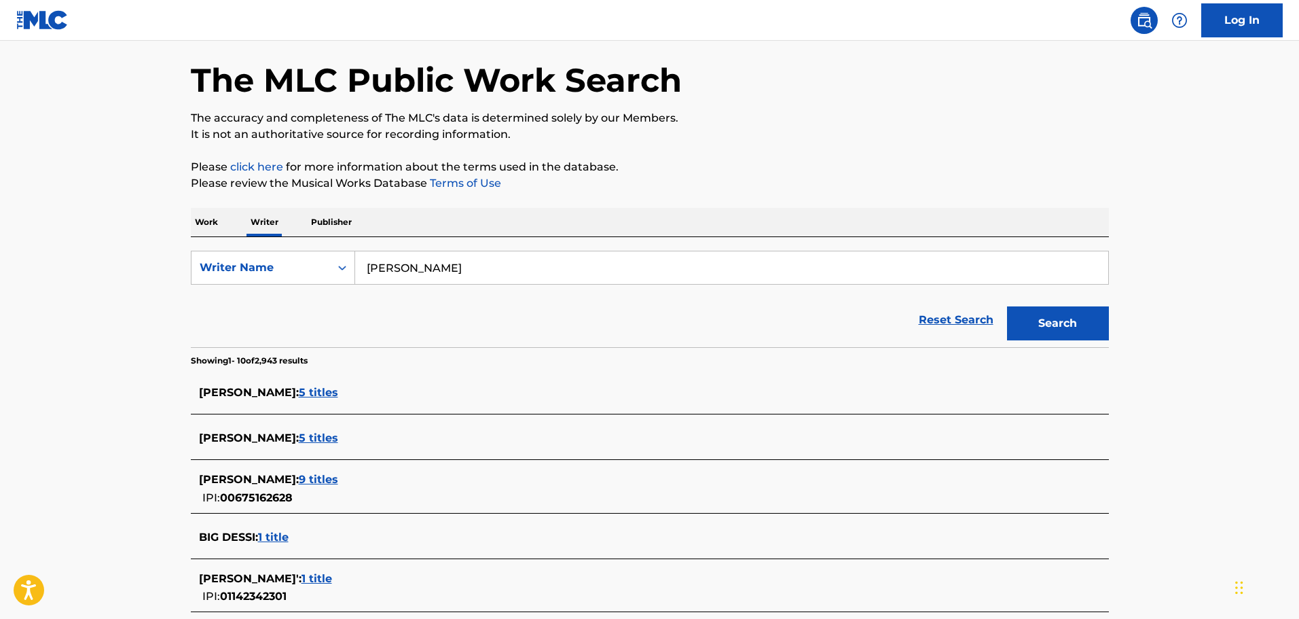
scroll to position [68, 0]
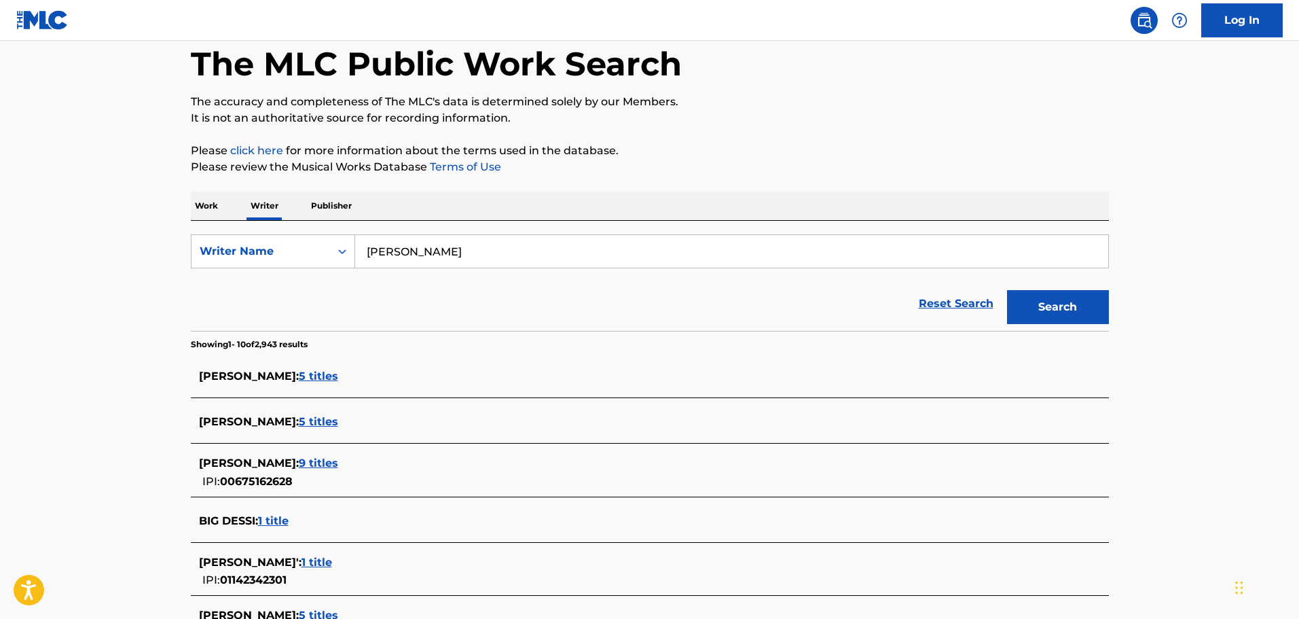
click at [314, 461] on span "9 titles" at bounding box center [318, 462] width 39 height 13
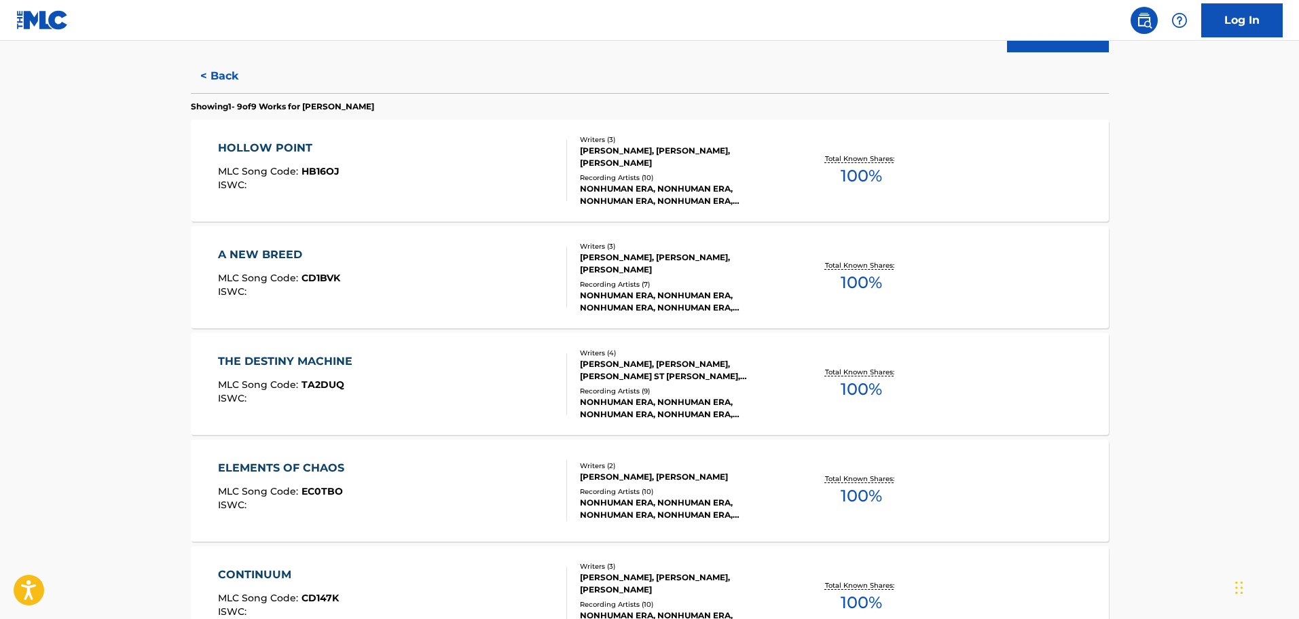
scroll to position [136, 0]
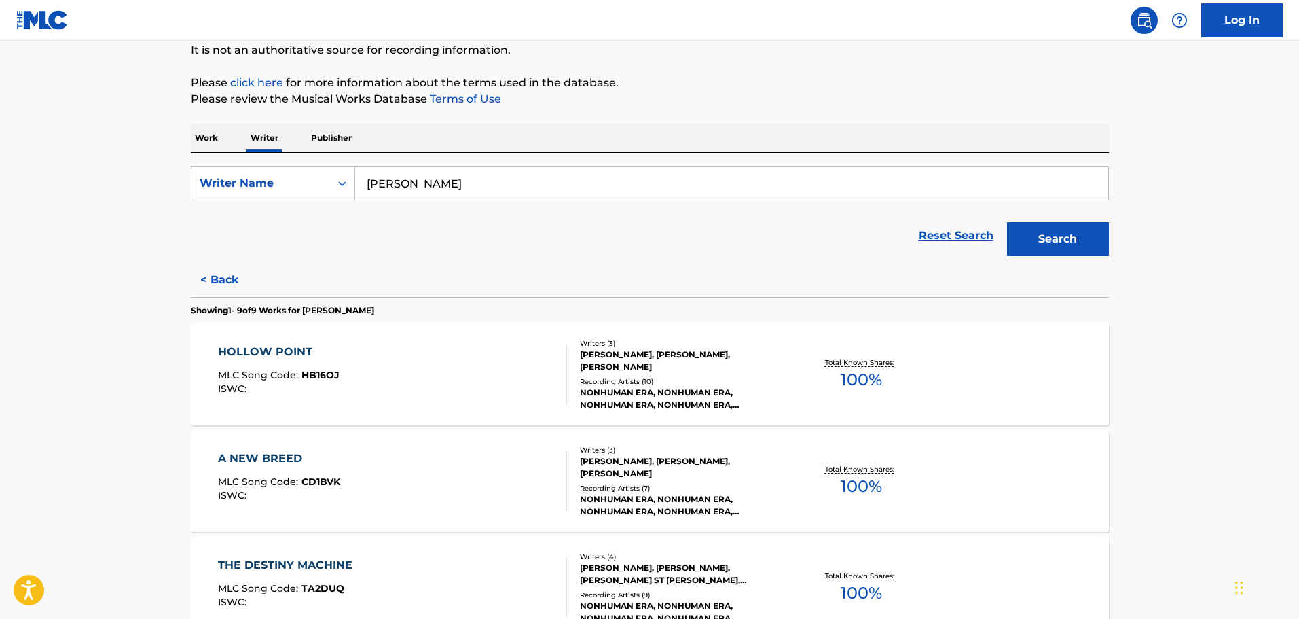
click at [274, 348] on div "HOLLOW POINT" at bounding box center [279, 352] width 122 height 16
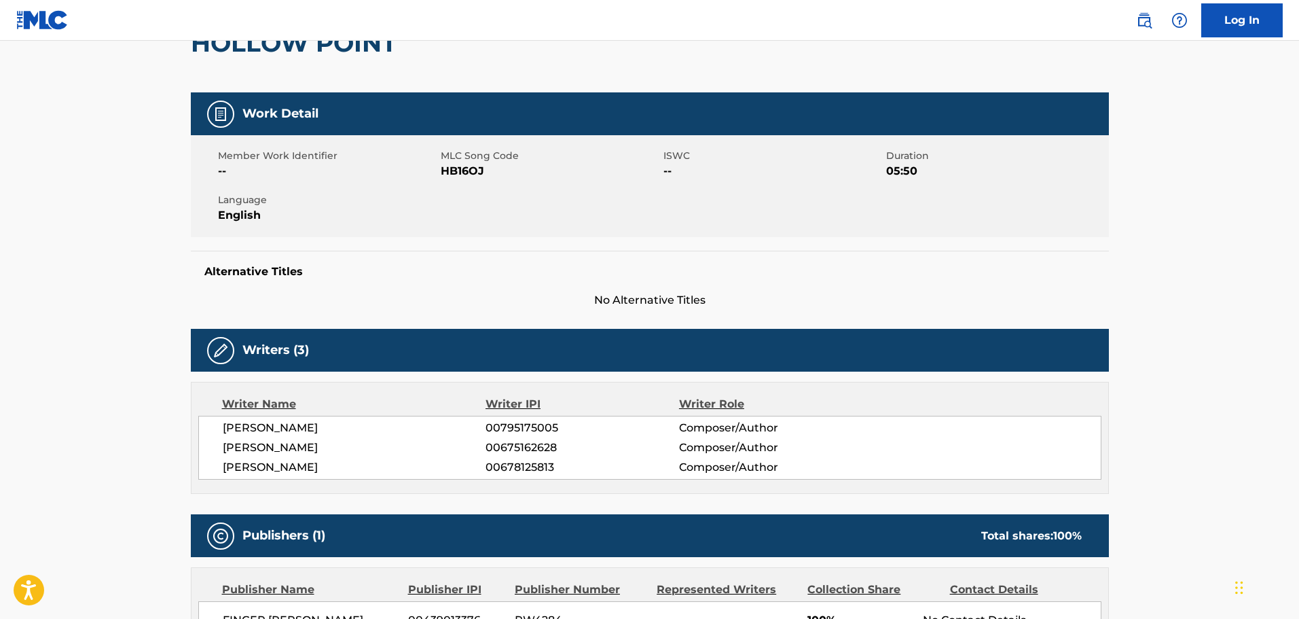
scroll to position [46, 0]
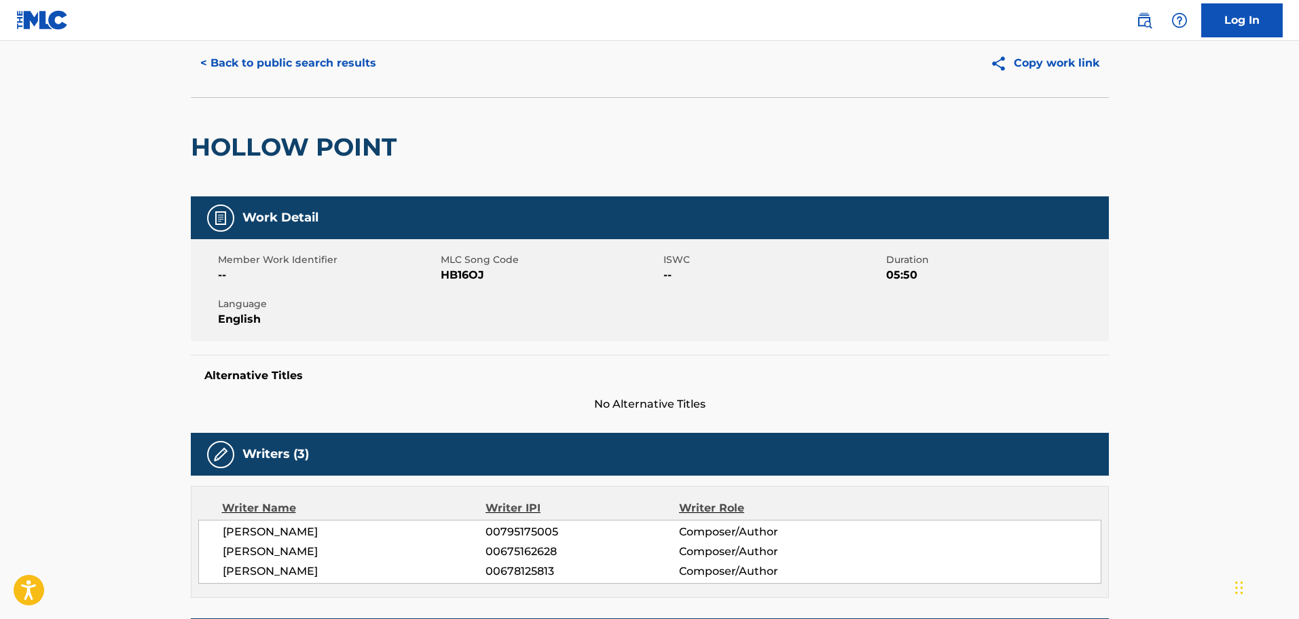
click at [255, 62] on button "< Back to public search results" at bounding box center [288, 63] width 195 height 34
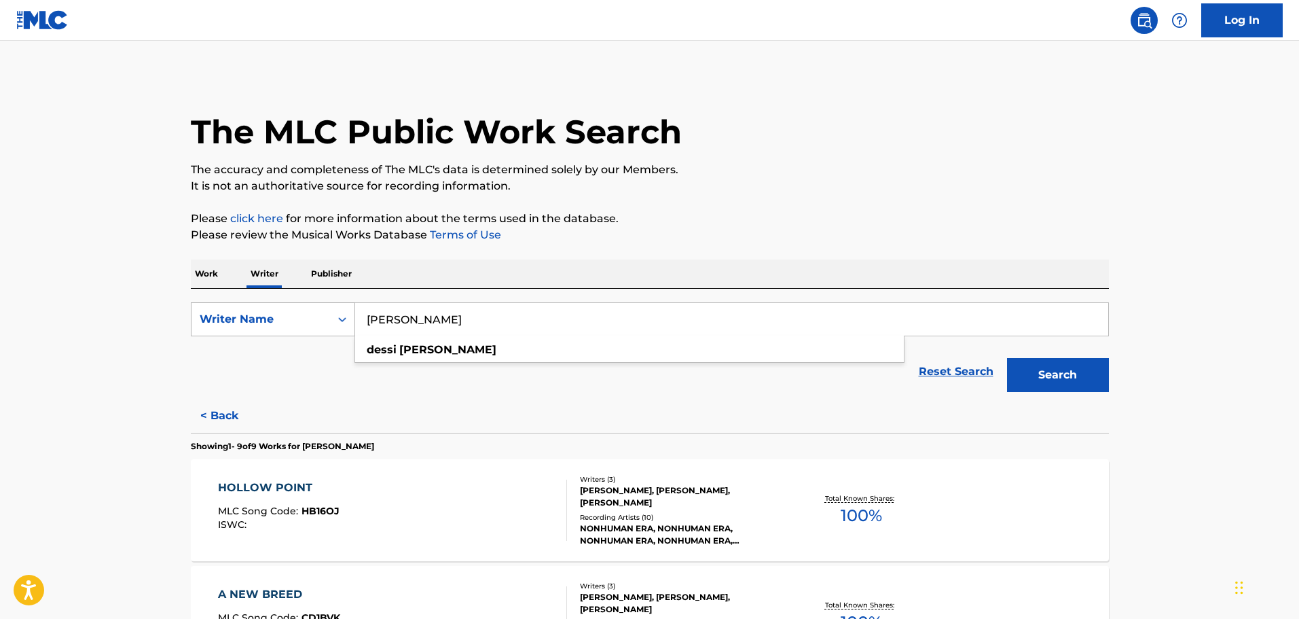
drag, startPoint x: 460, startPoint y: 314, endPoint x: 316, endPoint y: 331, distance: 145.0
click at [316, 331] on div "SearchWithCriteriaf24f2efe-3a6c-441d-bc3f-b4fe4fd2b0db Writer Name dessi riccar…" at bounding box center [650, 319] width 918 height 34
type input "[PERSON_NAME]"
click at [1007, 358] on button "Search" at bounding box center [1058, 375] width 102 height 34
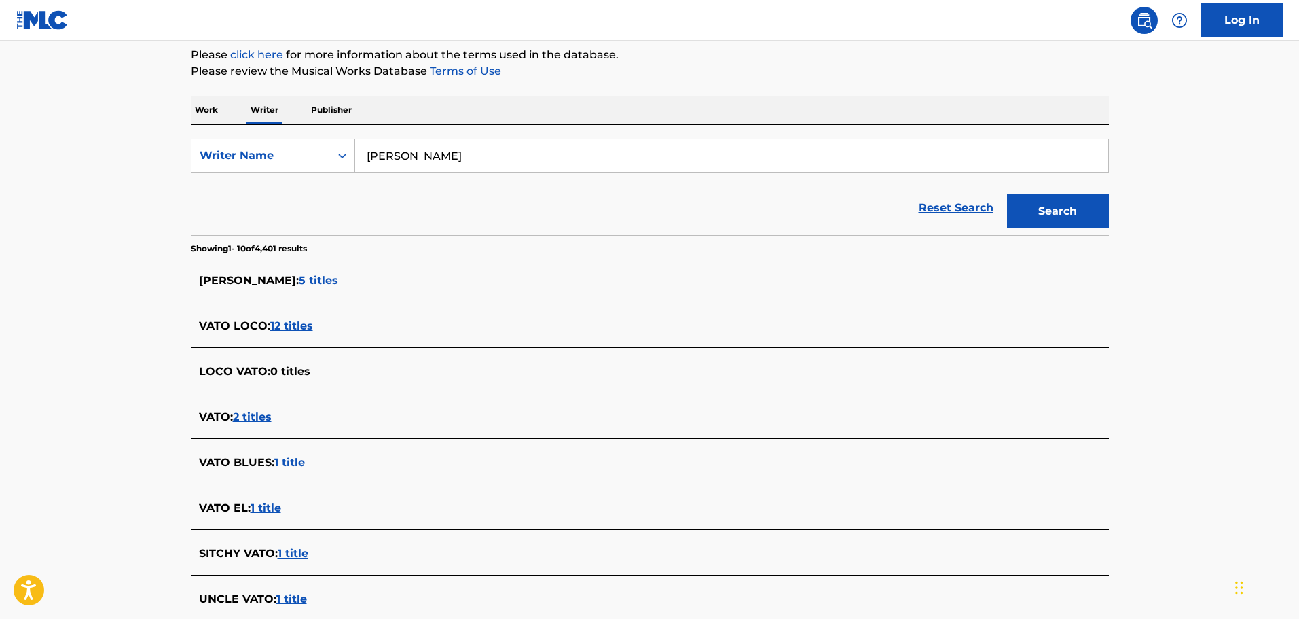
scroll to position [136, 0]
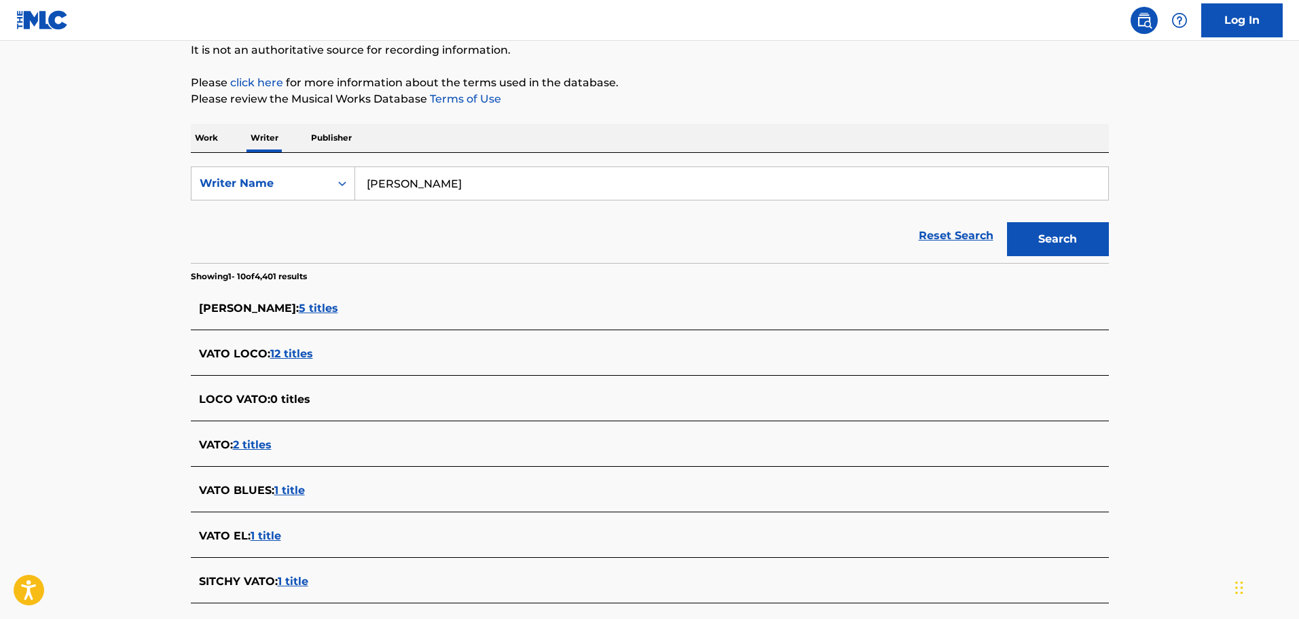
click at [214, 136] on p "Work" at bounding box center [206, 138] width 31 height 29
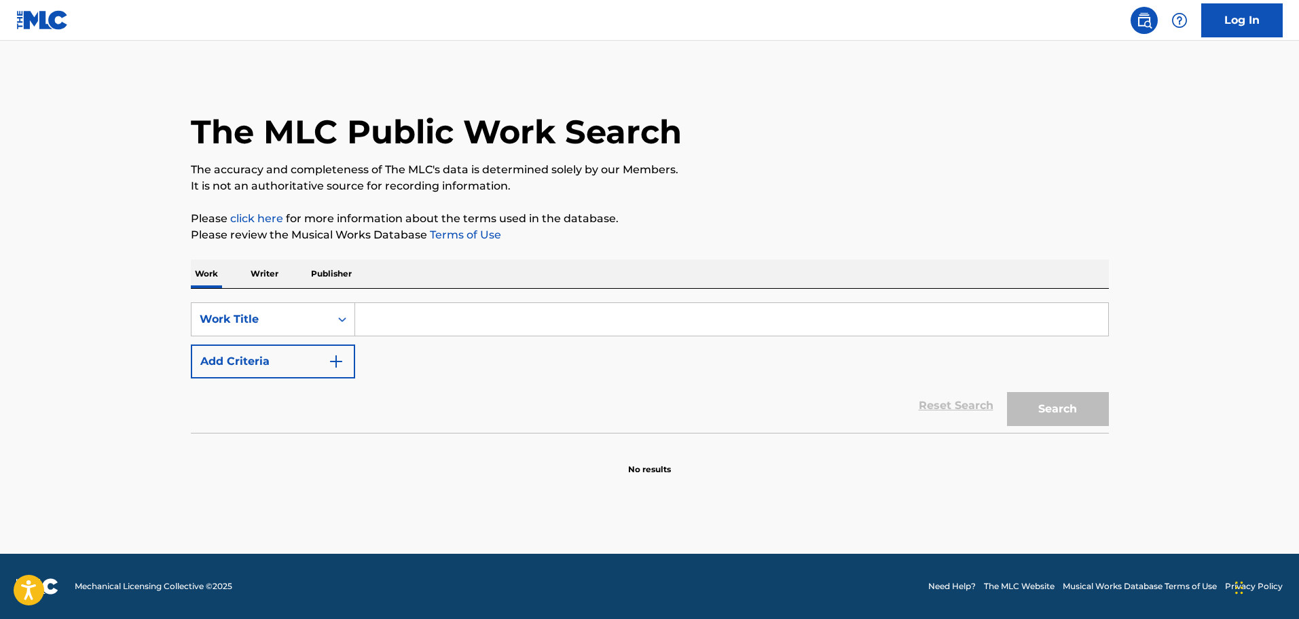
click at [402, 312] on input "Search Form" at bounding box center [731, 319] width 753 height 33
click at [331, 268] on p "Publisher" at bounding box center [331, 273] width 49 height 29
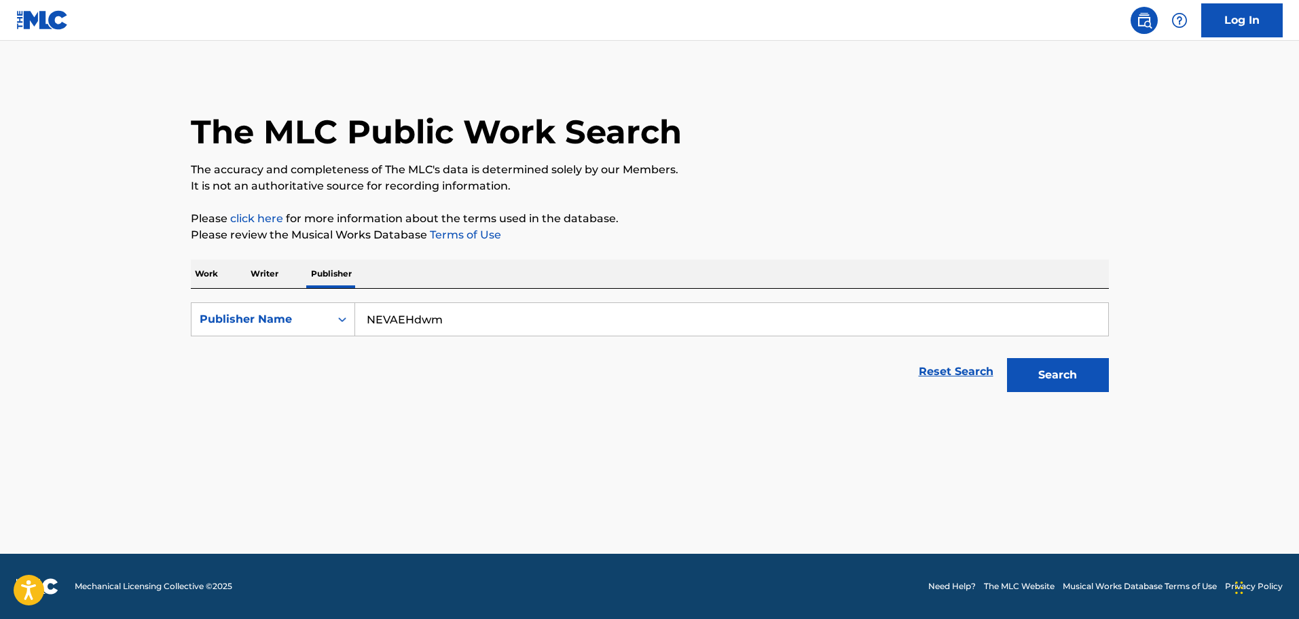
click at [256, 276] on p "Writer" at bounding box center [265, 273] width 36 height 29
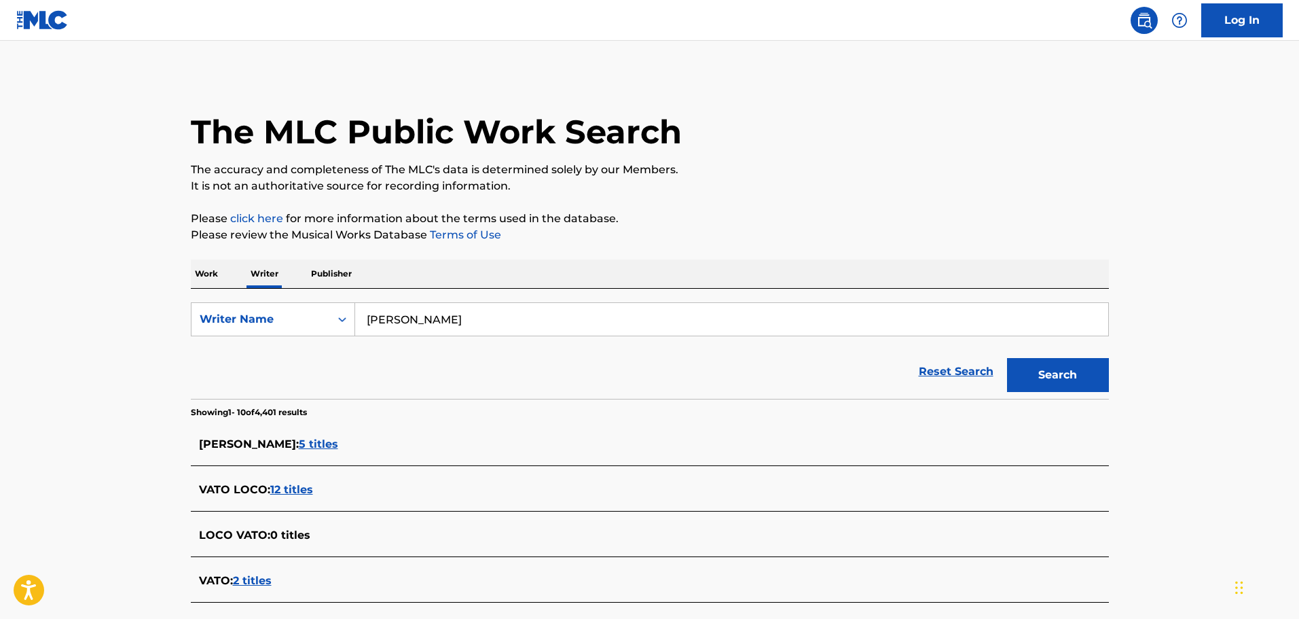
click at [438, 313] on input "[PERSON_NAME]" at bounding box center [731, 319] width 753 height 33
drag, startPoint x: 403, startPoint y: 317, endPoint x: 425, endPoint y: 318, distance: 22.5
click at [403, 317] on input "Search Form" at bounding box center [731, 319] width 753 height 33
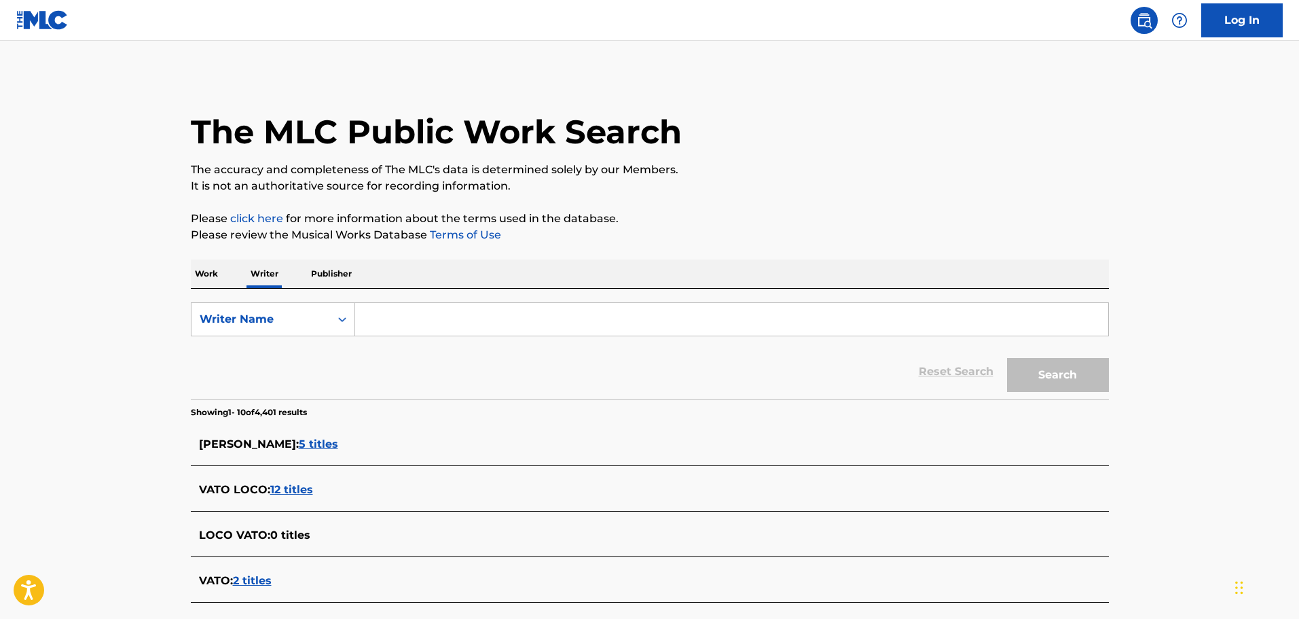
paste input "NEVAEHdwm"
type input "NEVAEHdwm"
click at [37, 25] on img at bounding box center [42, 20] width 52 height 20
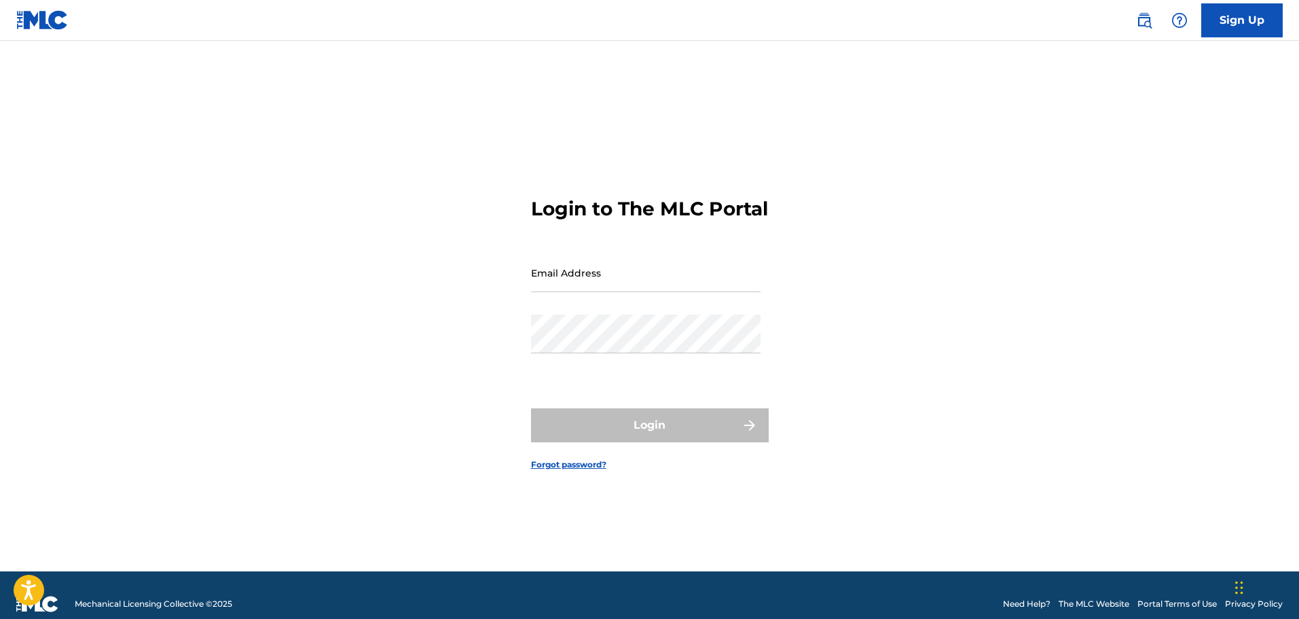
click at [37, 25] on img at bounding box center [42, 20] width 52 height 20
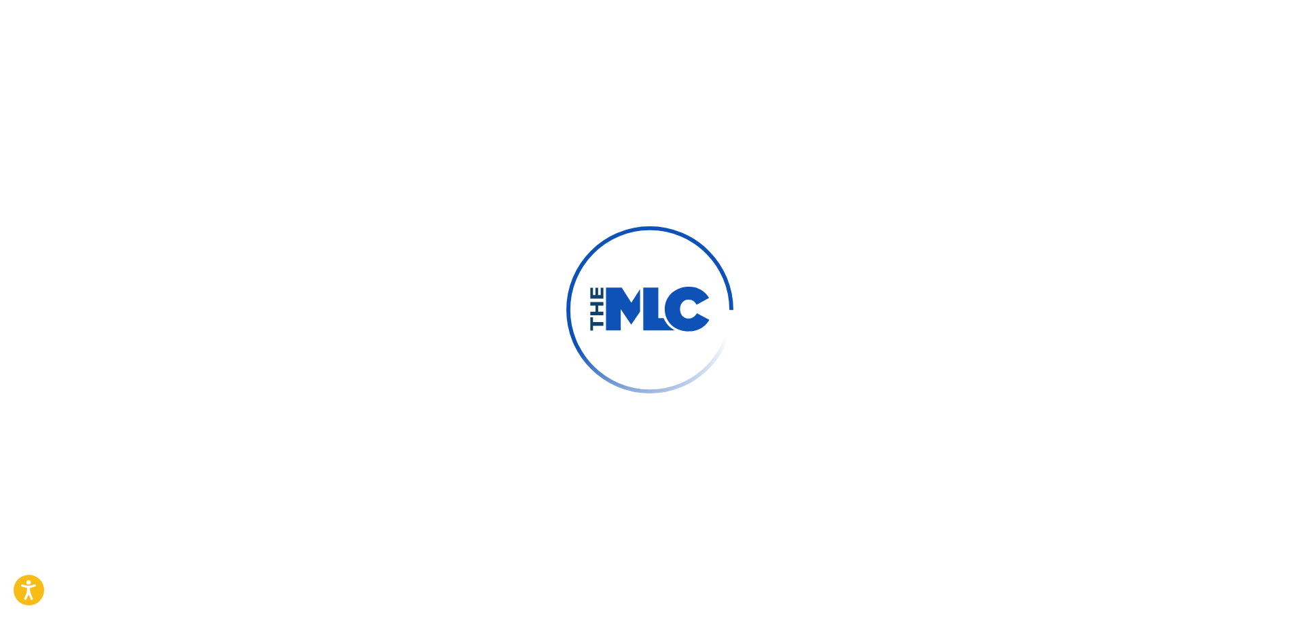
scroll to position [340, 0]
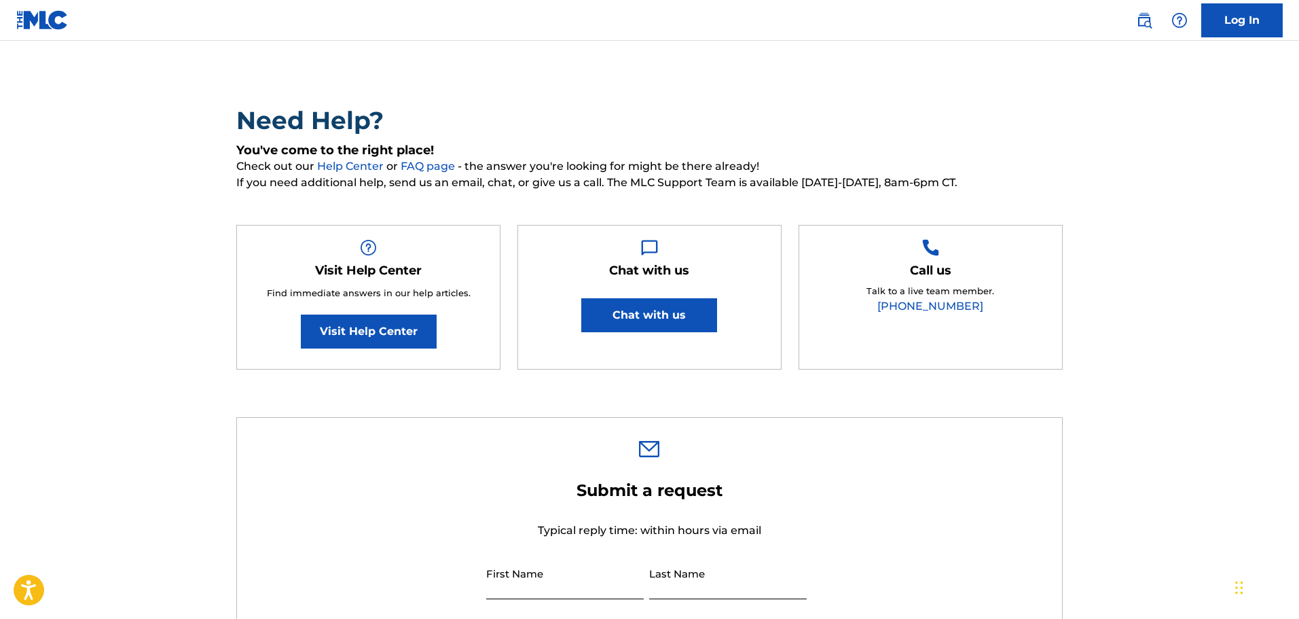
scroll to position [68, 0]
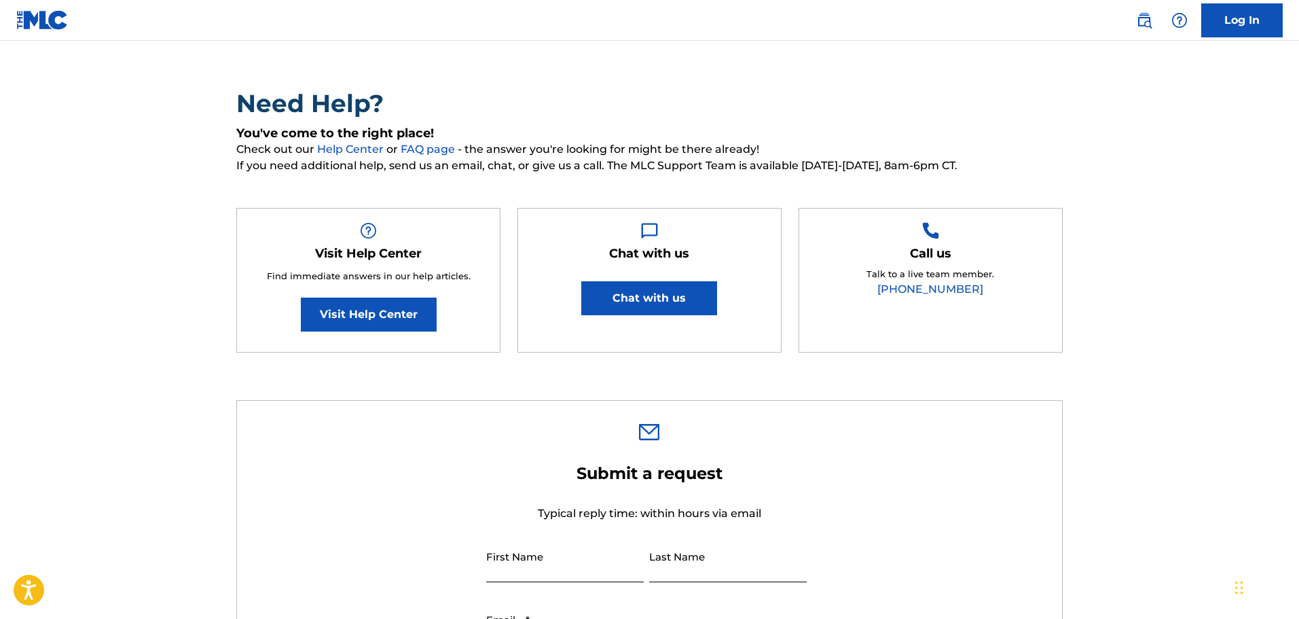
click at [56, 15] on img at bounding box center [42, 20] width 52 height 20
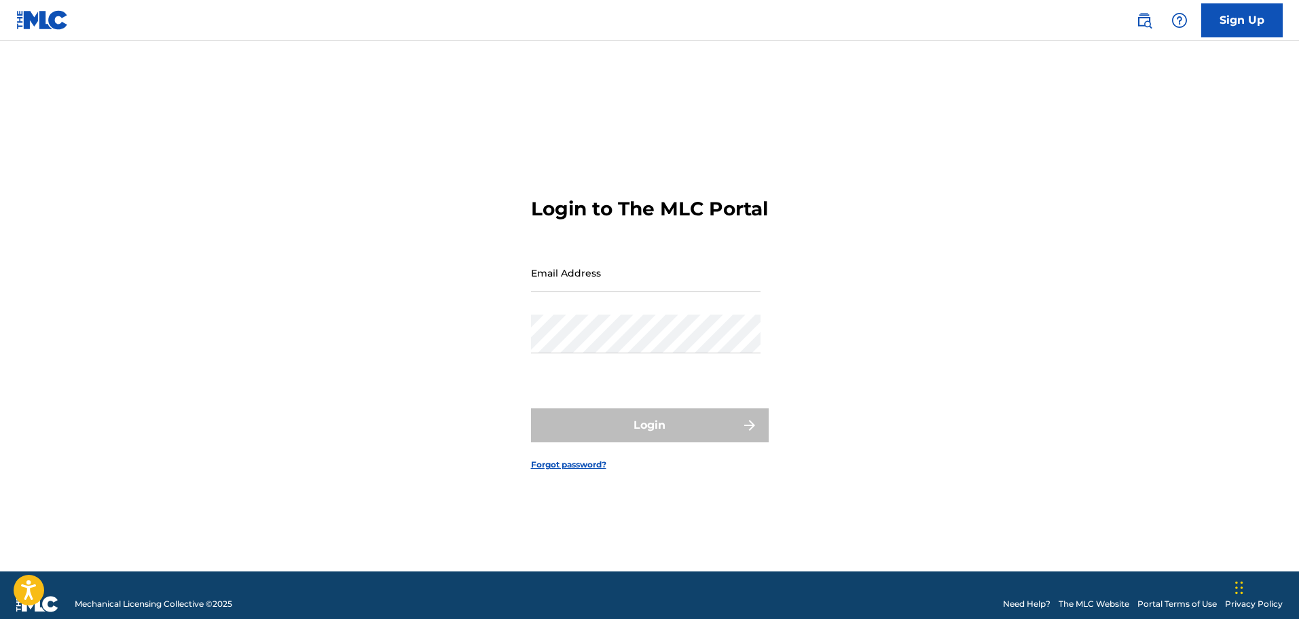
click at [37, 17] on img at bounding box center [42, 20] width 52 height 20
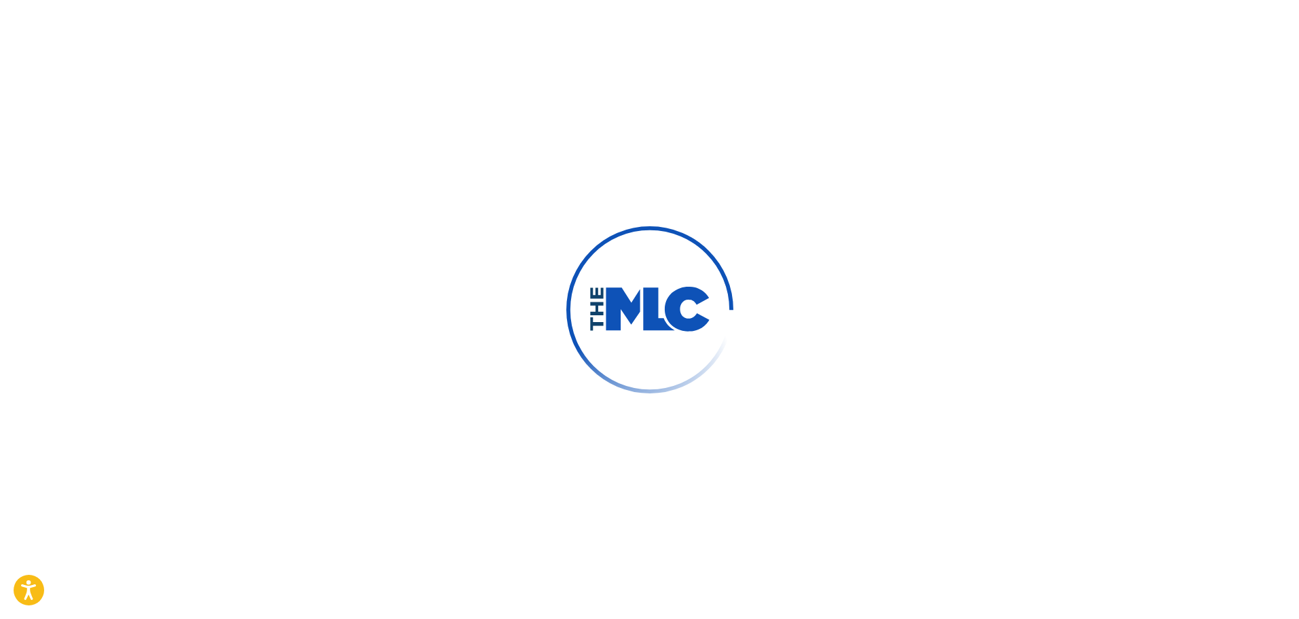
scroll to position [68, 0]
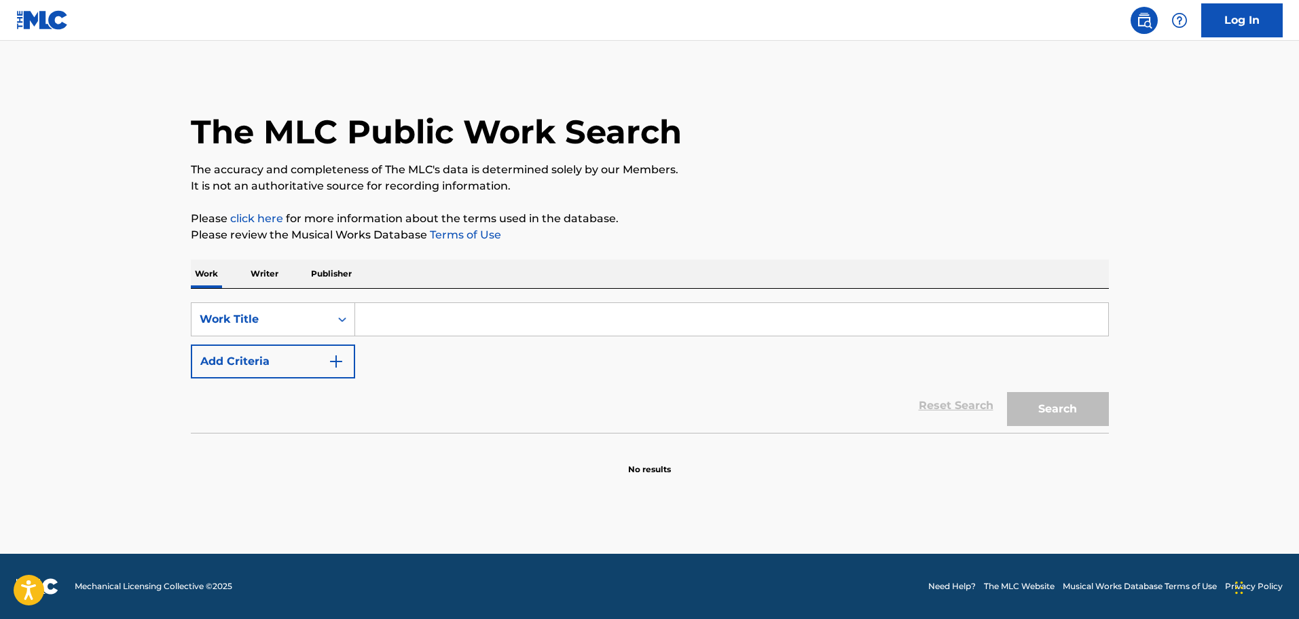
click at [408, 317] on input "Search Form" at bounding box center [731, 319] width 753 height 33
drag, startPoint x: 330, startPoint y: 272, endPoint x: 342, endPoint y: 286, distance: 17.8
click at [330, 272] on p "Publisher" at bounding box center [331, 273] width 49 height 29
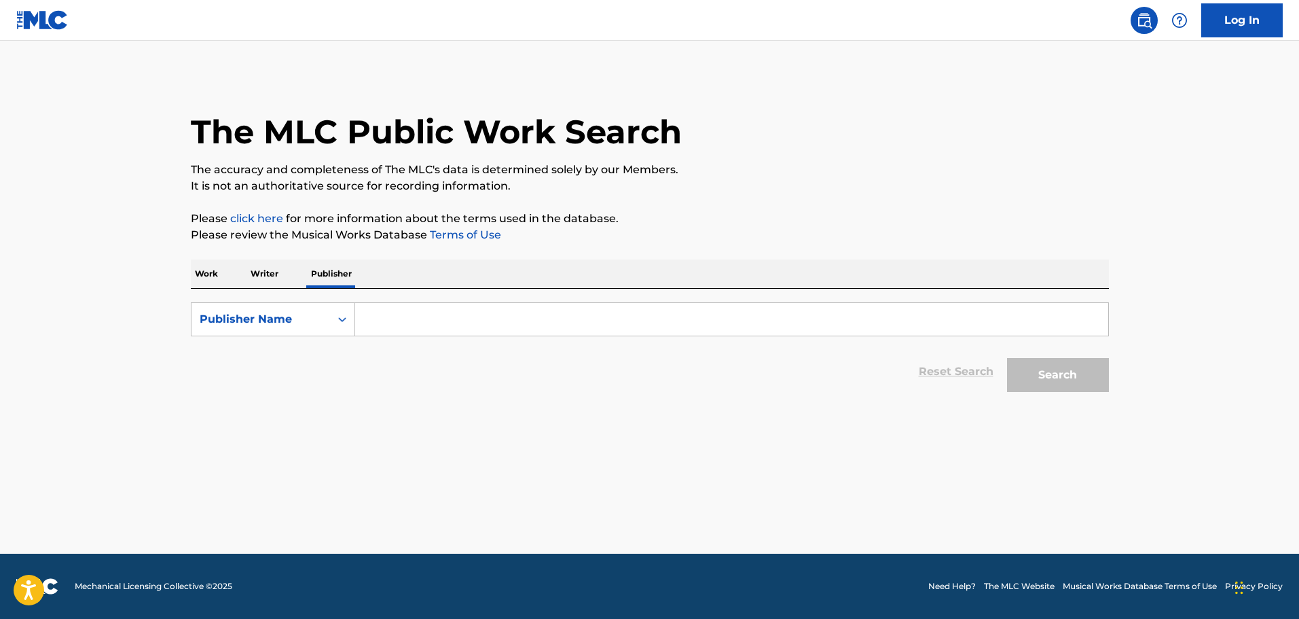
click at [380, 320] on input "Search Form" at bounding box center [731, 319] width 753 height 33
click at [393, 320] on input "hatty vato" at bounding box center [731, 319] width 753 height 33
type input "[PERSON_NAME]"
click at [1048, 368] on button "Search" at bounding box center [1058, 375] width 102 height 34
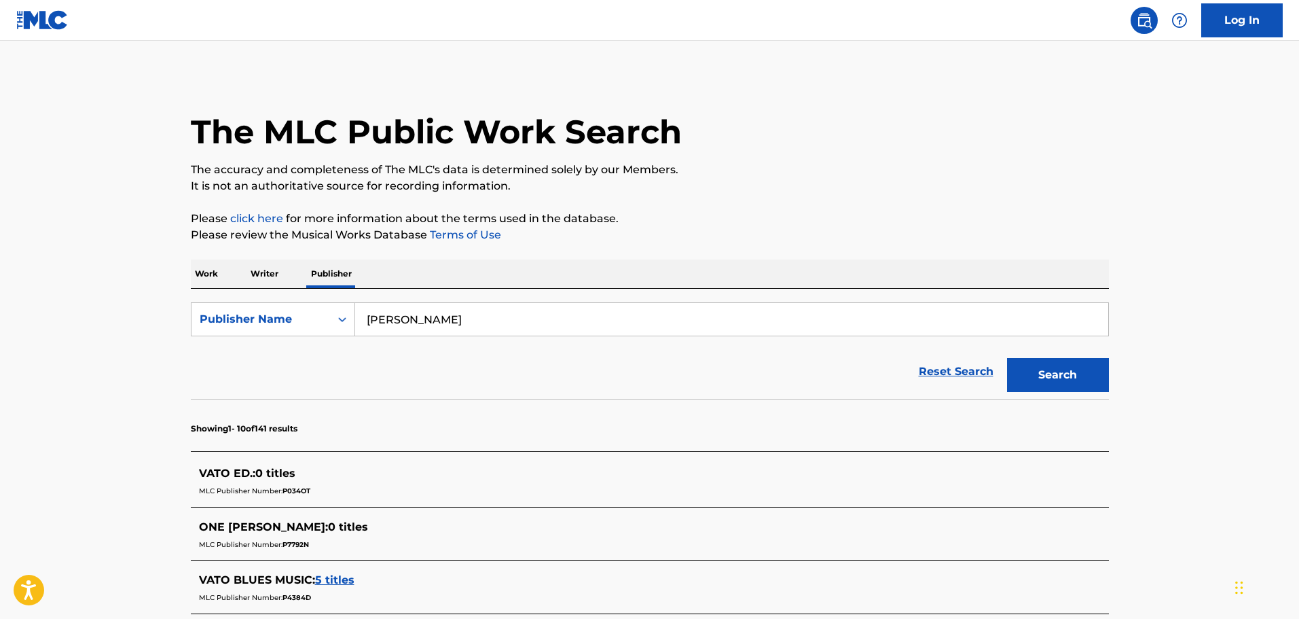
click at [259, 266] on p "Writer" at bounding box center [265, 273] width 36 height 29
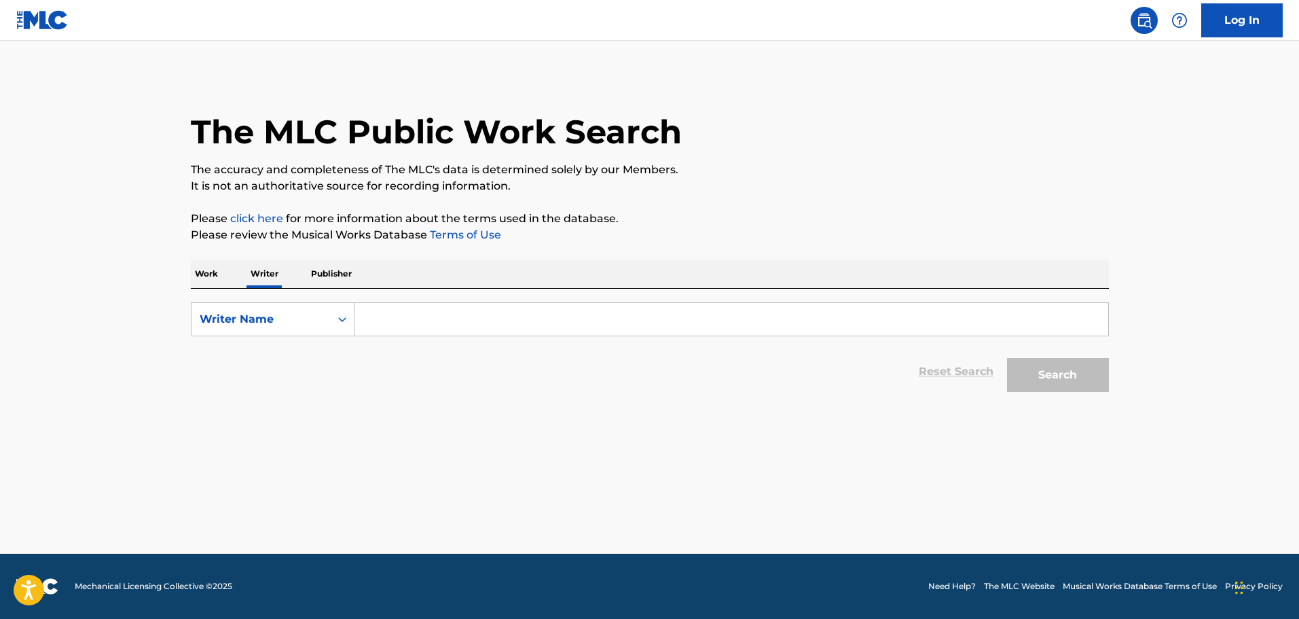
click at [407, 317] on input "Search Form" at bounding box center [731, 319] width 753 height 33
type input "[PERSON_NAME]"
click at [1007, 358] on button "Search" at bounding box center [1058, 375] width 102 height 34
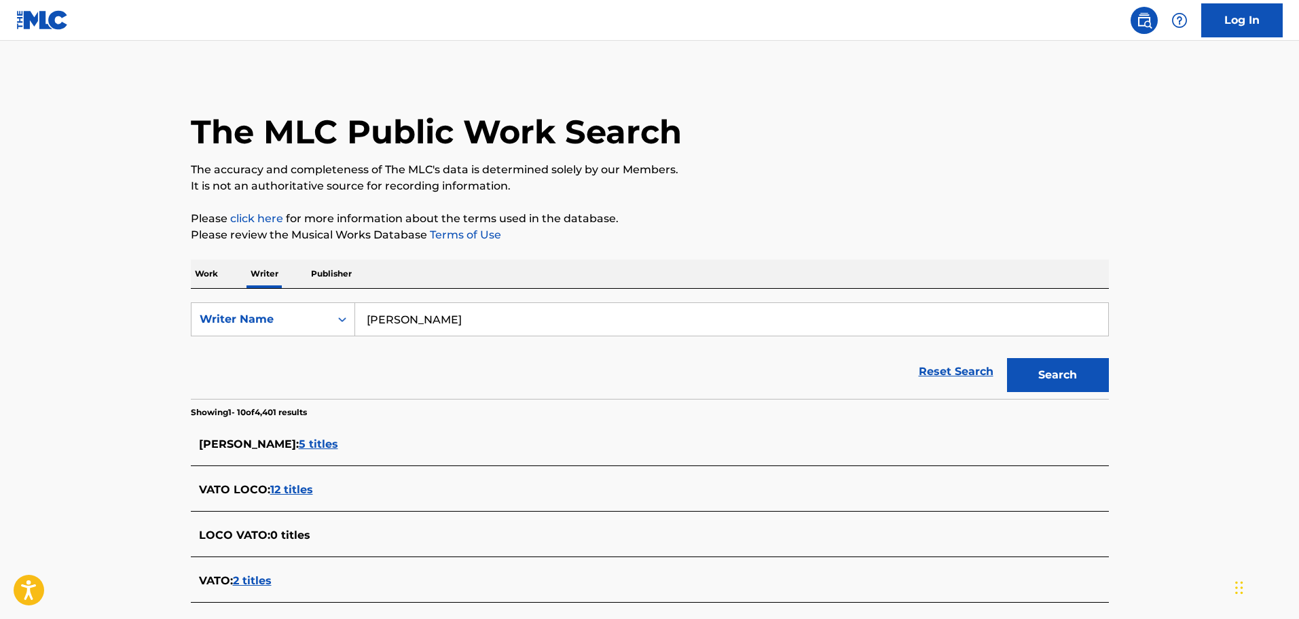
click at [211, 276] on p "Work" at bounding box center [206, 273] width 31 height 29
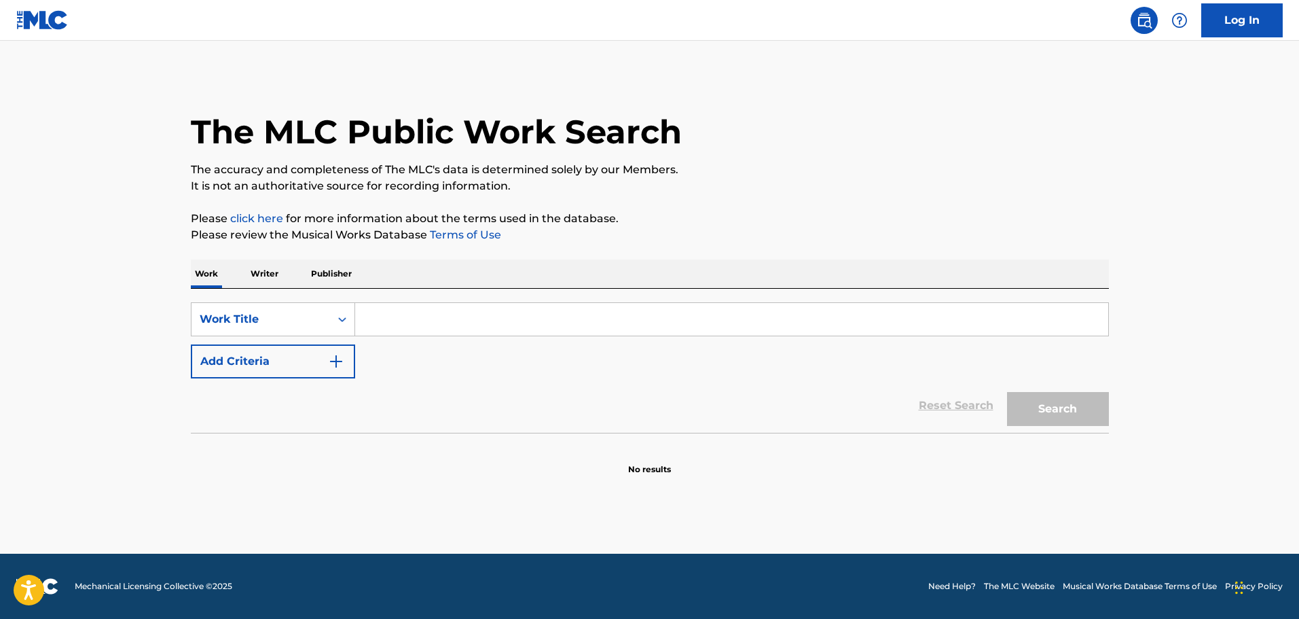
click at [393, 320] on input "Search Form" at bounding box center [731, 319] width 753 height 33
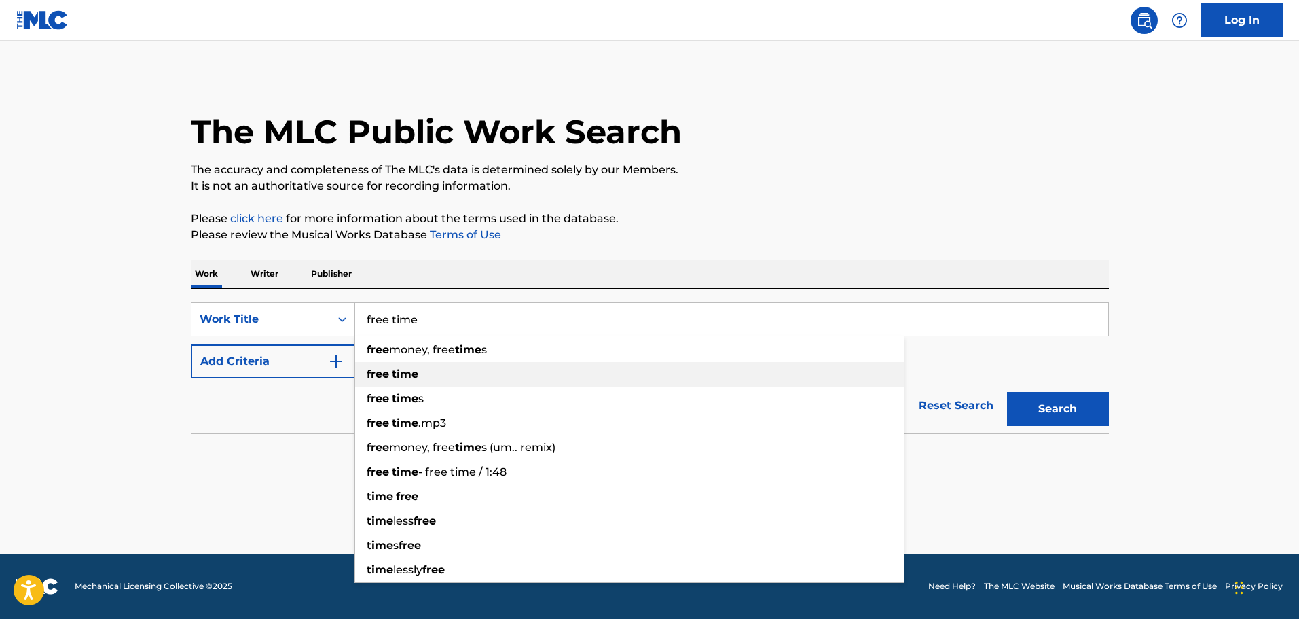
type input "free time"
click at [394, 374] on strong "time" at bounding box center [405, 373] width 26 height 13
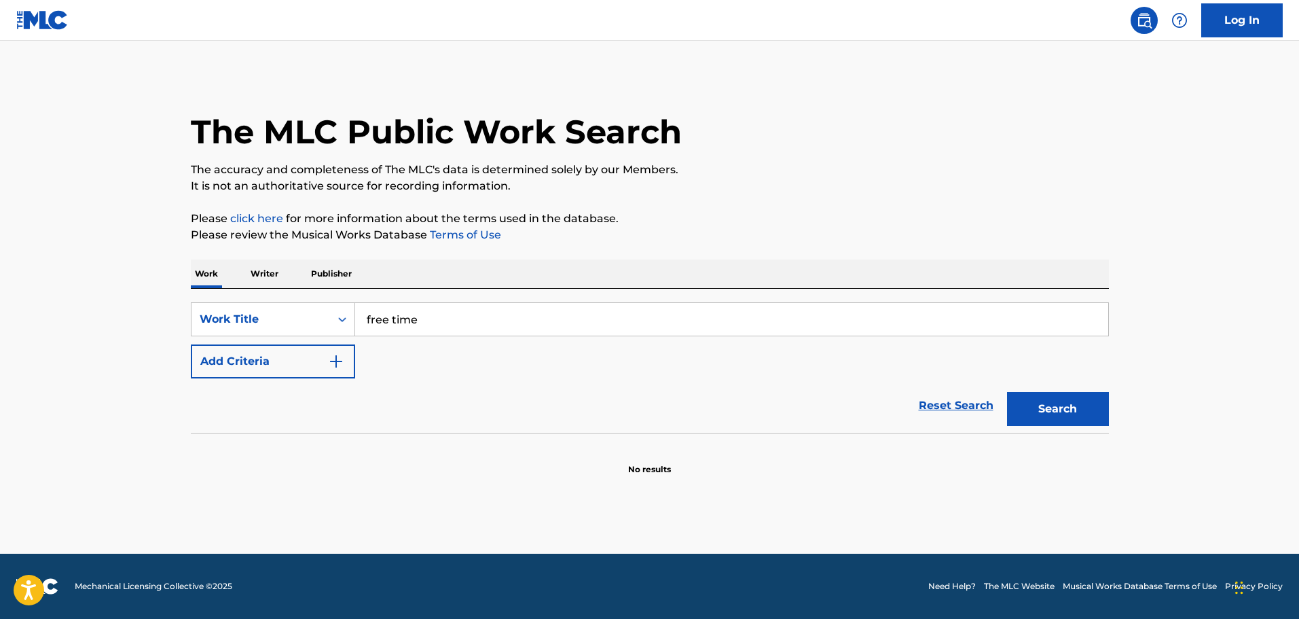
click at [318, 364] on button "Add Criteria" at bounding box center [273, 361] width 164 height 34
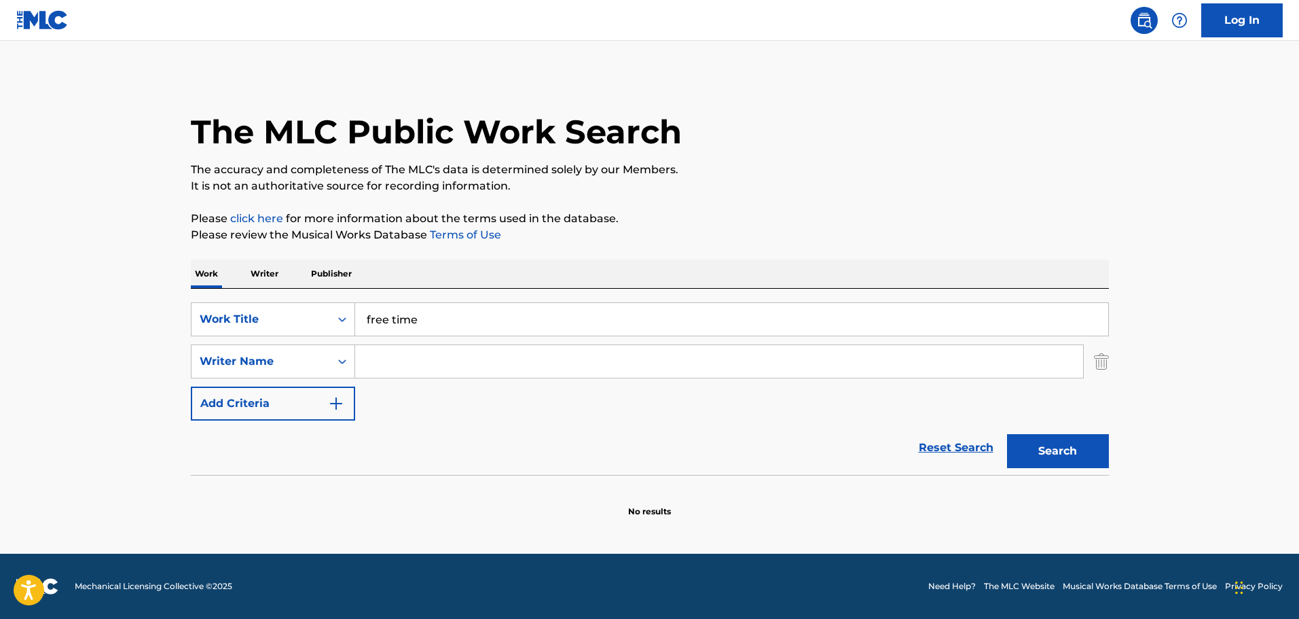
click at [381, 359] on input "Search Form" at bounding box center [719, 361] width 728 height 33
click at [441, 393] on strong "[PERSON_NAME]" at bounding box center [447, 391] width 97 height 13
type input "[PERSON_NAME]"
click at [1045, 450] on button "Search" at bounding box center [1058, 451] width 102 height 34
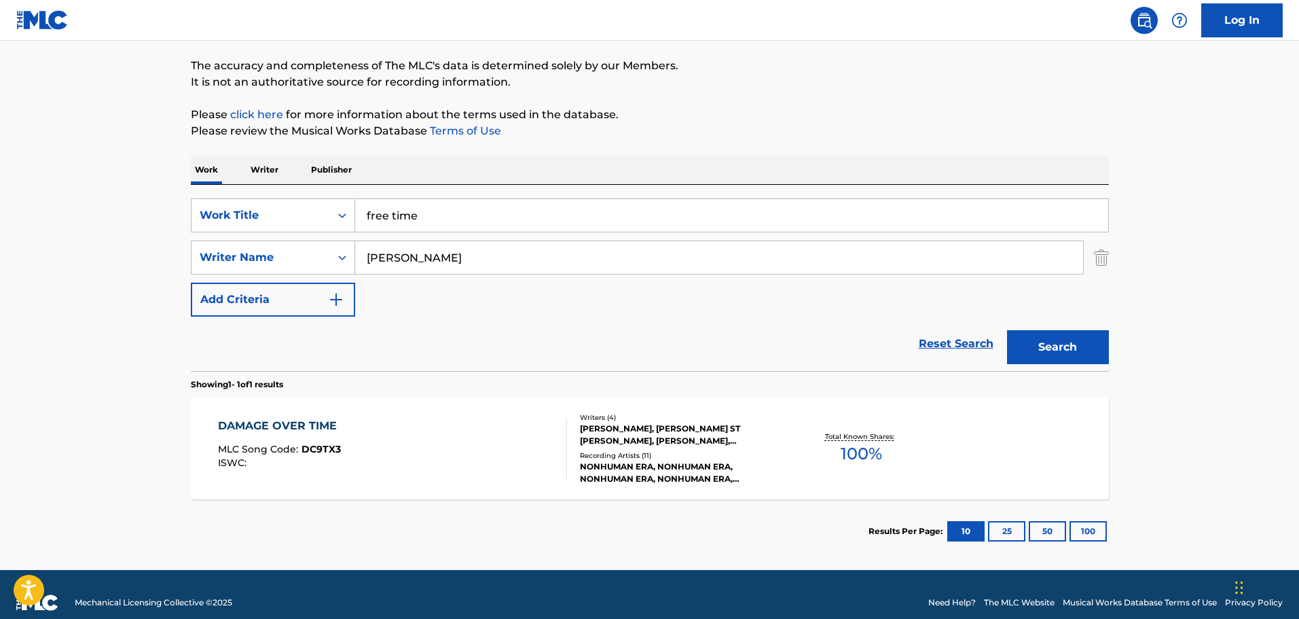
scroll to position [120, 0]
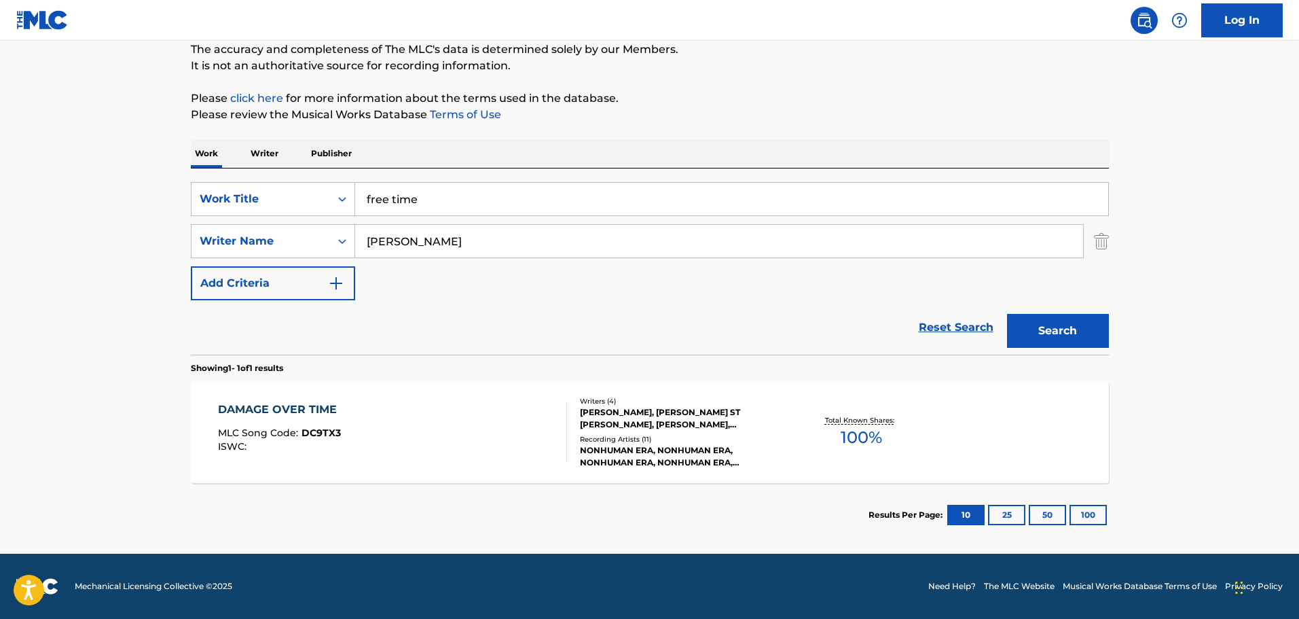
click at [1095, 241] on img "Search Form" at bounding box center [1101, 241] width 15 height 34
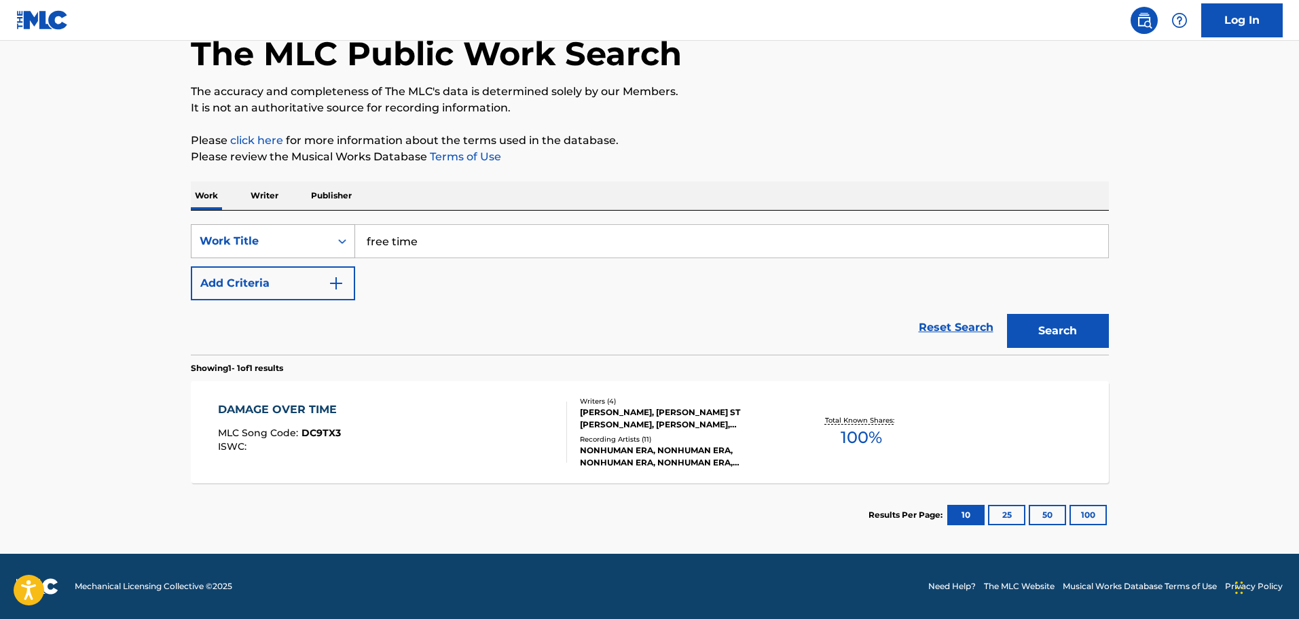
drag, startPoint x: 399, startPoint y: 243, endPoint x: 298, endPoint y: 244, distance: 101.2
click at [298, 244] on div "SearchWithCriteria112b1977-eef6-4752-8ae5-02002c75ebe3 Work Title free time" at bounding box center [650, 241] width 918 height 34
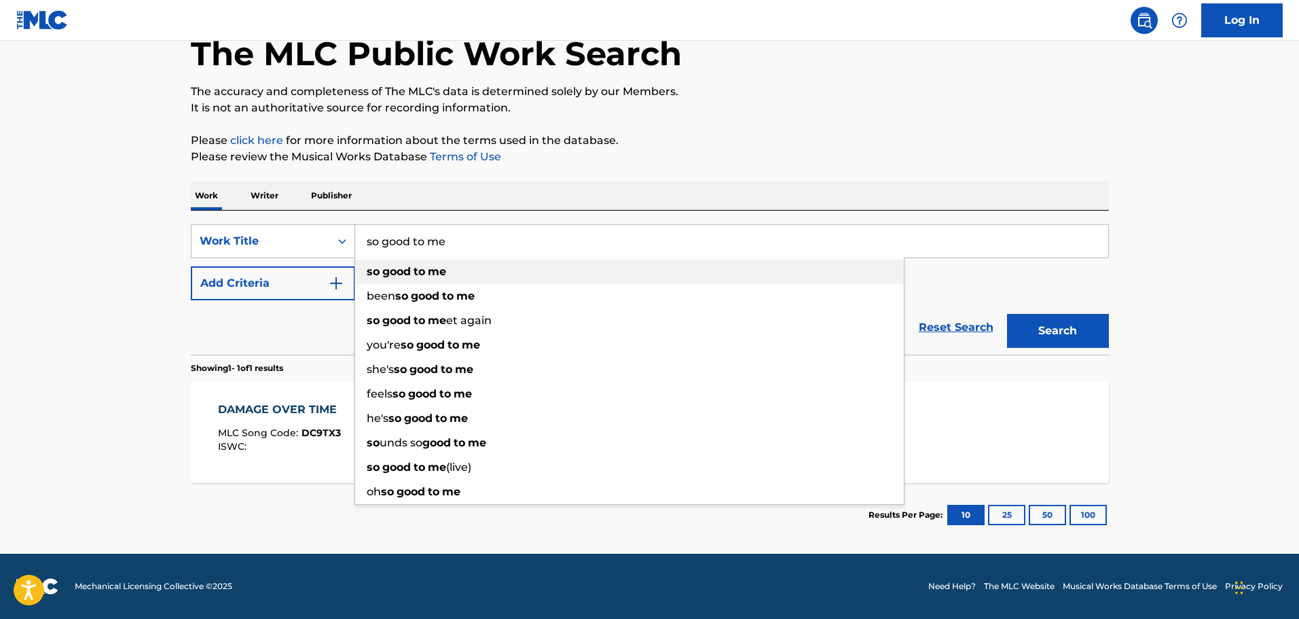
type input "so good to me"
click at [416, 265] on strong "to" at bounding box center [420, 271] width 12 height 13
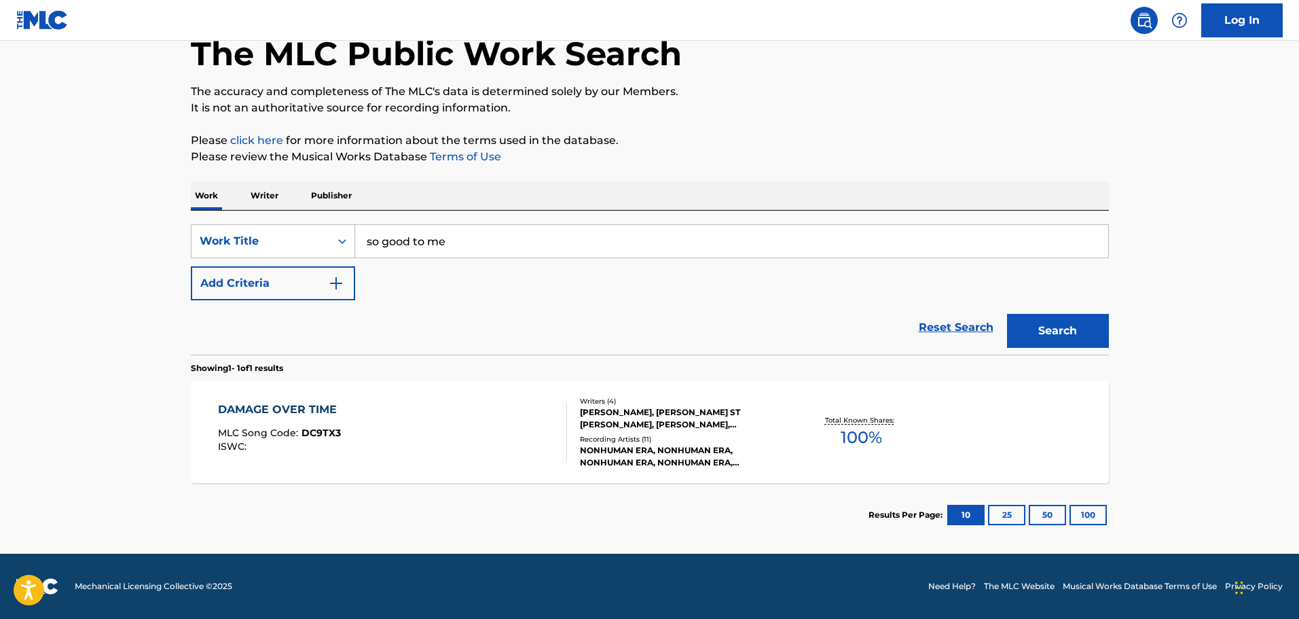
click at [321, 285] on button "Add Criteria" at bounding box center [273, 283] width 164 height 34
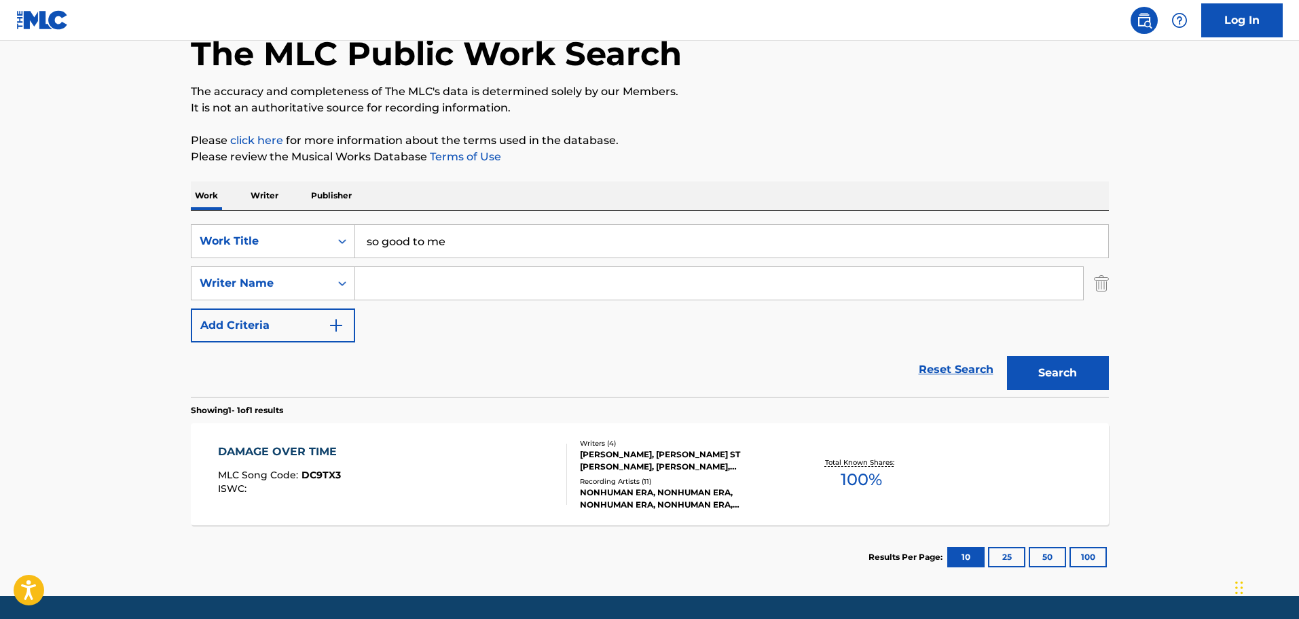
click at [384, 279] on input "Search Form" at bounding box center [719, 283] width 728 height 33
drag, startPoint x: 398, startPoint y: 287, endPoint x: 399, endPoint y: 296, distance: 9.5
click at [398, 287] on input "[PERSON_NAME]" at bounding box center [719, 283] width 728 height 33
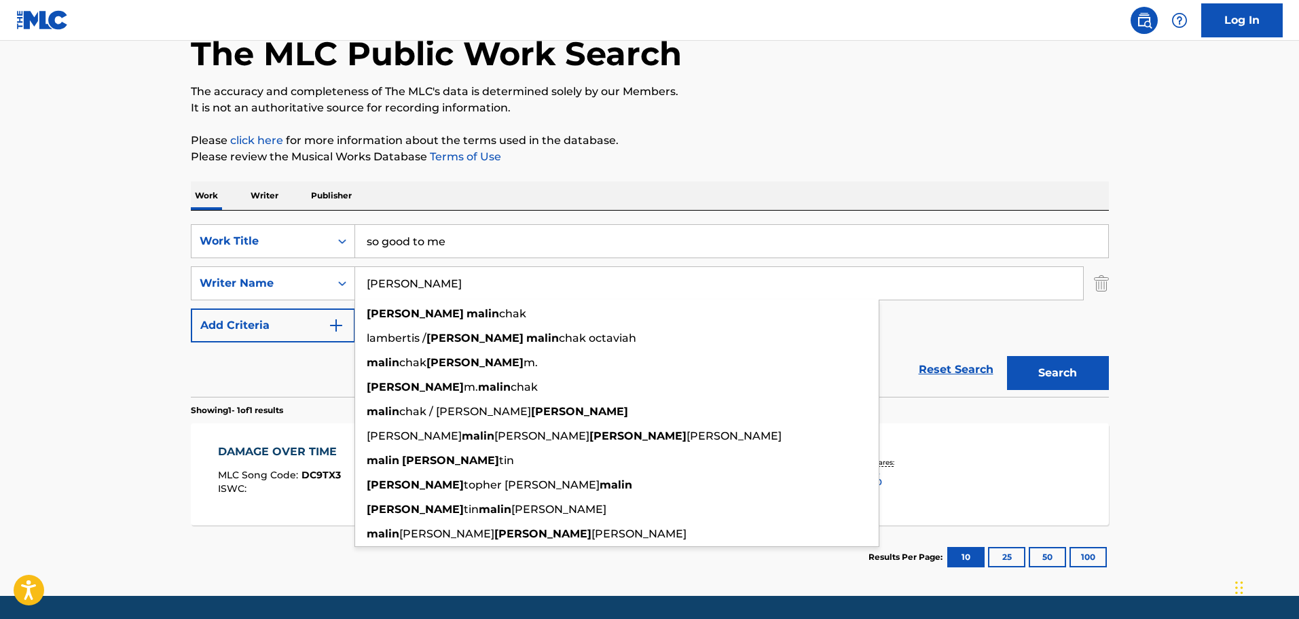
click at [450, 283] on input "[PERSON_NAME]" at bounding box center [719, 283] width 728 height 33
click at [499, 313] on span "chak" at bounding box center [512, 313] width 27 height 13
type input "[PERSON_NAME]"
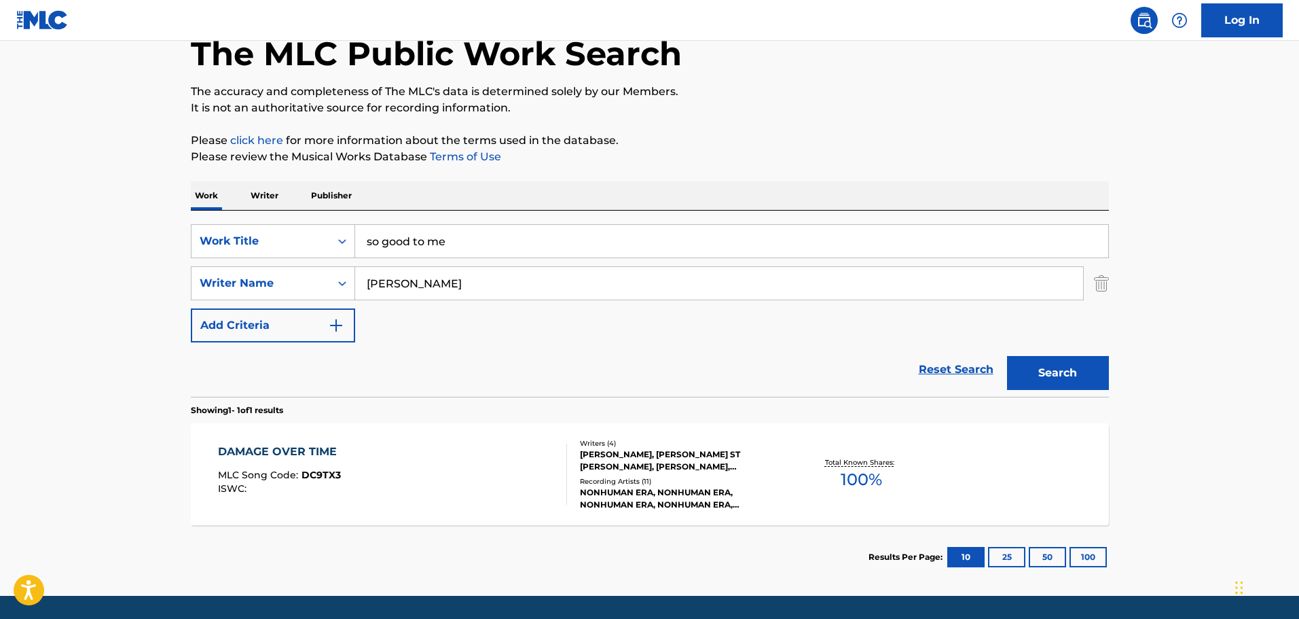
click at [1036, 374] on button "Search" at bounding box center [1058, 373] width 102 height 34
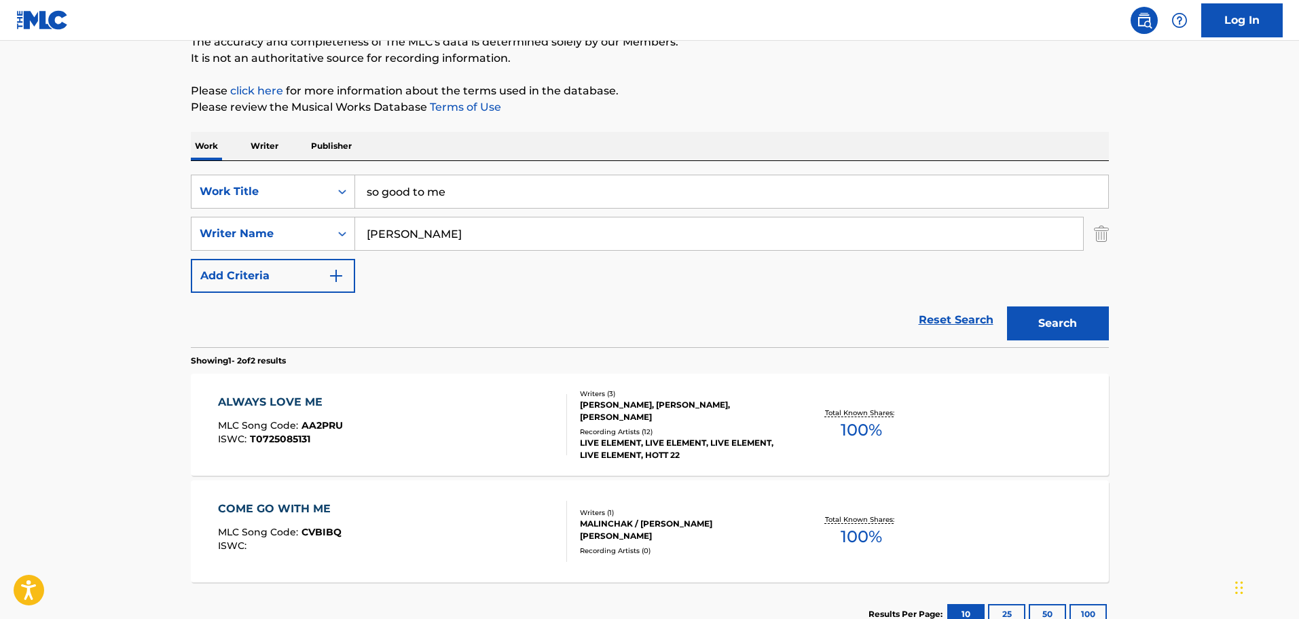
scroll to position [91, 0]
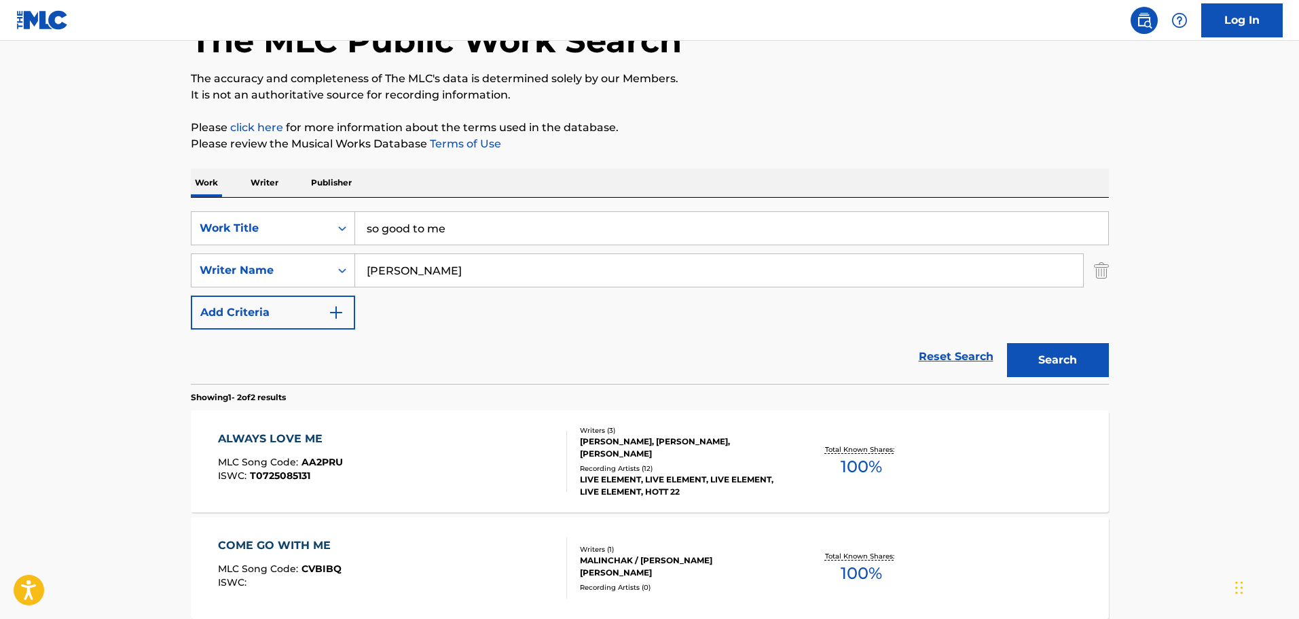
click at [447, 227] on input "so good to me" at bounding box center [731, 228] width 753 height 33
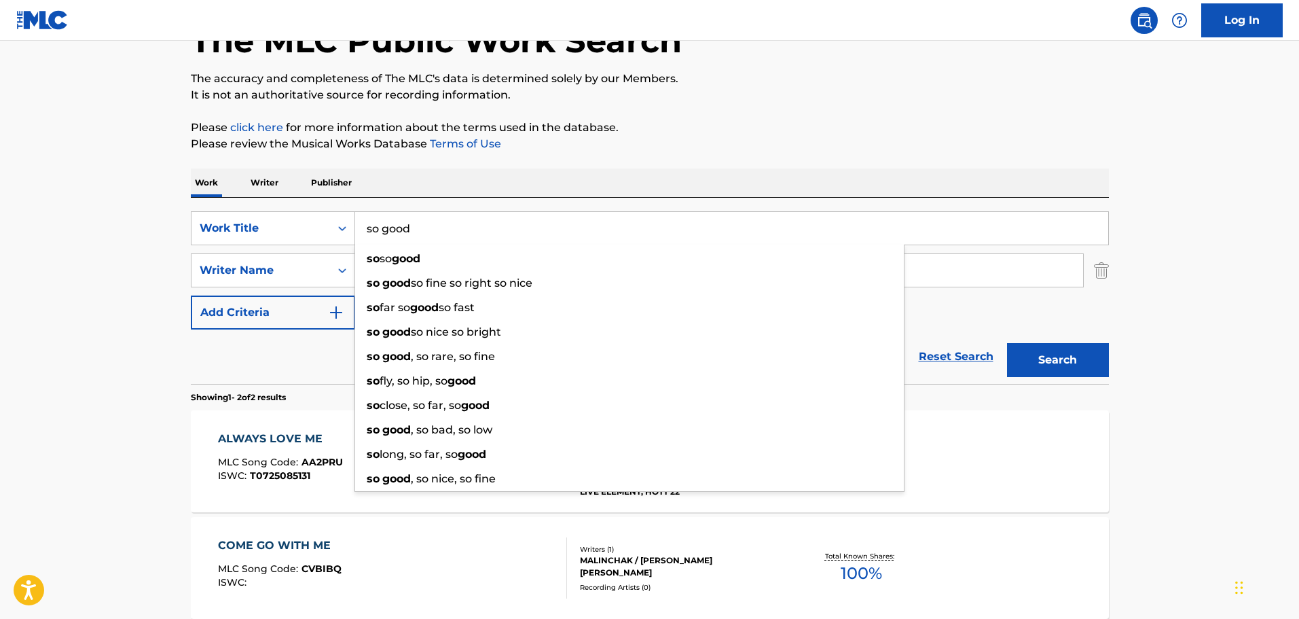
click at [1007, 343] on button "Search" at bounding box center [1058, 360] width 102 height 34
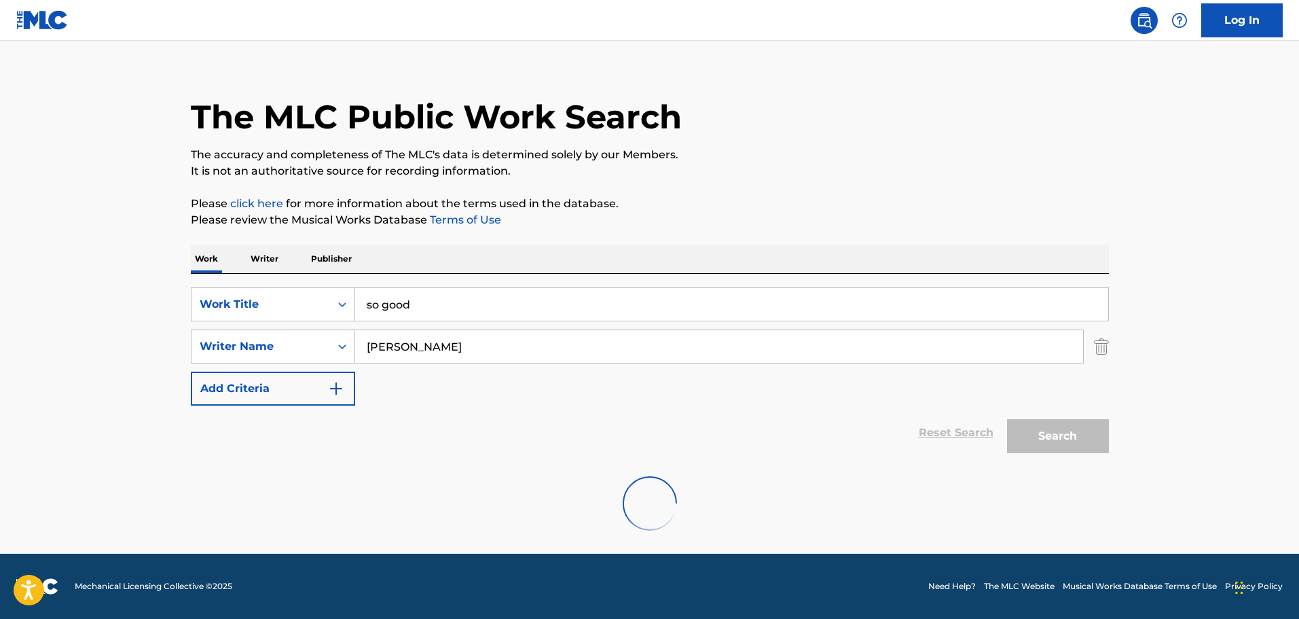
scroll to position [0, 0]
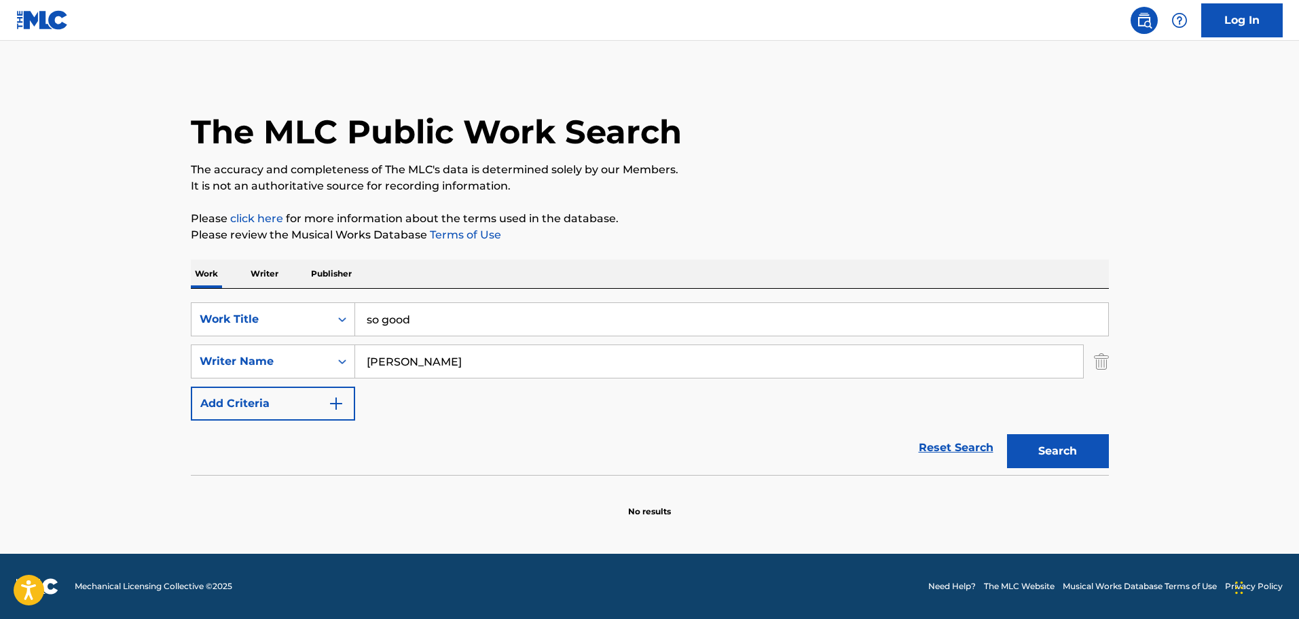
click at [1047, 446] on button "Search" at bounding box center [1058, 451] width 102 height 34
click at [389, 315] on input "so good" at bounding box center [731, 319] width 753 height 33
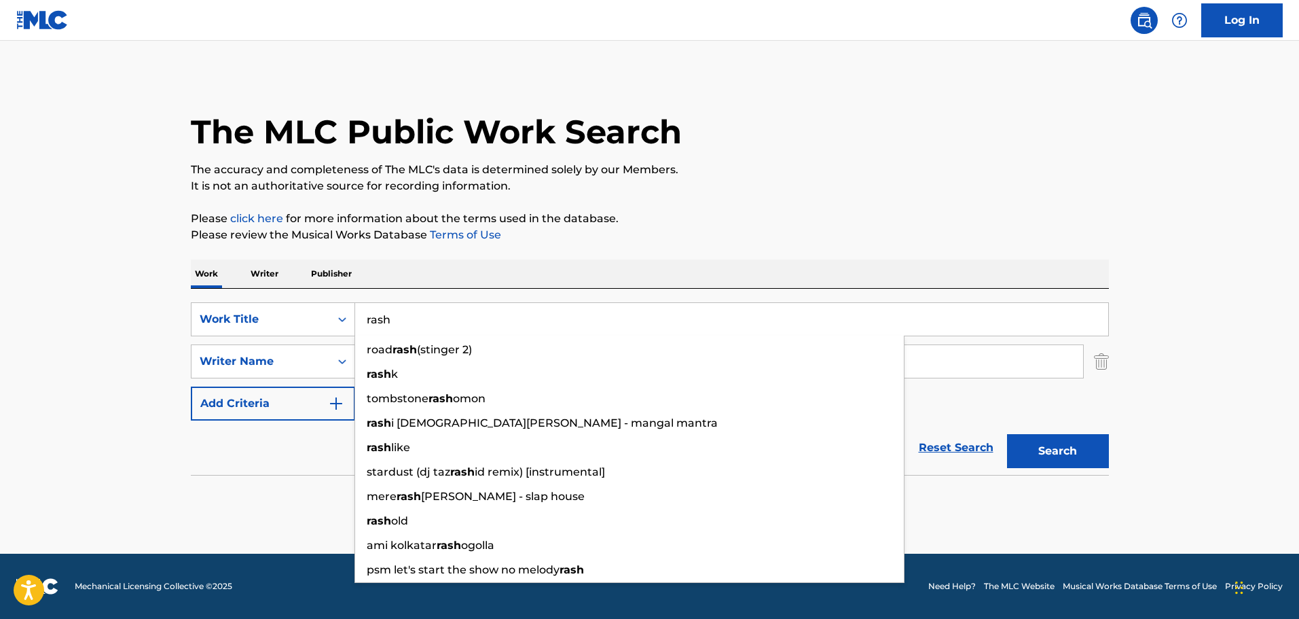
type input "rash"
click at [613, 262] on div "Work Writer Publisher" at bounding box center [650, 273] width 918 height 29
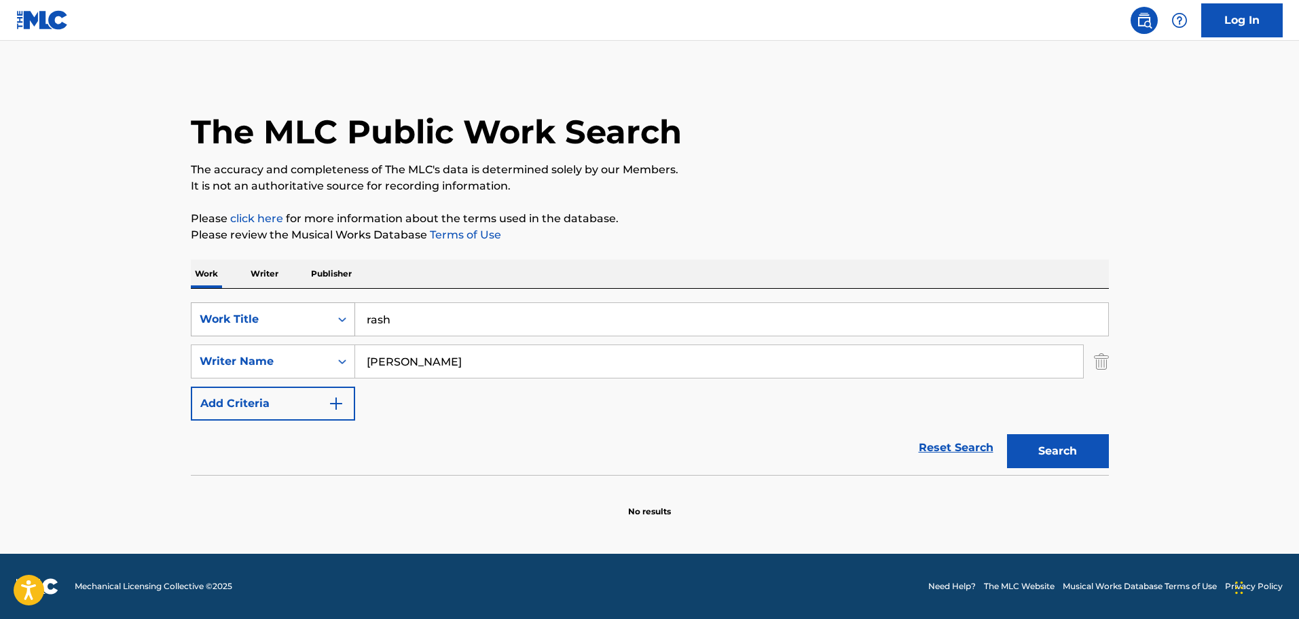
drag, startPoint x: 402, startPoint y: 322, endPoint x: 352, endPoint y: 326, distance: 50.4
click at [352, 326] on div "SearchWithCriteria112b1977-eef6-4752-8ae5-02002c75ebe3 Work Title rash" at bounding box center [650, 319] width 918 height 34
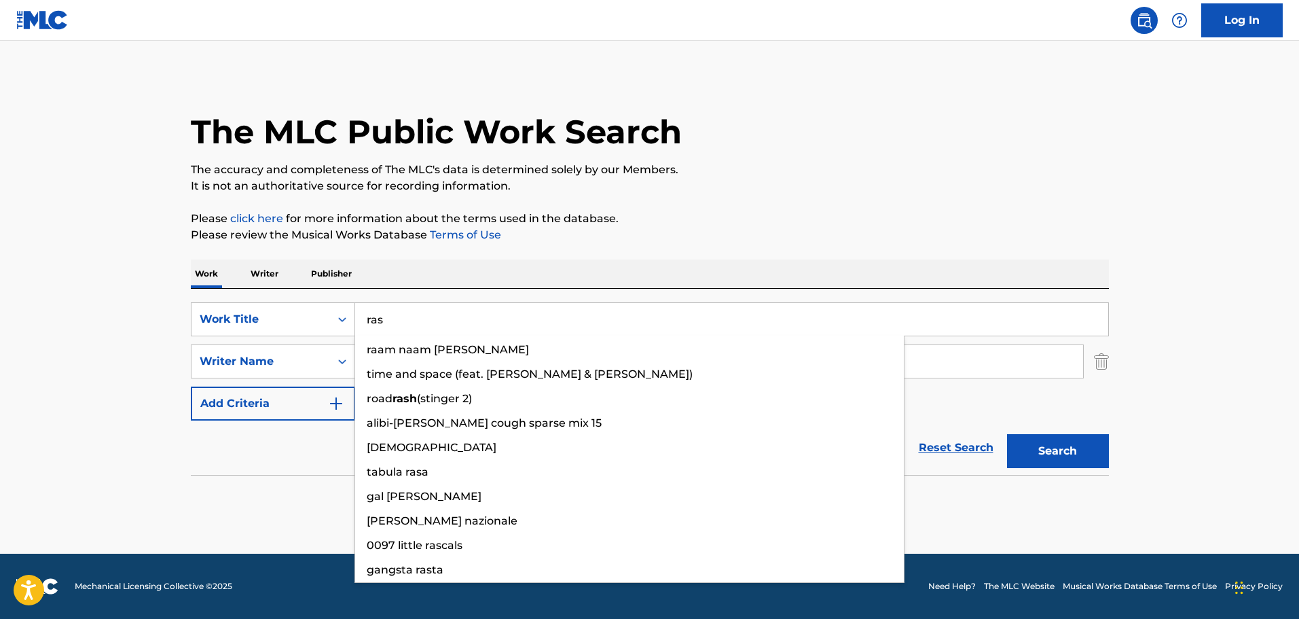
type input "rash"
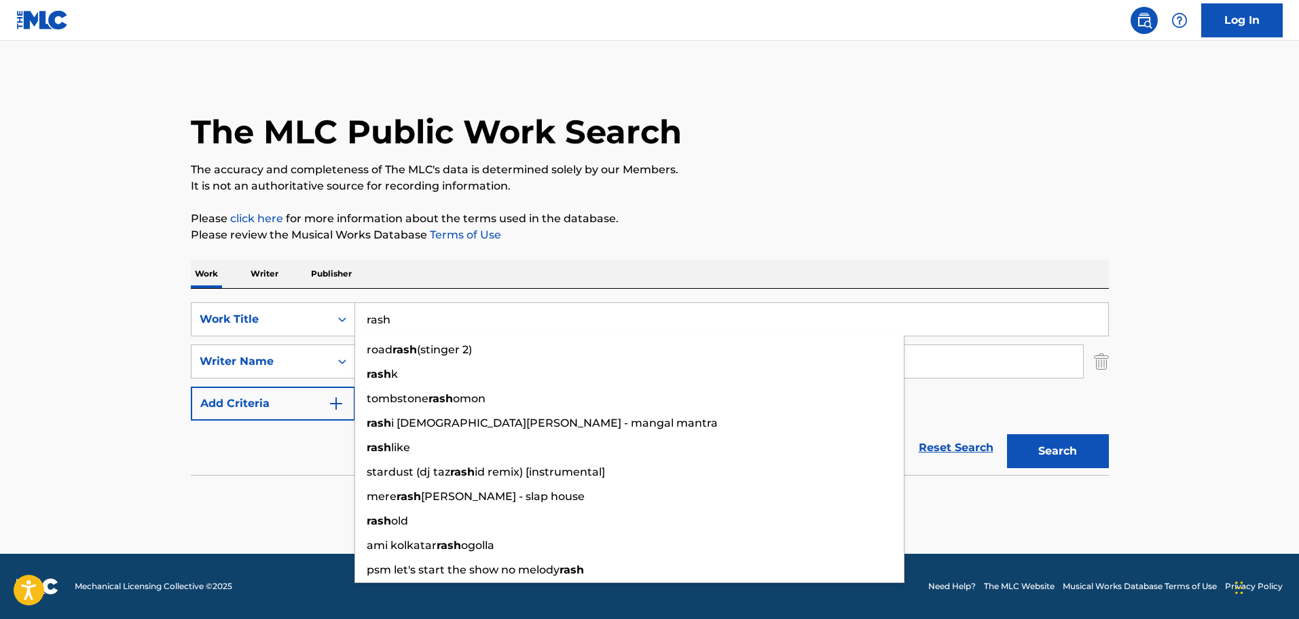
click at [1007, 434] on button "Search" at bounding box center [1058, 451] width 102 height 34
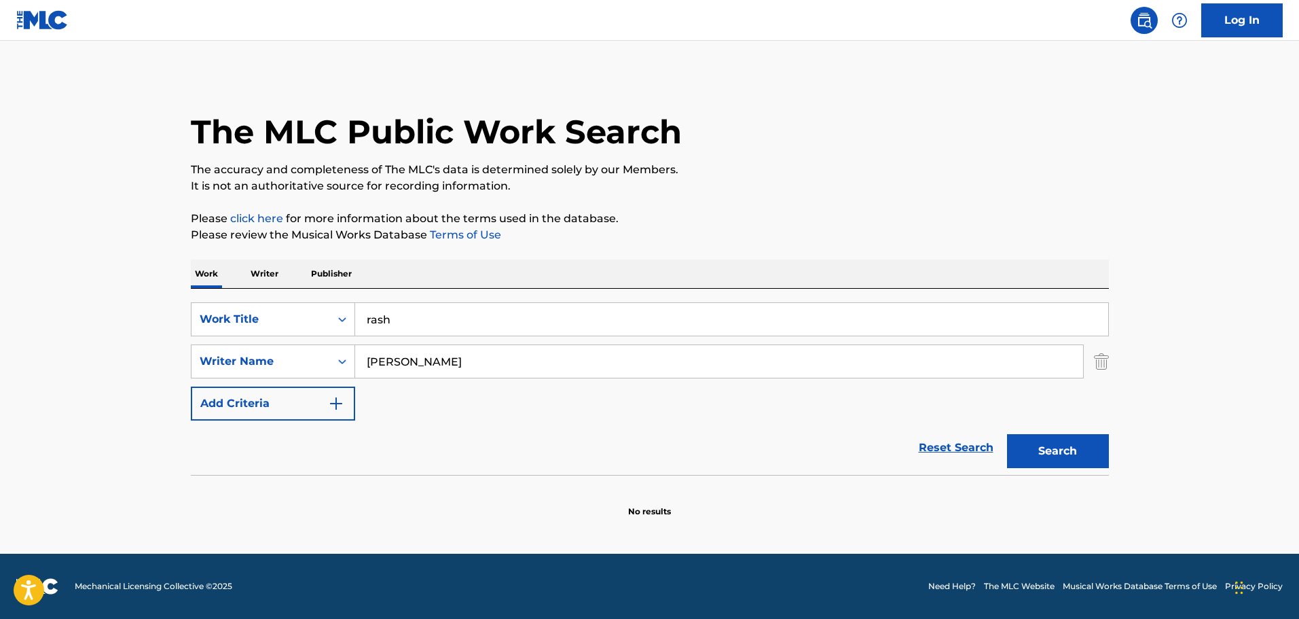
click at [1035, 451] on button "Search" at bounding box center [1058, 451] width 102 height 34
